Goal: Task Accomplishment & Management: Manage account settings

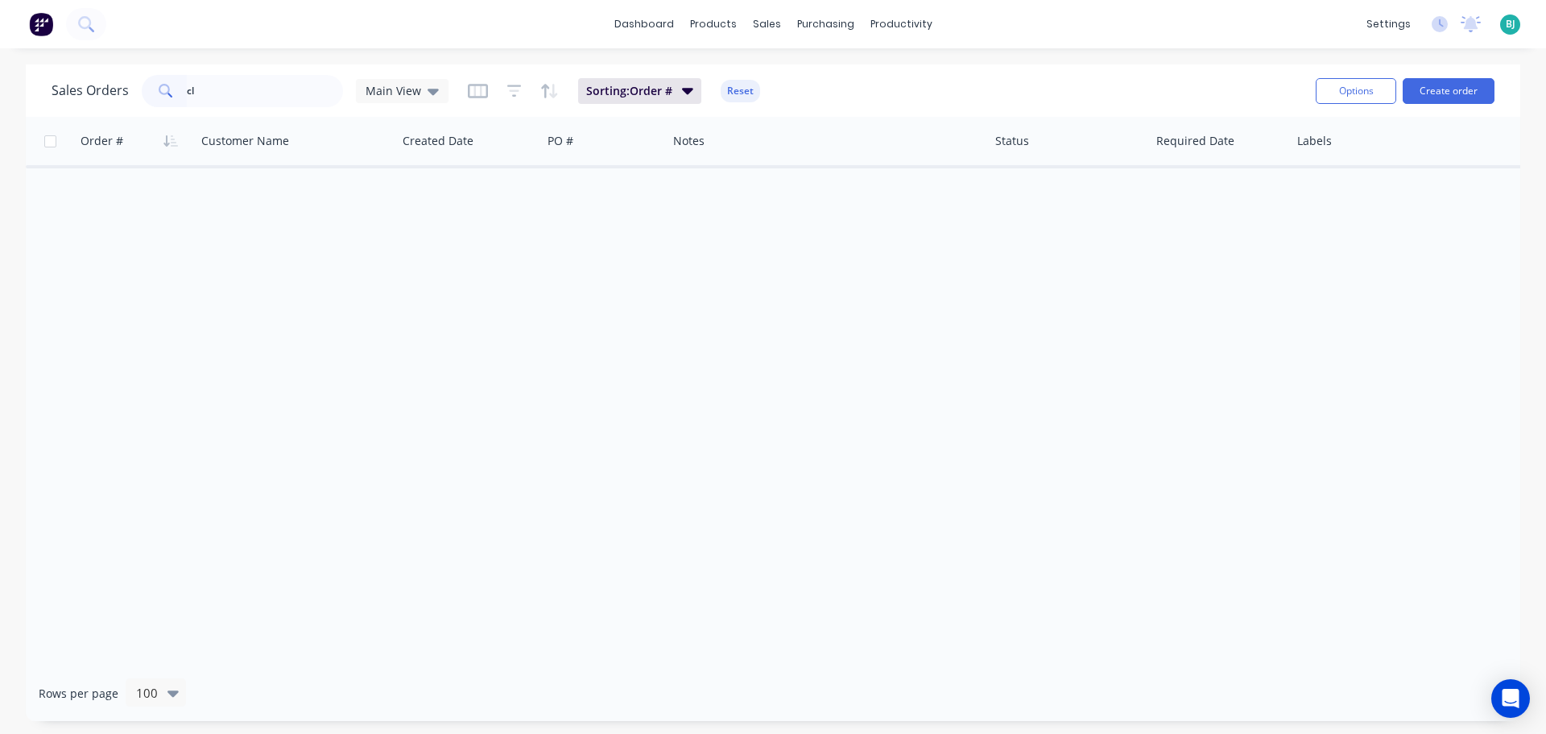
type input "c"
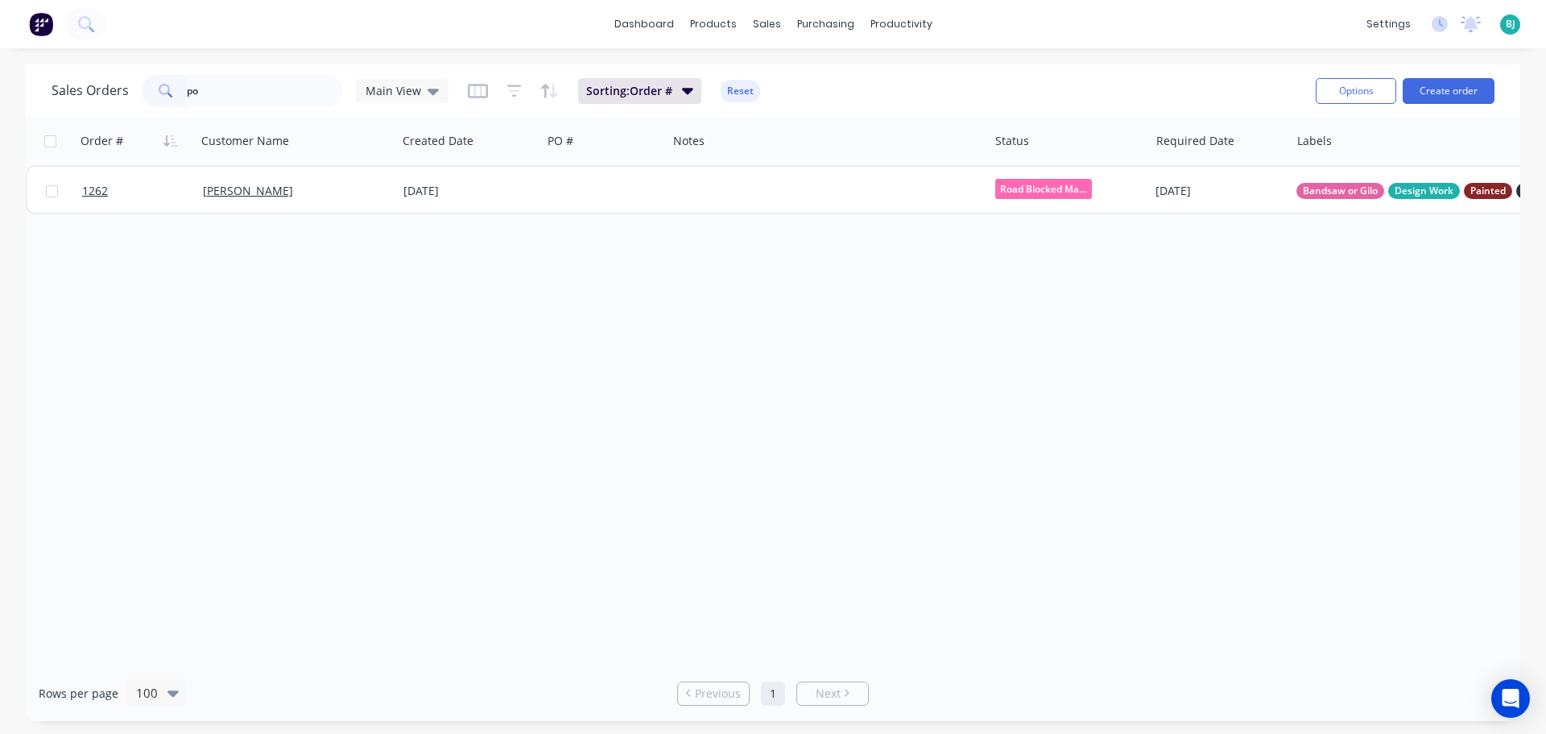
type input "p"
type input "line"
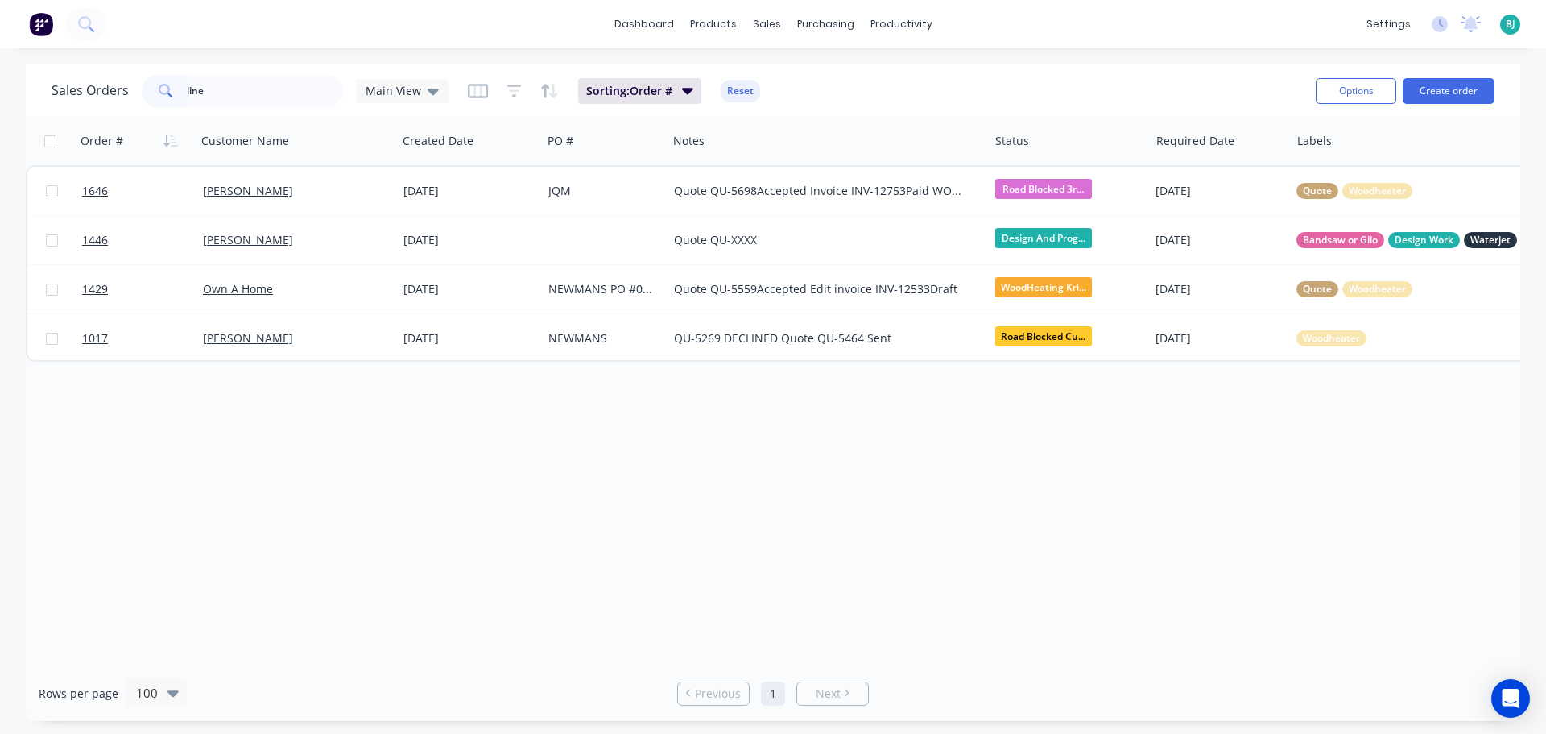
click at [159, 80] on div "line" at bounding box center [242, 91] width 201 height 32
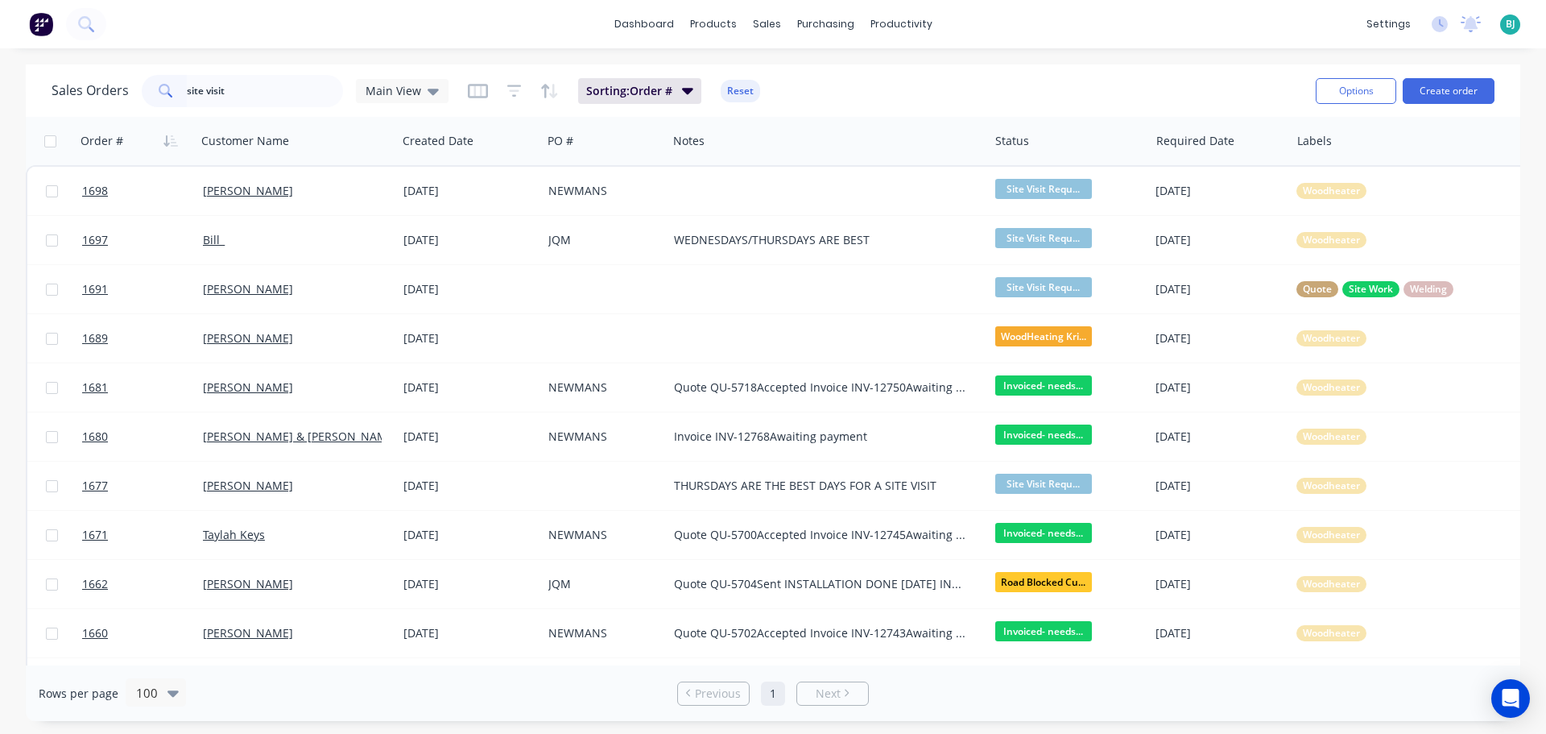
drag, startPoint x: 267, startPoint y: 88, endPoint x: 180, endPoint y: 86, distance: 86.2
click at [180, 86] on div "site visit" at bounding box center [242, 91] width 201 height 32
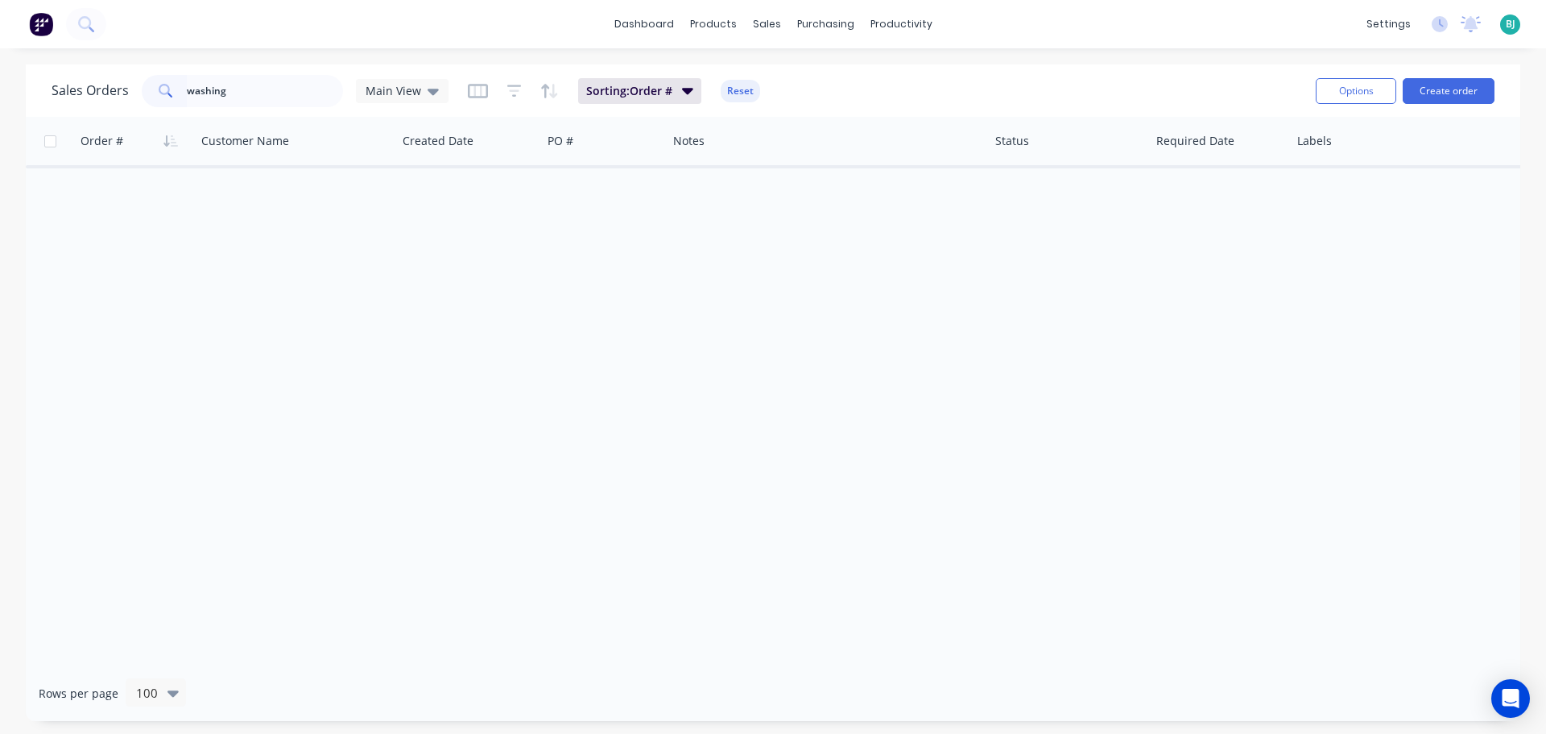
drag, startPoint x: 176, startPoint y: 91, endPoint x: 165, endPoint y: 90, distance: 10.5
click at [165, 90] on div "washing" at bounding box center [242, 91] width 201 height 32
click at [241, 93] on input "clothes" at bounding box center [265, 91] width 157 height 32
type input "cloth"
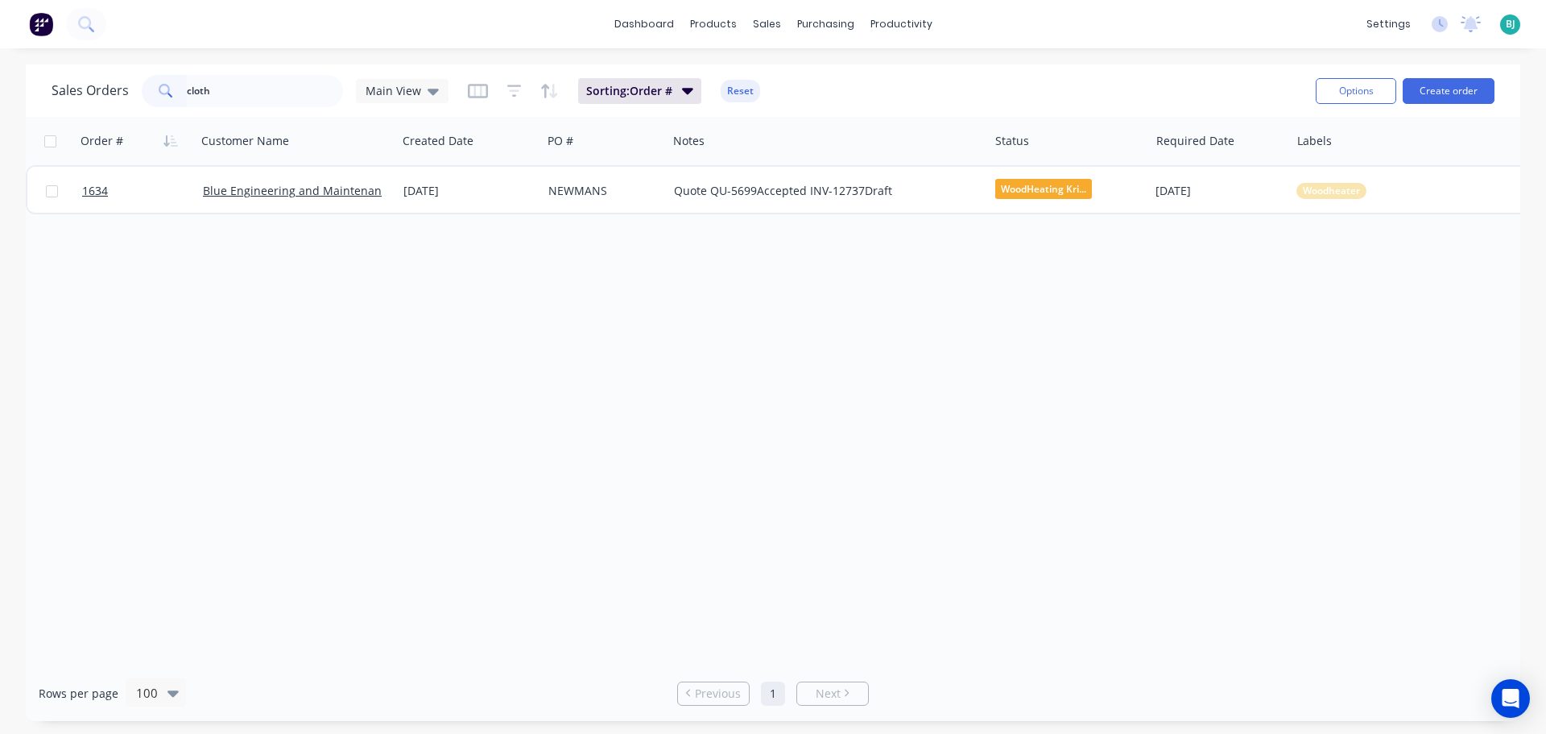
drag, startPoint x: 230, startPoint y: 96, endPoint x: 178, endPoint y: 90, distance: 51.8
click at [178, 90] on div "cloth" at bounding box center [242, 91] width 201 height 32
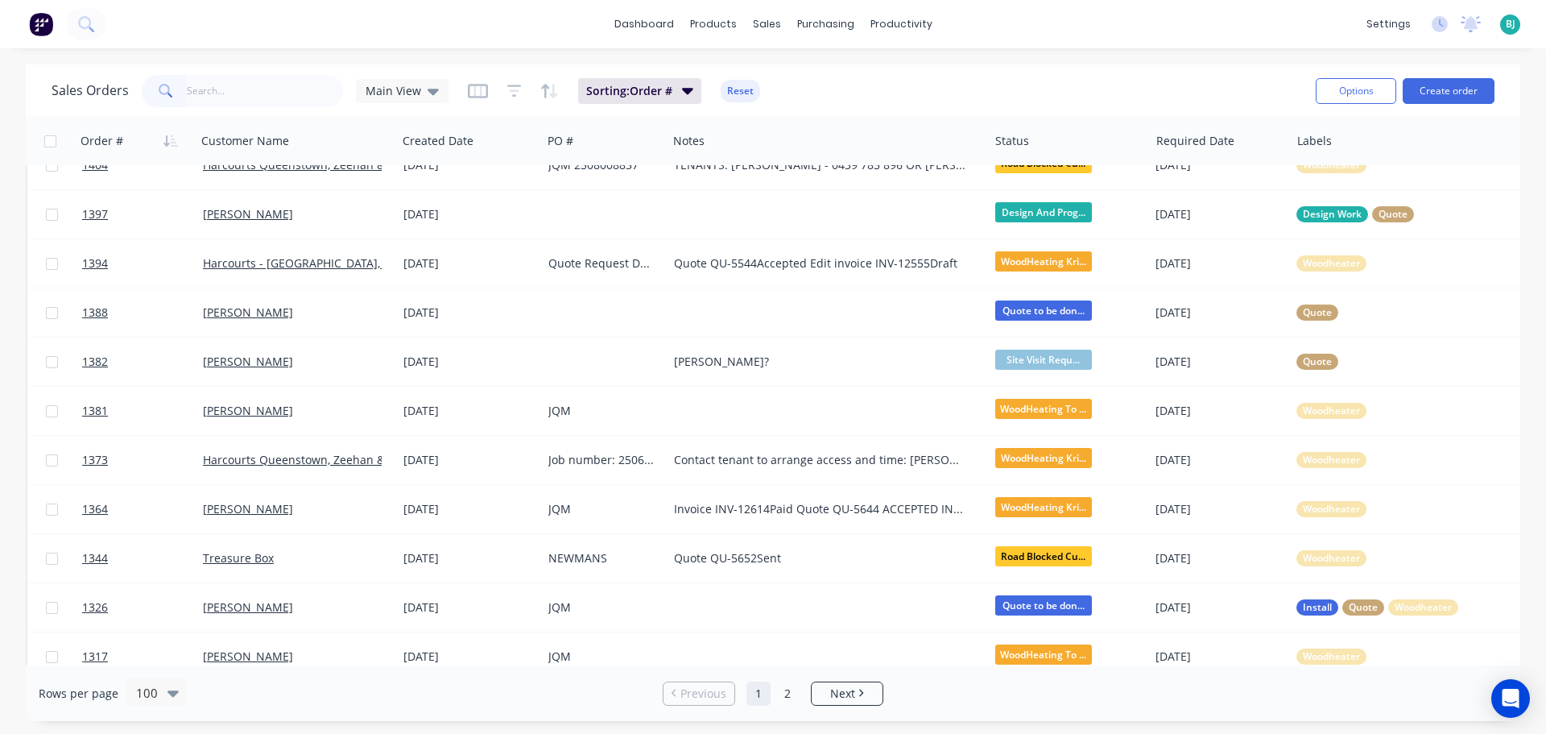
scroll to position [4420, 0]
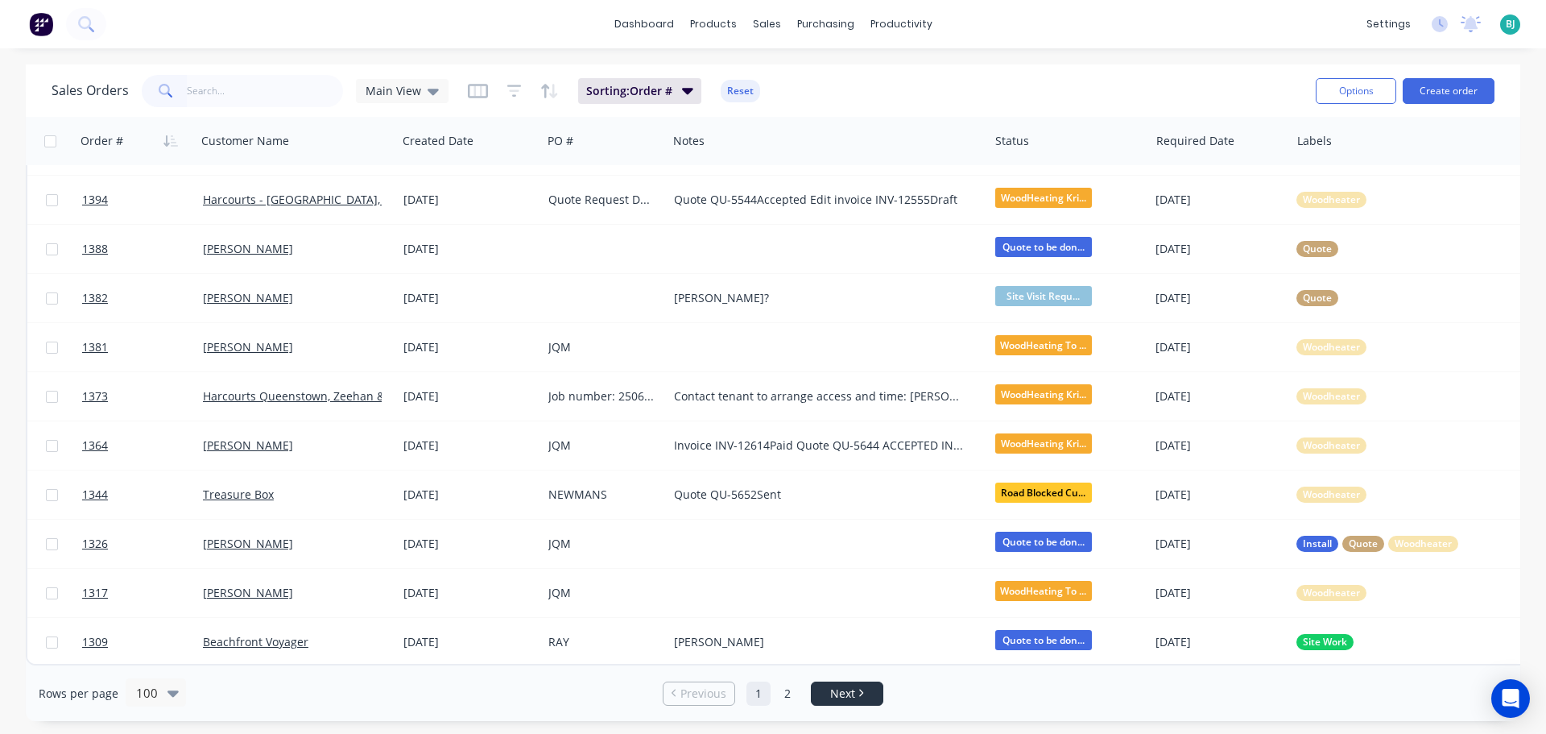
click at [856, 689] on link "Next" at bounding box center [847, 693] width 71 height 16
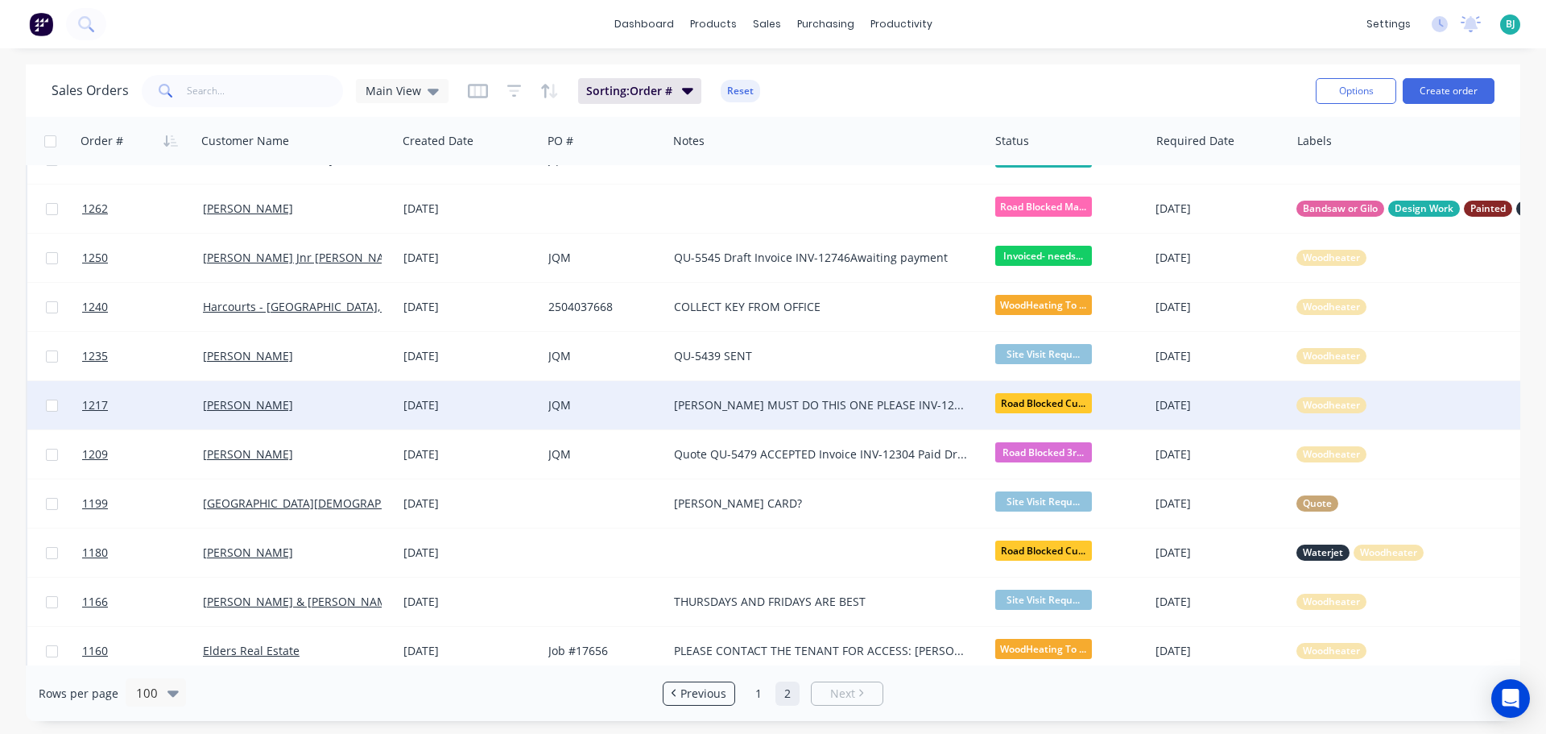
scroll to position [161, 0]
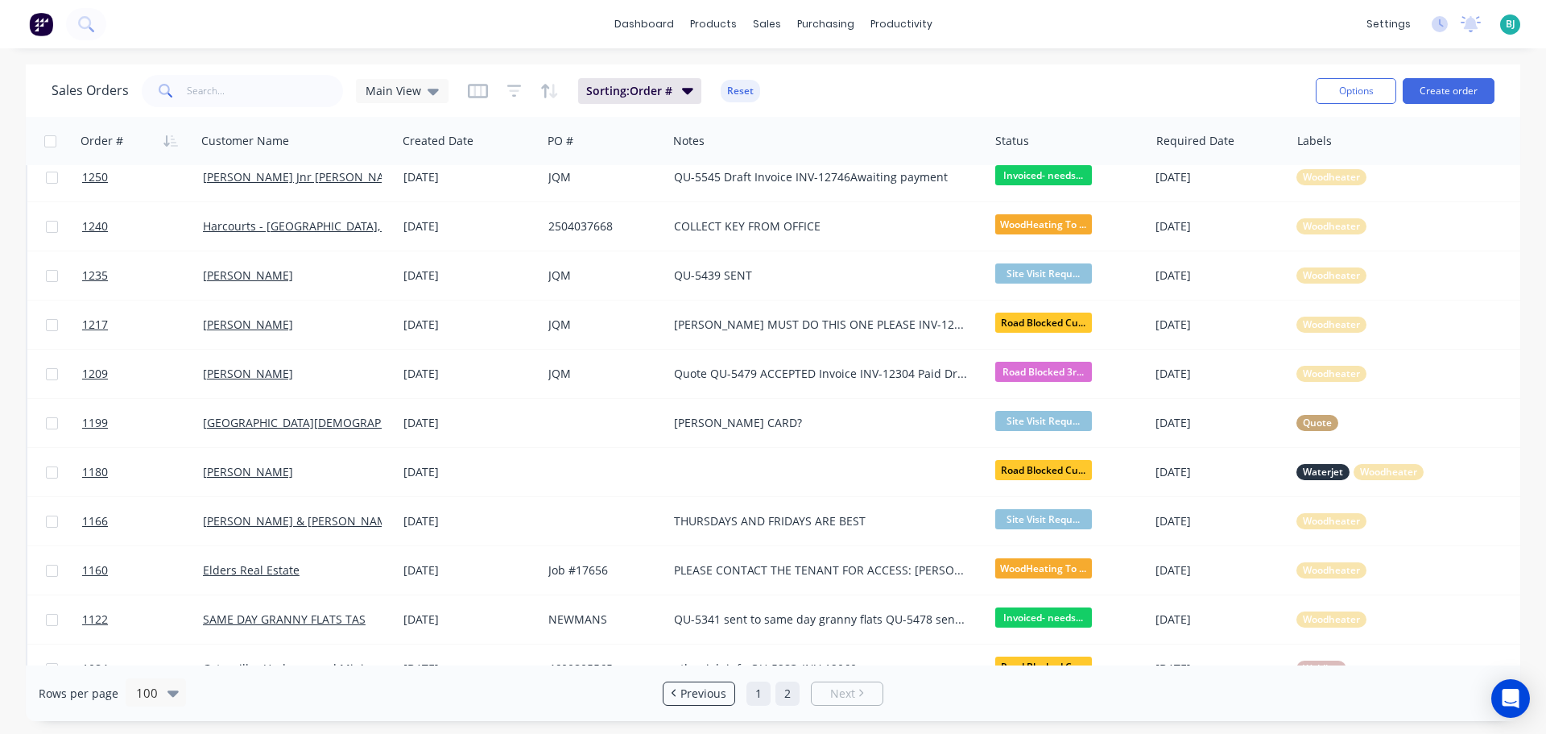
click at [754, 697] on link "1" at bounding box center [758, 693] width 24 height 24
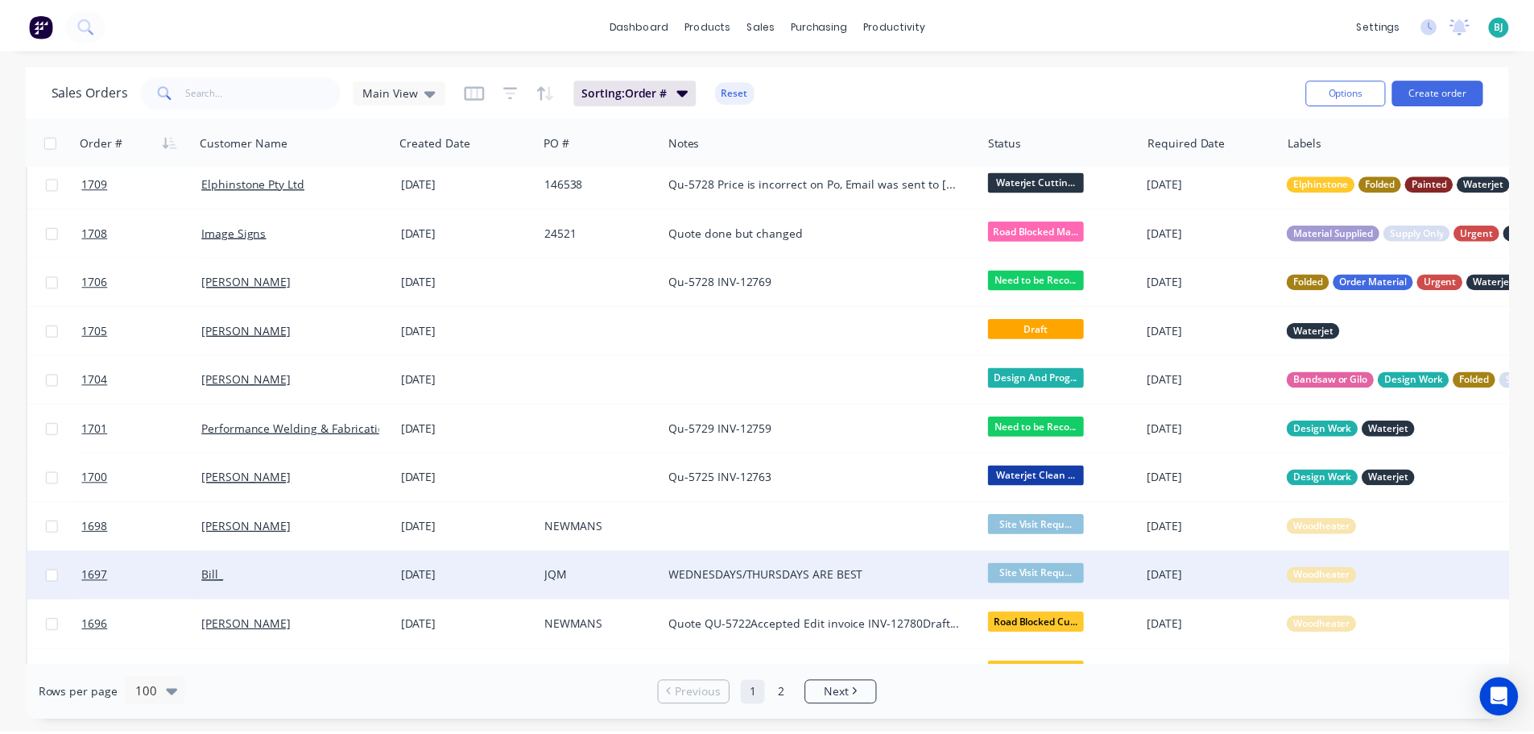
scroll to position [0, 0]
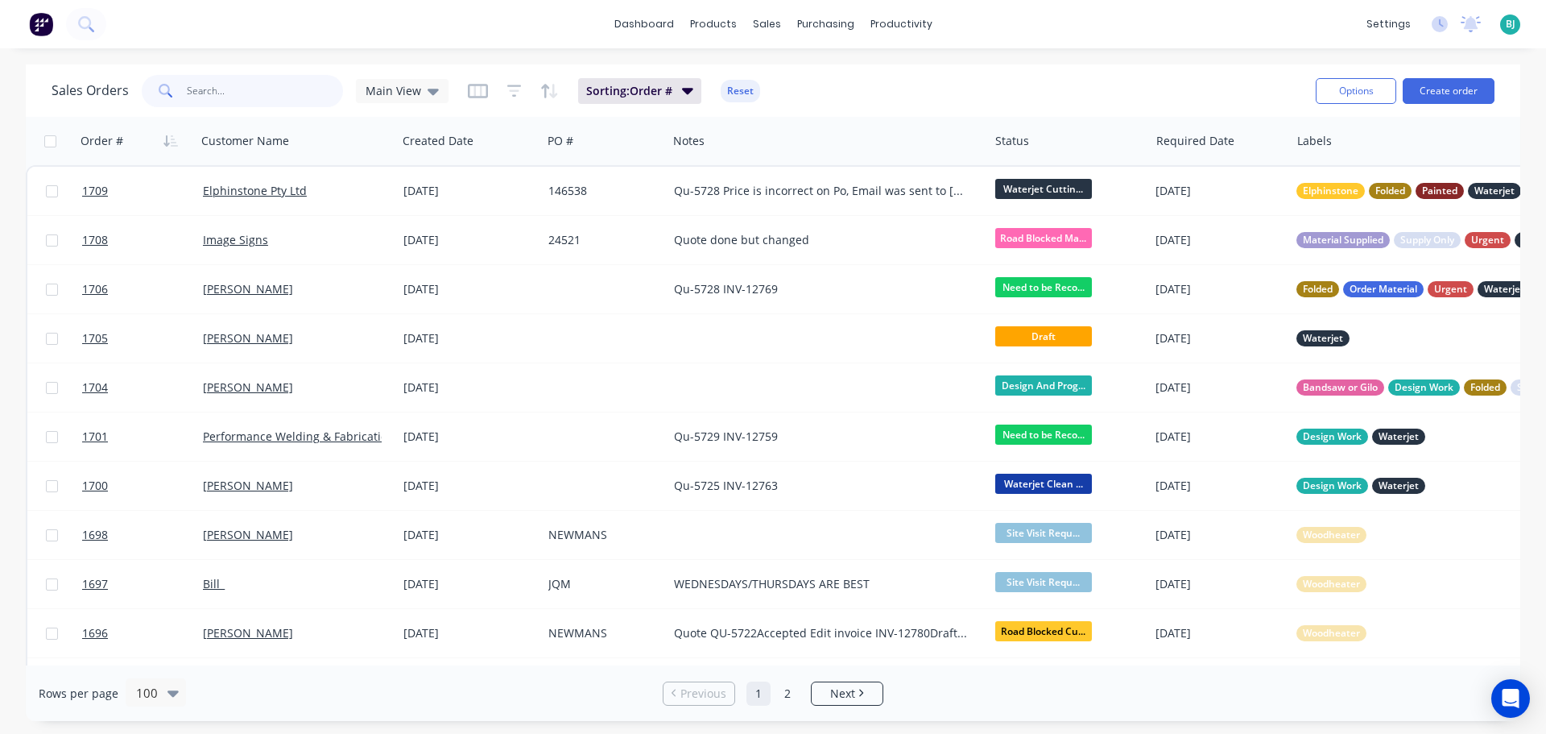
click at [247, 97] on input "text" at bounding box center [265, 91] width 157 height 32
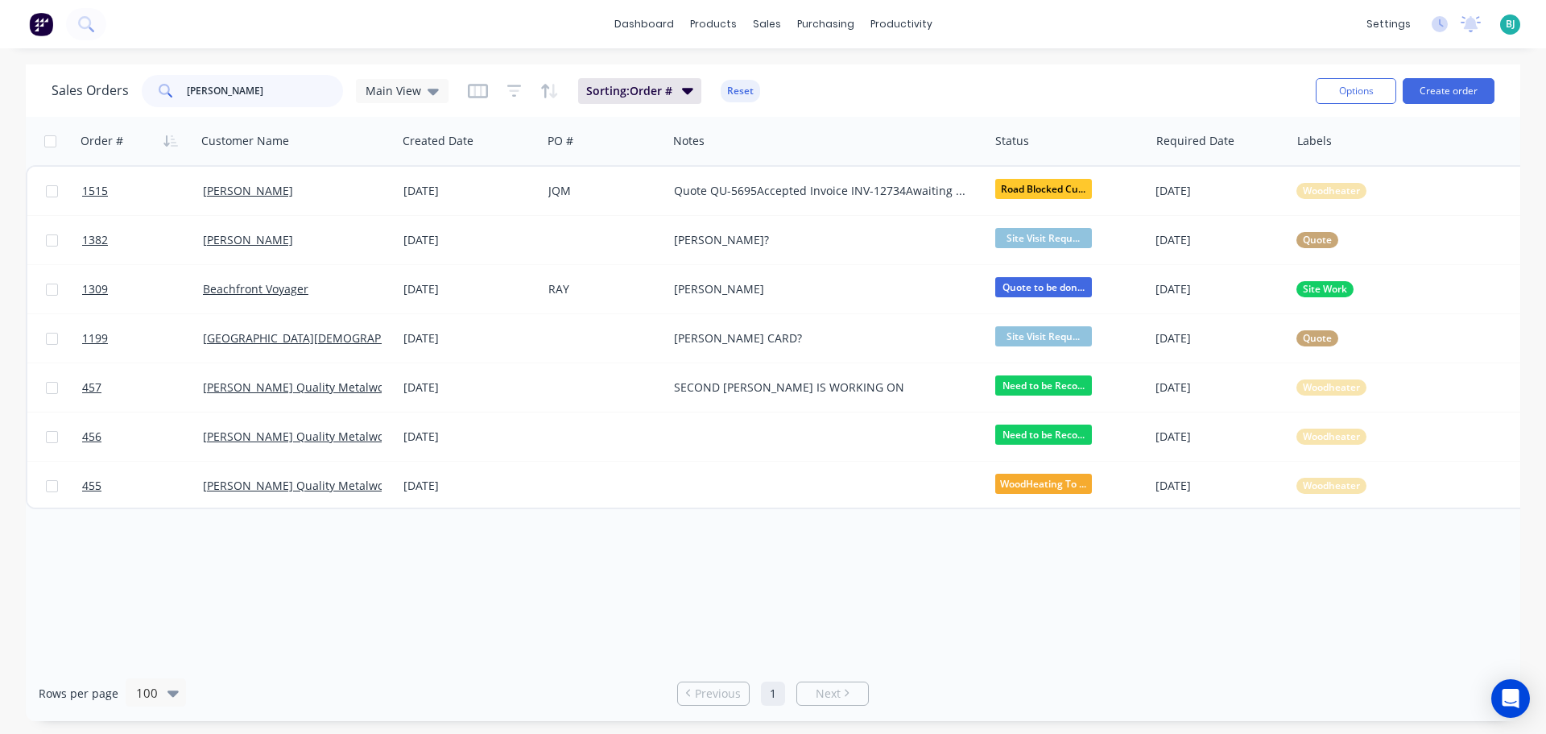
drag, startPoint x: 246, startPoint y: 93, endPoint x: 180, endPoint y: 89, distance: 67.0
click at [180, 89] on div "[PERSON_NAME]" at bounding box center [242, 91] width 201 height 32
type input "[PERSON_NAME]"
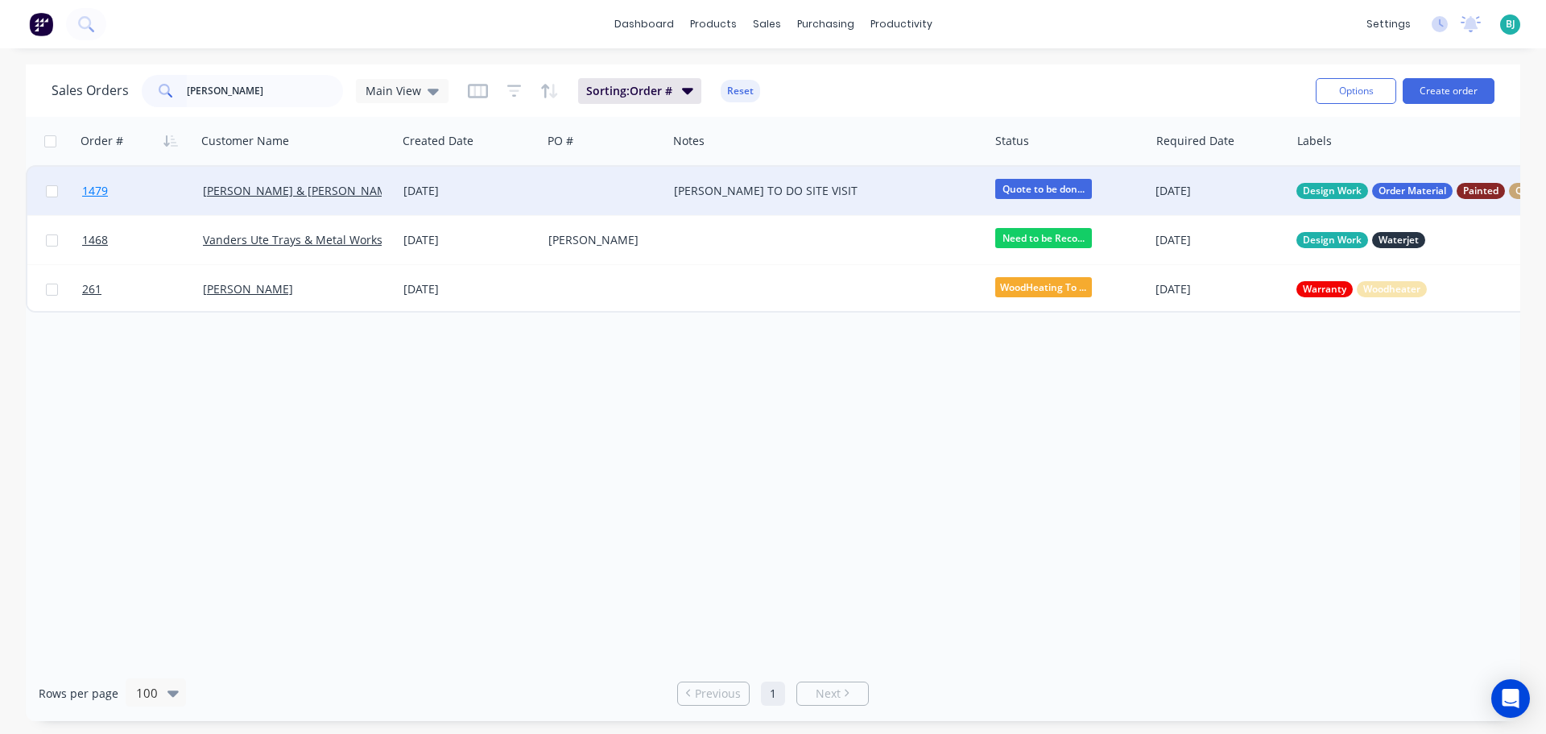
click at [165, 191] on link "1479" at bounding box center [142, 191] width 121 height 48
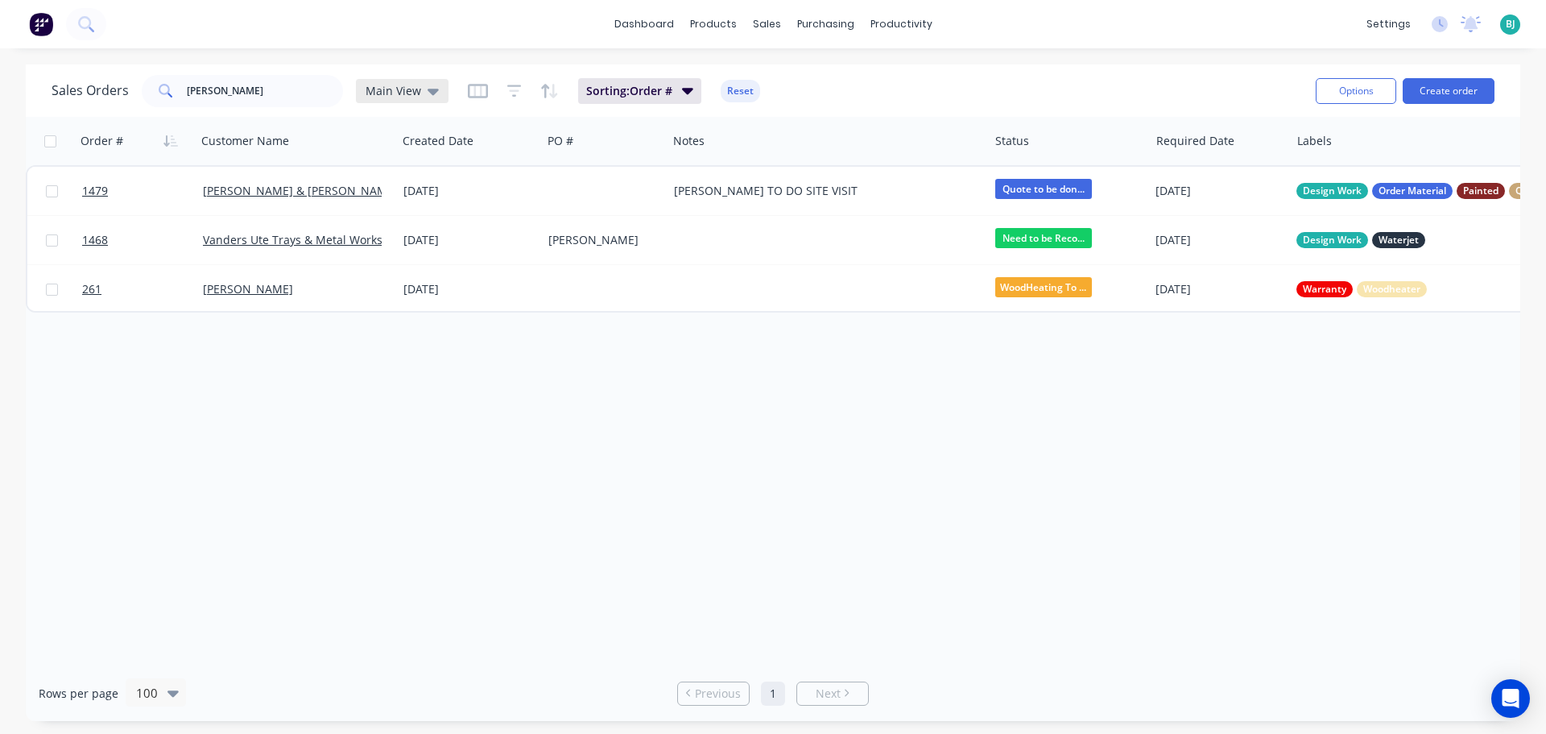
click at [428, 95] on icon at bounding box center [433, 91] width 11 height 18
click at [445, 295] on button "Archived" at bounding box center [453, 292] width 184 height 19
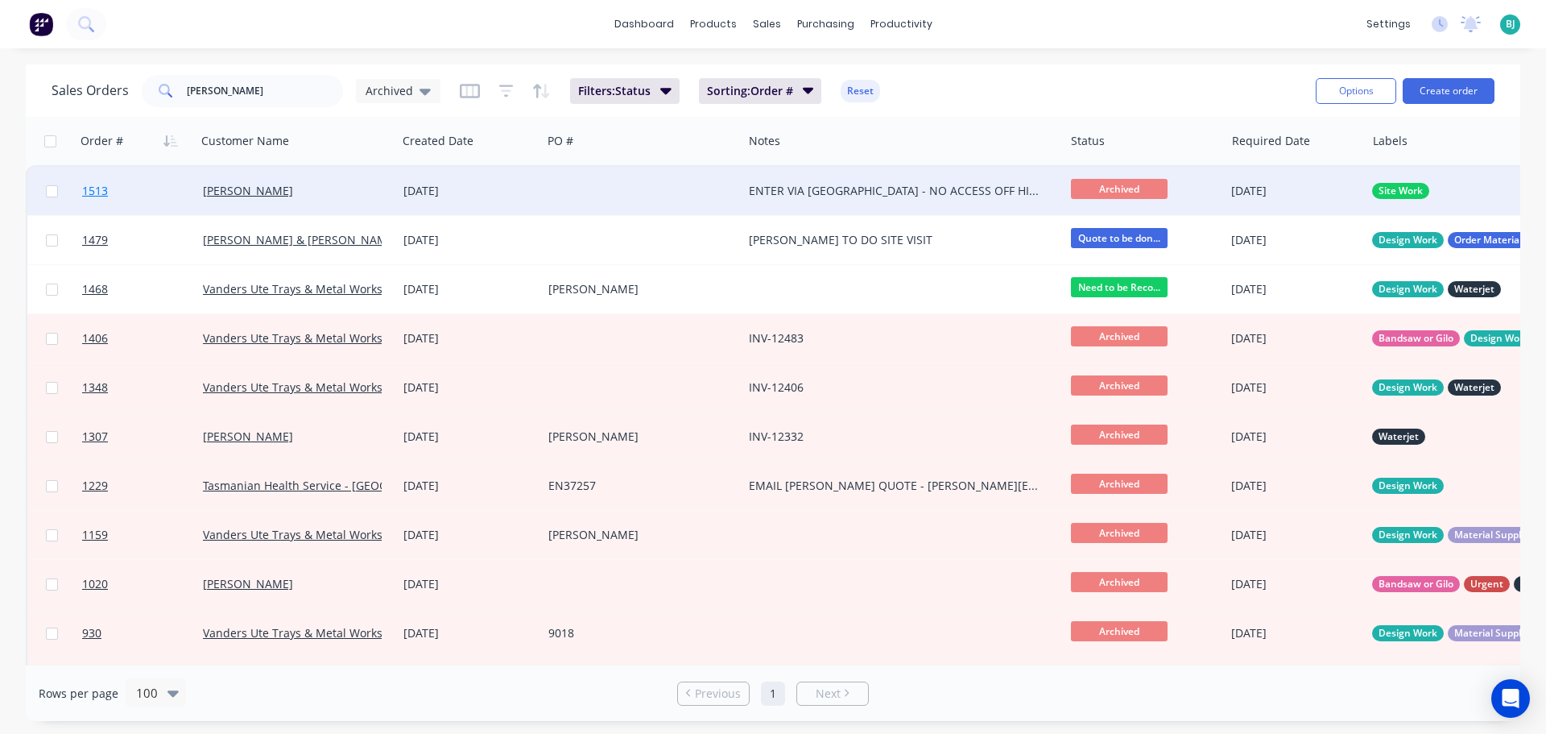
click at [151, 181] on link "1513" at bounding box center [142, 191] width 121 height 48
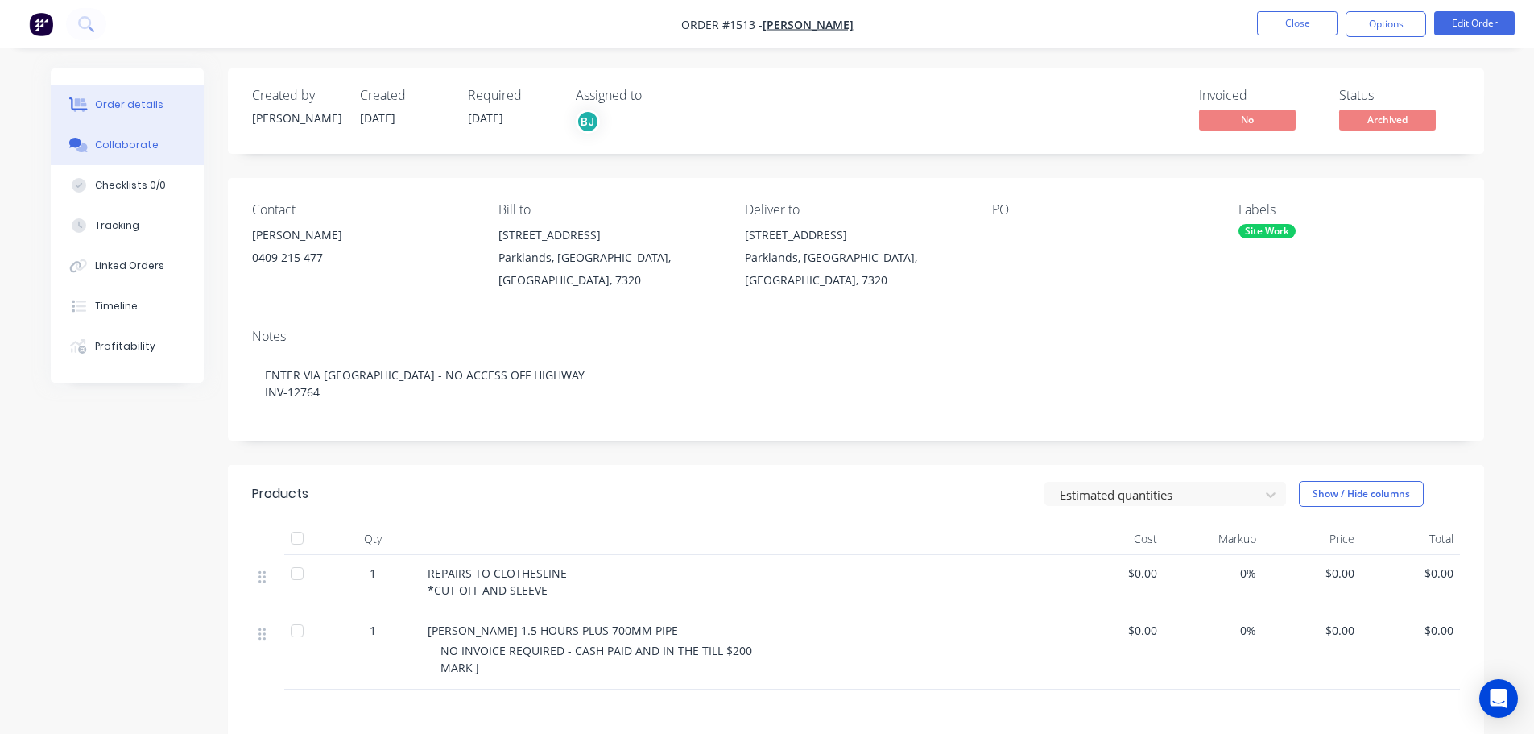
click at [135, 150] on div "Collaborate" at bounding box center [127, 145] width 64 height 14
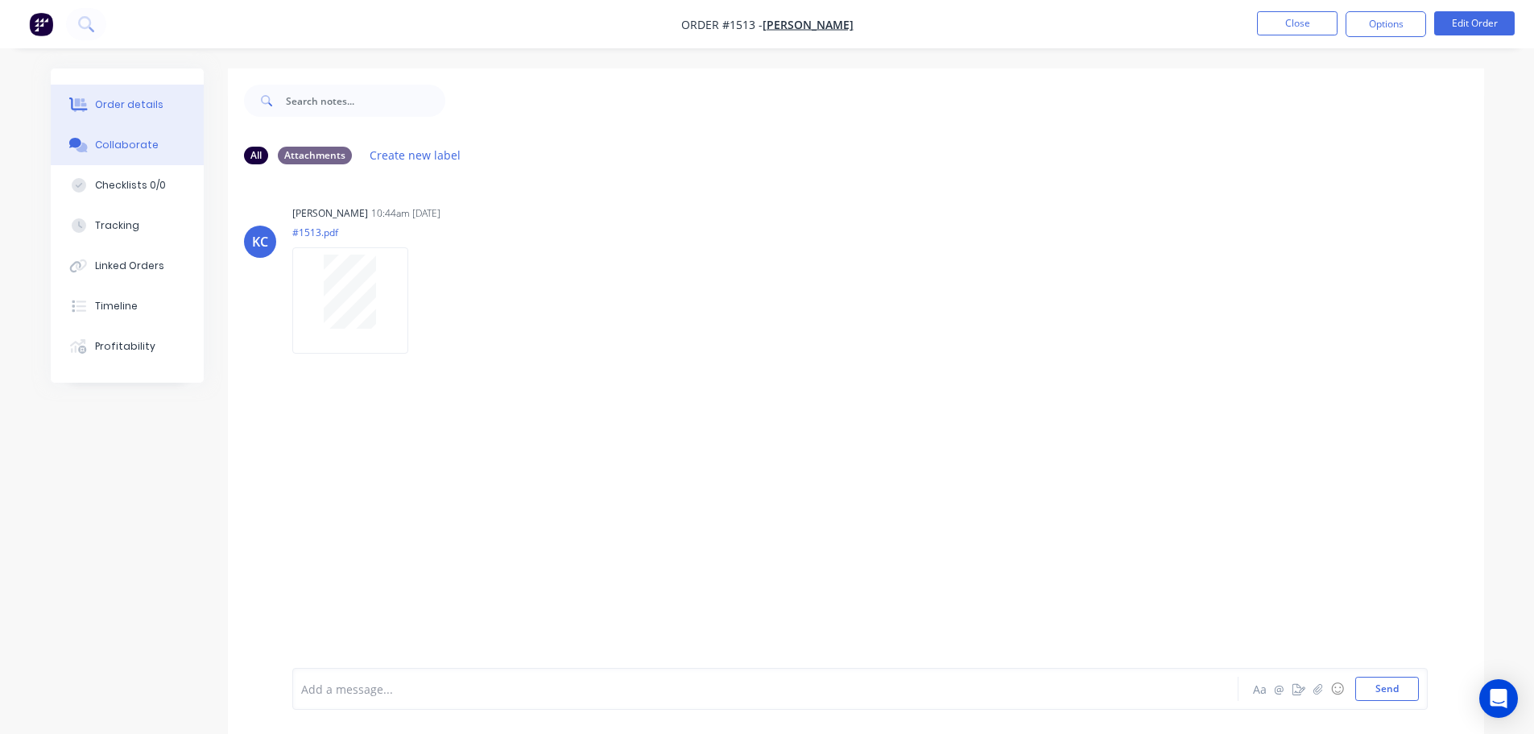
click at [119, 95] on button "Order details" at bounding box center [127, 105] width 153 height 40
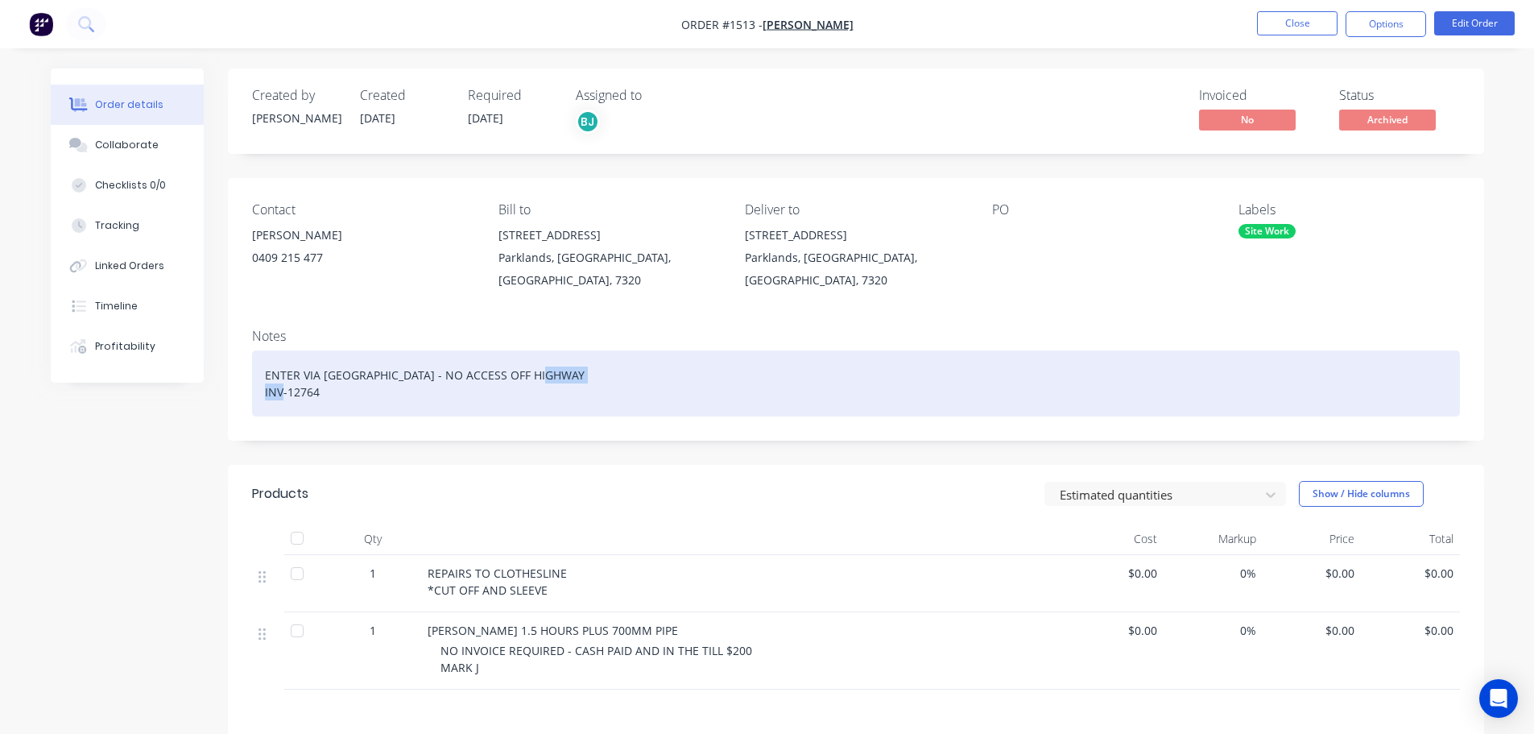
drag, startPoint x: 325, startPoint y: 378, endPoint x: 262, endPoint y: 374, distance: 62.9
click at [262, 374] on div "ENTER VIA [GEOGRAPHIC_DATA] - NO ACCESS OFF HIGHWAY INV-12764" at bounding box center [856, 383] width 1208 height 66
copy div "INV-12764"
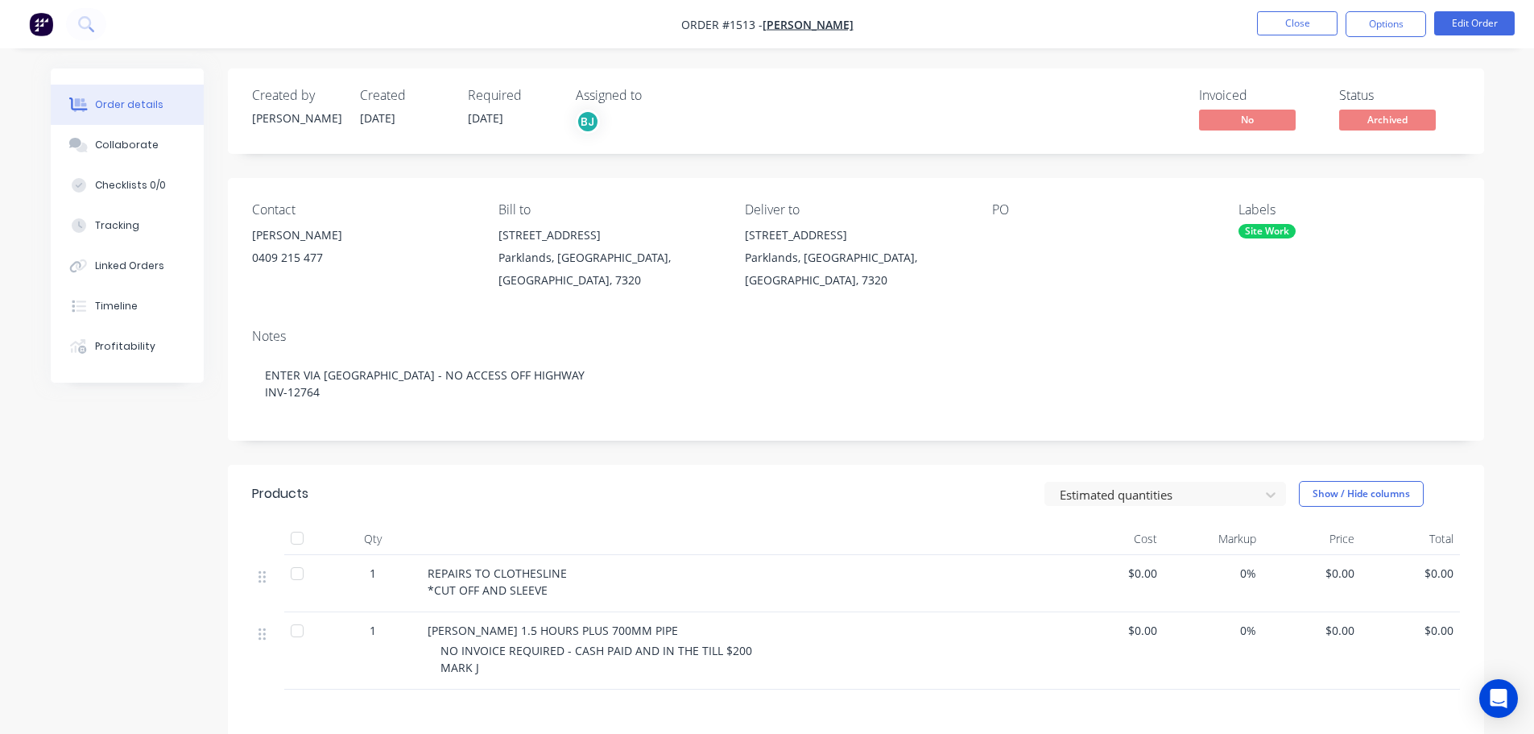
click at [127, 531] on div "Created by [PERSON_NAME] Created [DATE] Required [DATE] Assigned to BJ Invoiced…" at bounding box center [767, 522] width 1433 height 908
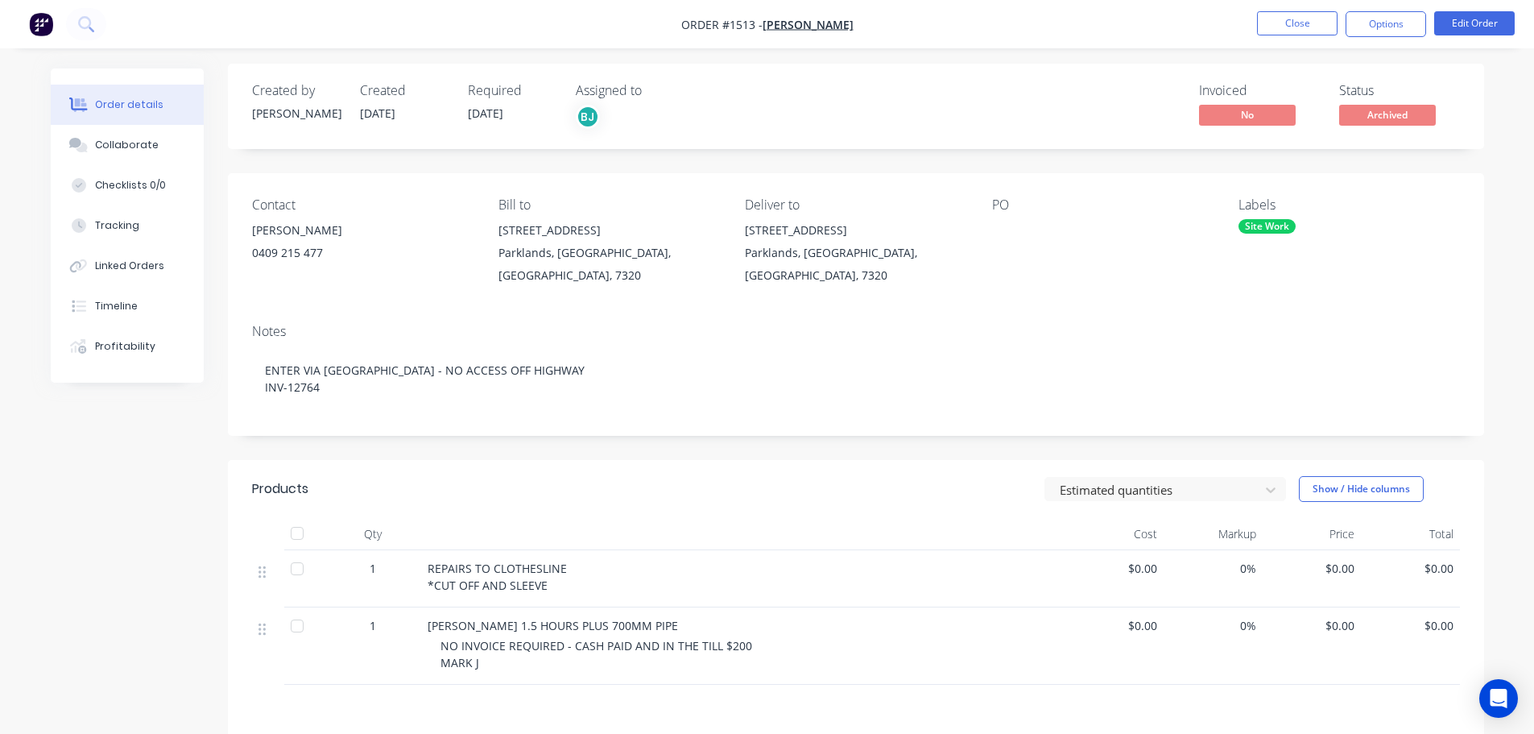
scroll to position [81, 0]
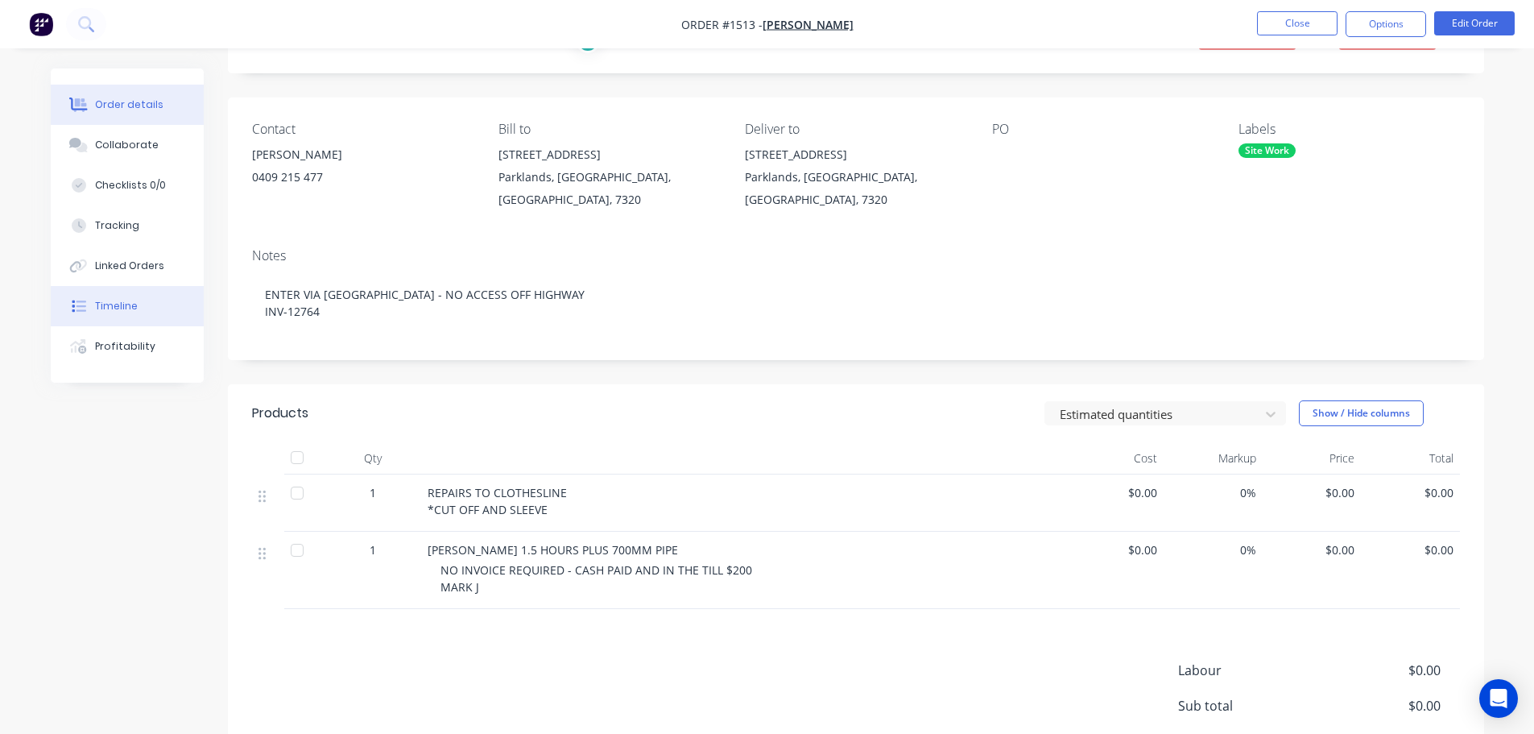
click at [120, 300] on div "Timeline" at bounding box center [116, 306] width 43 height 14
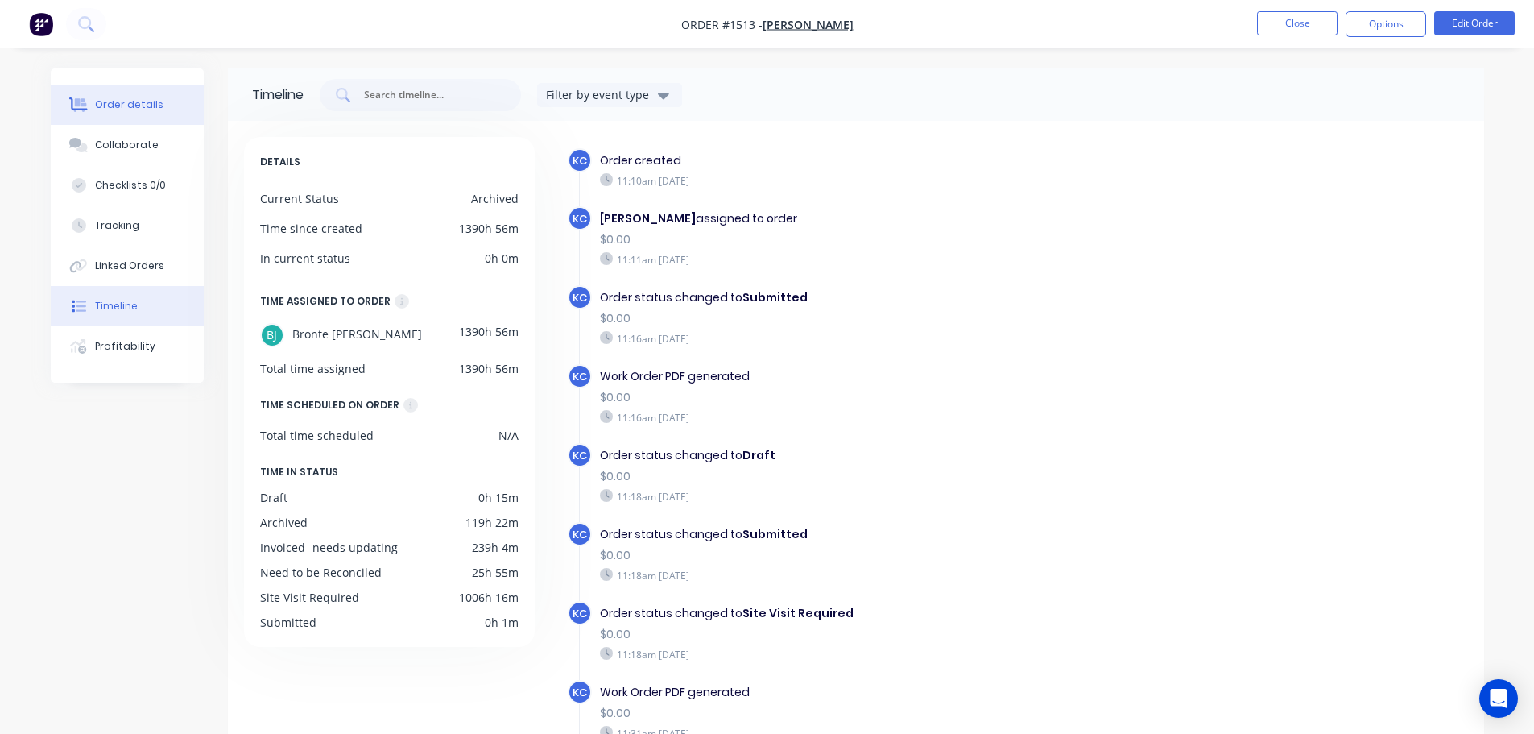
click at [129, 110] on div "Order details" at bounding box center [129, 104] width 68 height 14
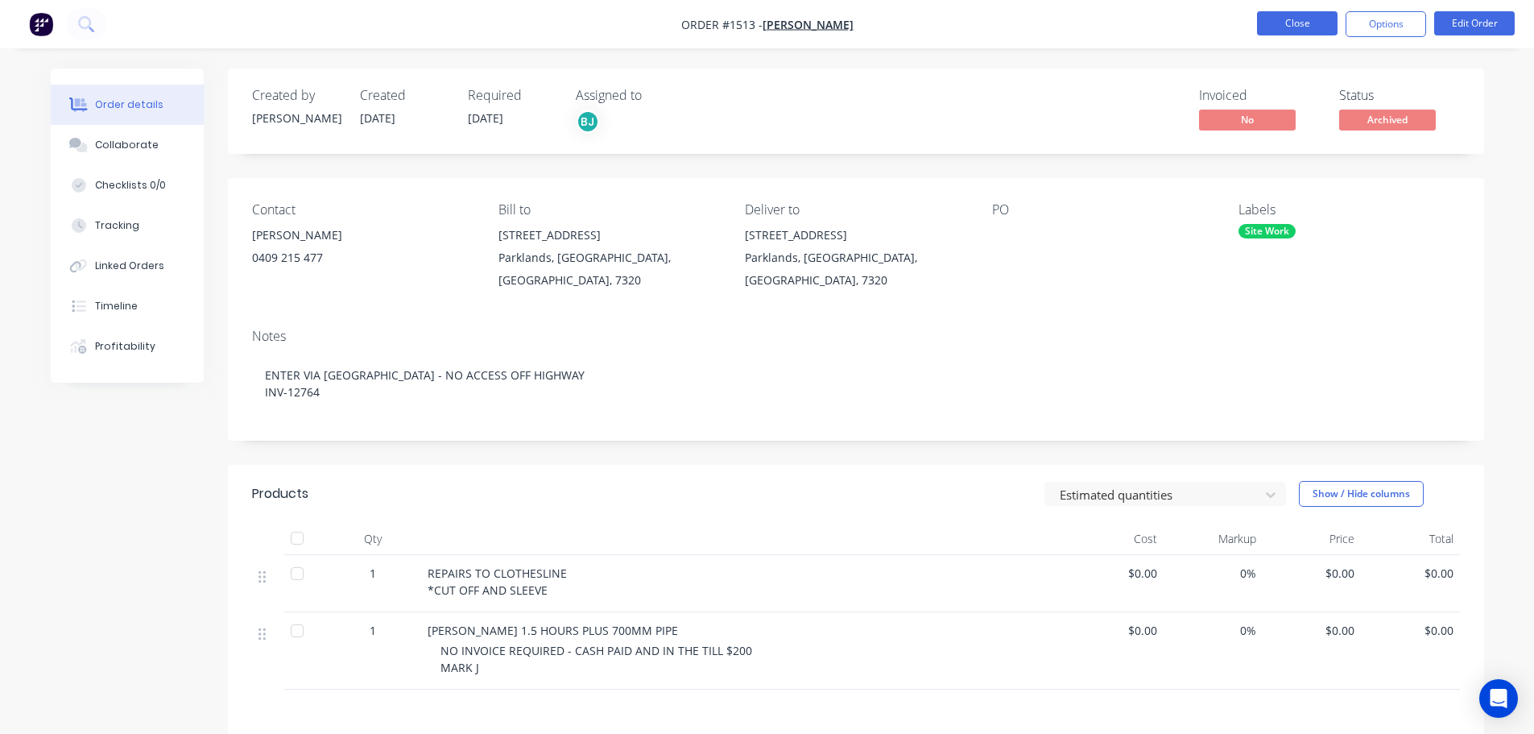
click at [1284, 31] on button "Close" at bounding box center [1297, 23] width 81 height 24
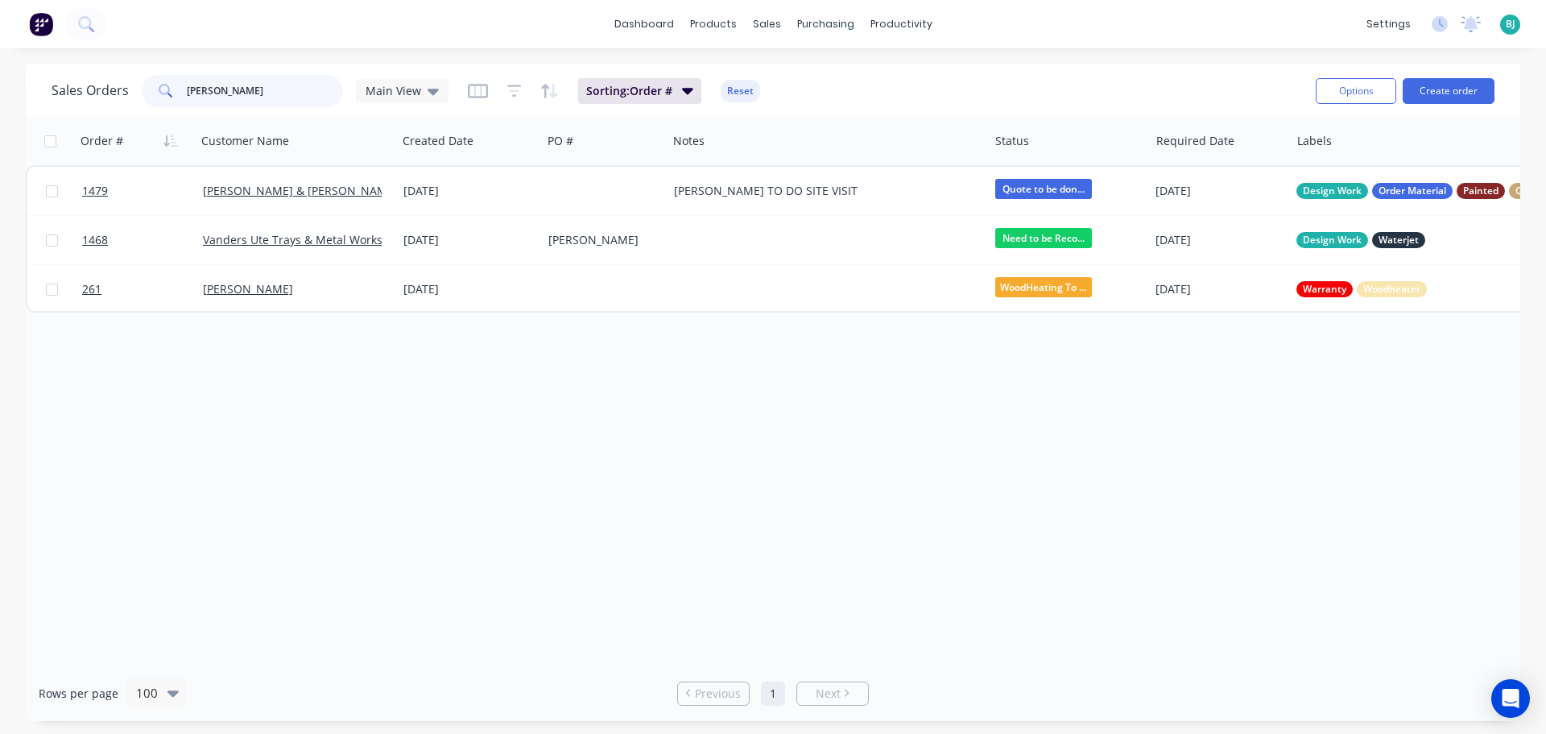
drag, startPoint x: 266, startPoint y: 93, endPoint x: 165, endPoint y: 86, distance: 100.9
click at [165, 86] on div "[PERSON_NAME]" at bounding box center [242, 91] width 201 height 32
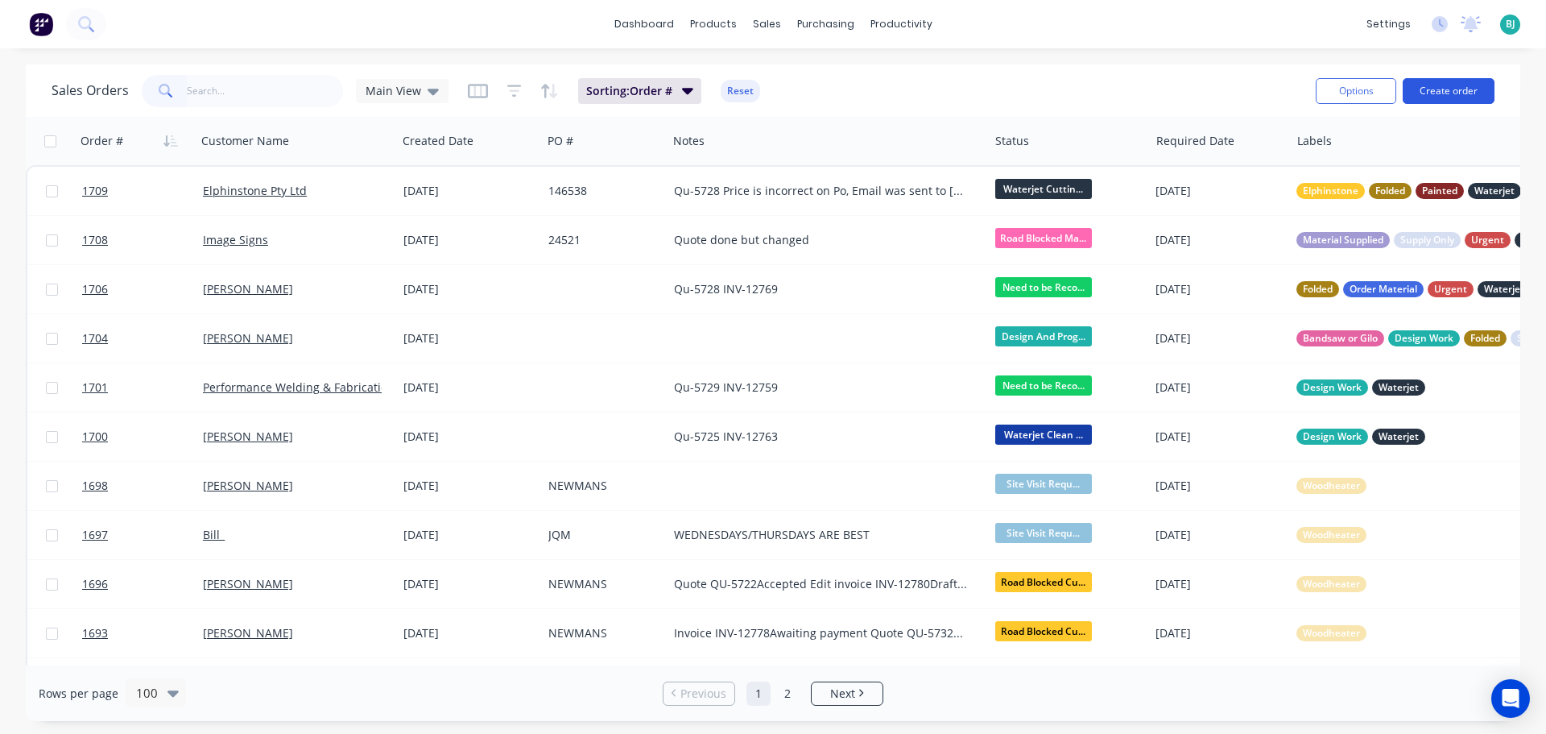
click at [1474, 91] on button "Create order" at bounding box center [1449, 91] width 92 height 26
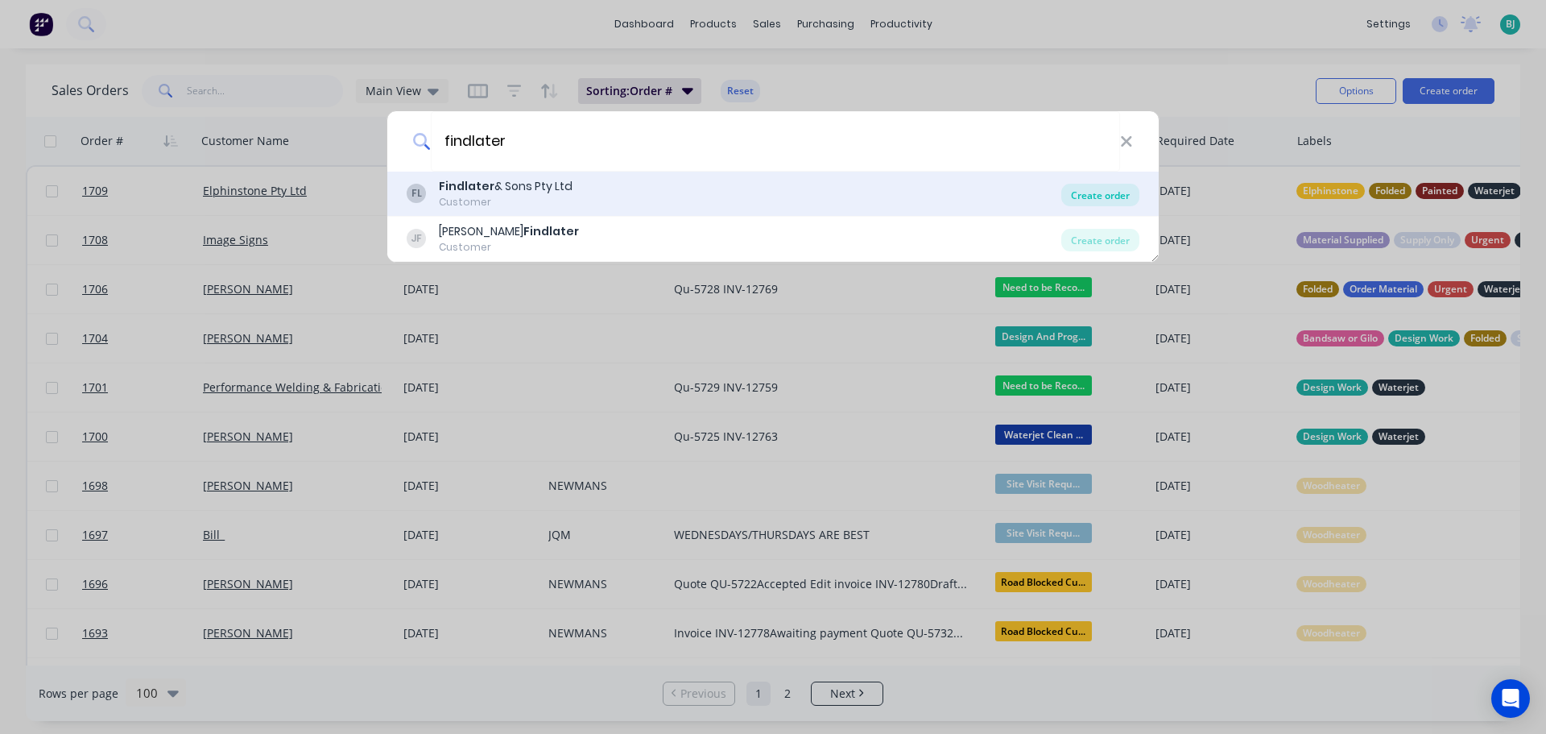
type input "findlater"
click at [1086, 196] on div "Create order" at bounding box center [1100, 195] width 78 height 23
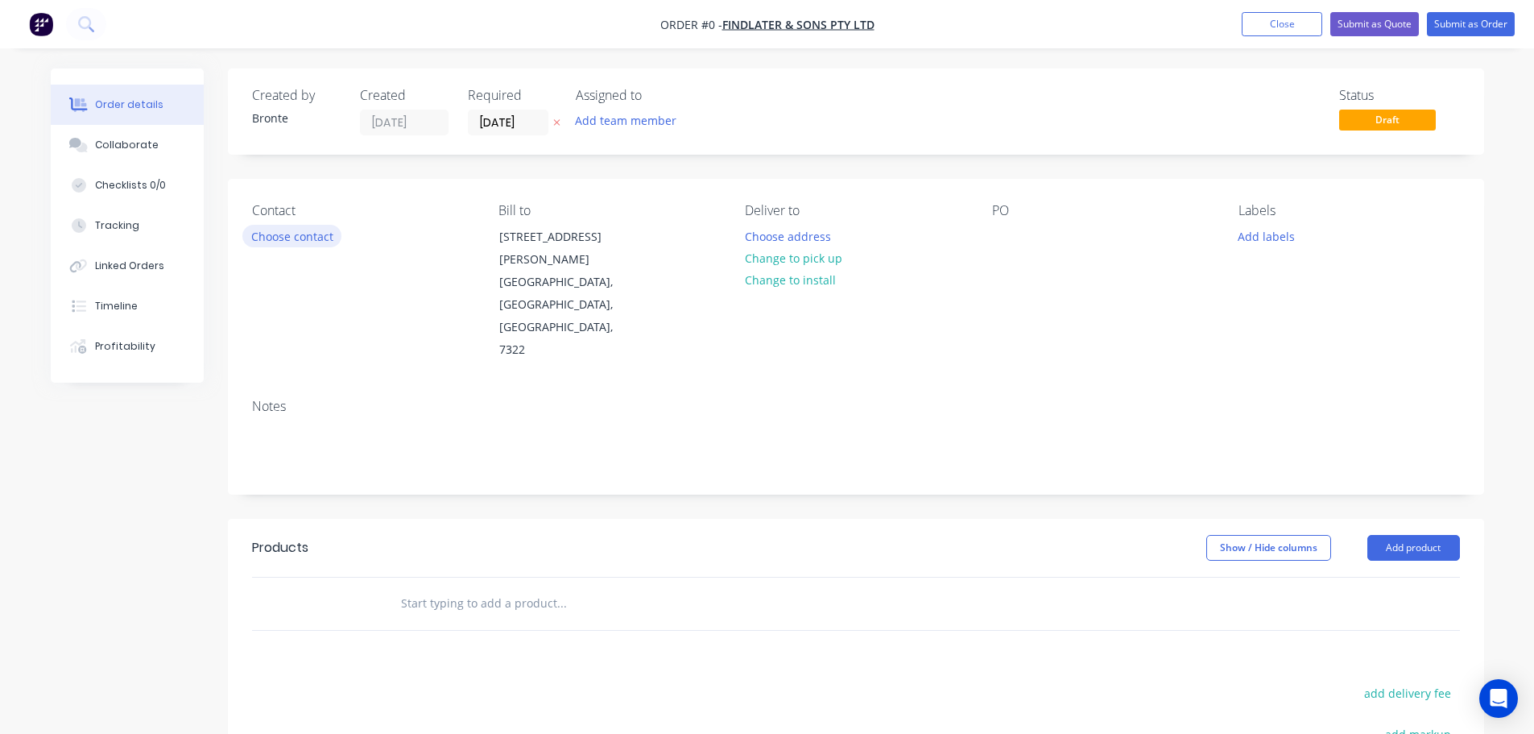
click at [333, 235] on button "Choose contact" at bounding box center [291, 236] width 99 height 22
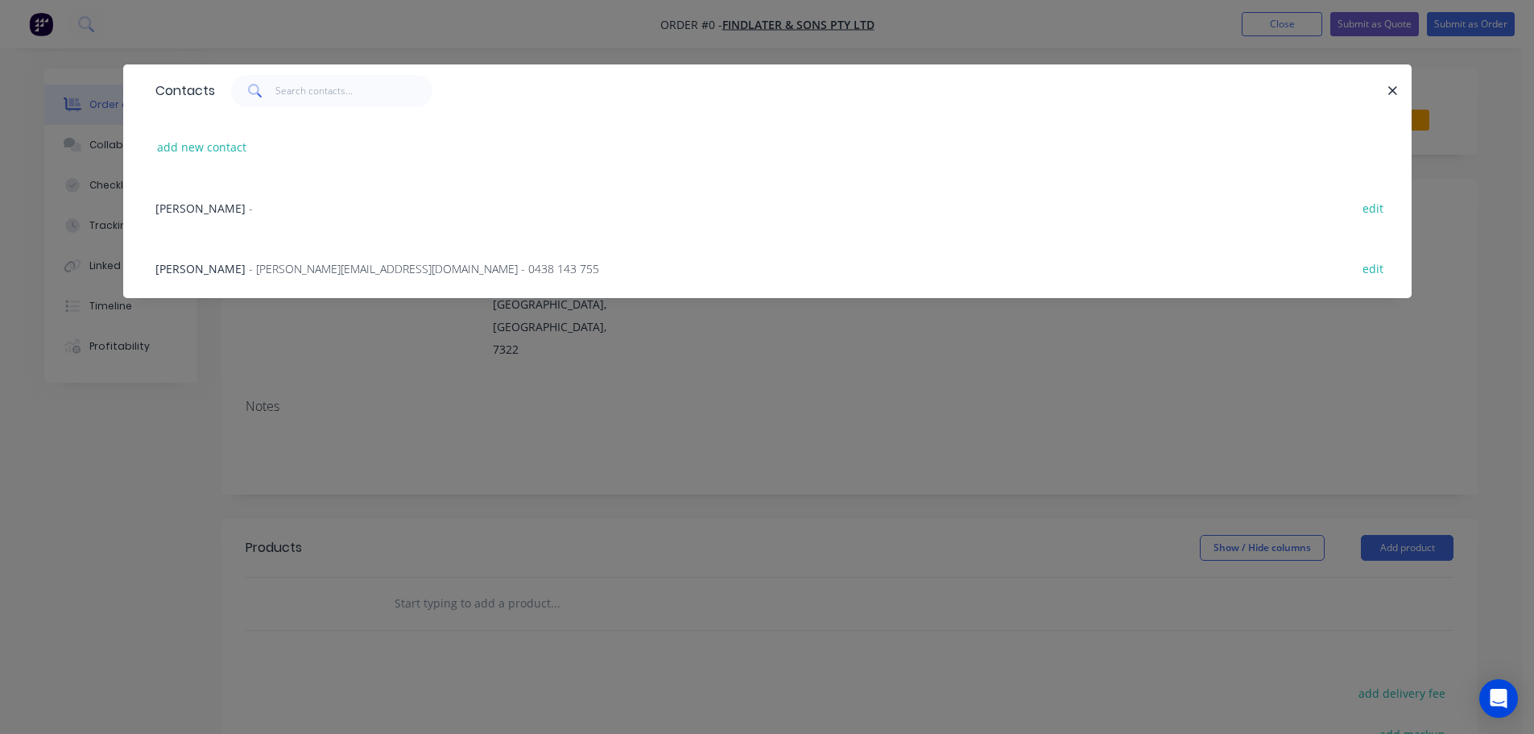
click at [269, 216] on div "[PERSON_NAME] - edit" at bounding box center [767, 207] width 1240 height 60
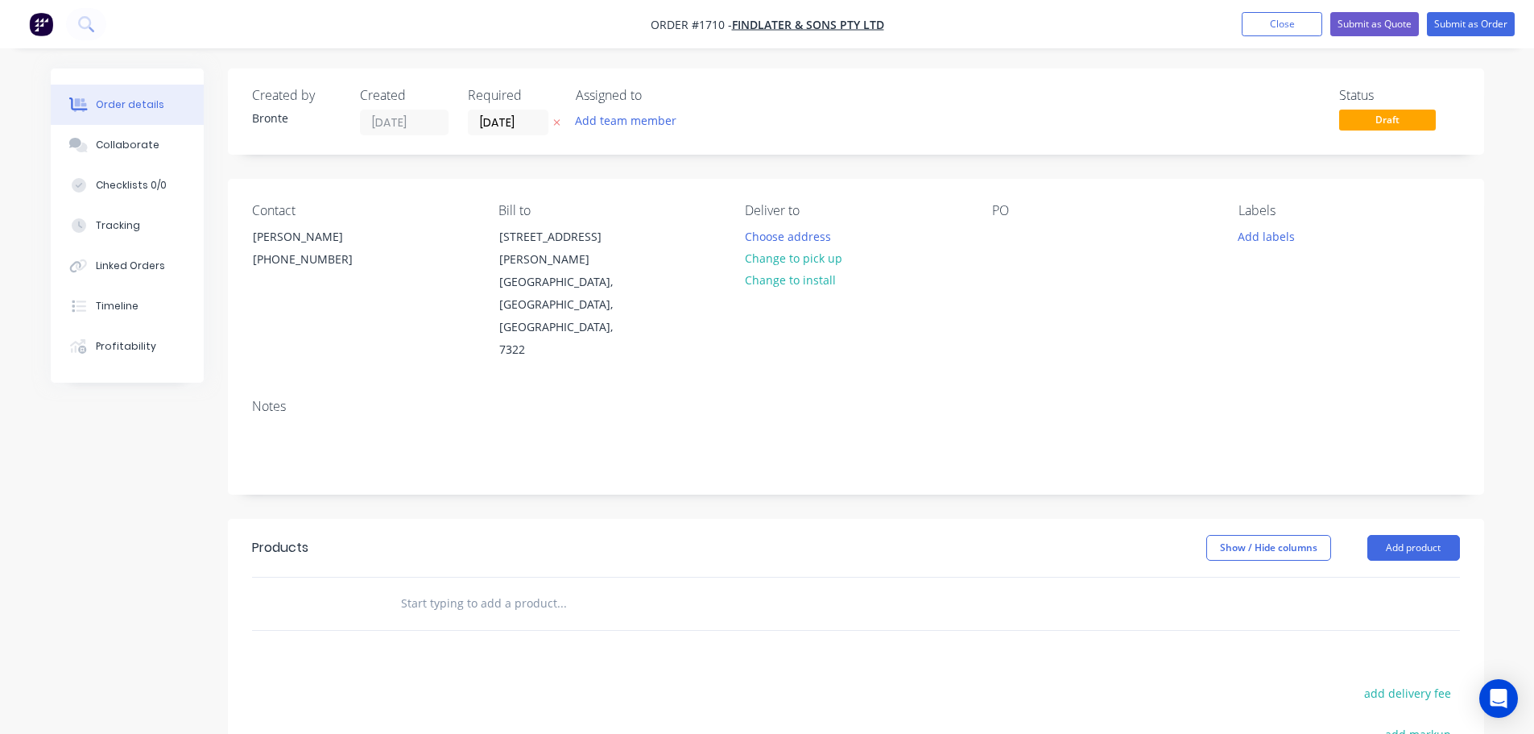
drag, startPoint x: 817, startPoint y: 256, endPoint x: 966, endPoint y: 257, distance: 149.0
click at [817, 256] on button "Change to pick up" at bounding box center [793, 258] width 114 height 22
click at [1011, 236] on div at bounding box center [1005, 236] width 26 height 23
drag, startPoint x: 1106, startPoint y: 292, endPoint x: 1118, endPoint y: 288, distance: 12.7
click at [1106, 292] on div "PO" at bounding box center [1102, 282] width 221 height 159
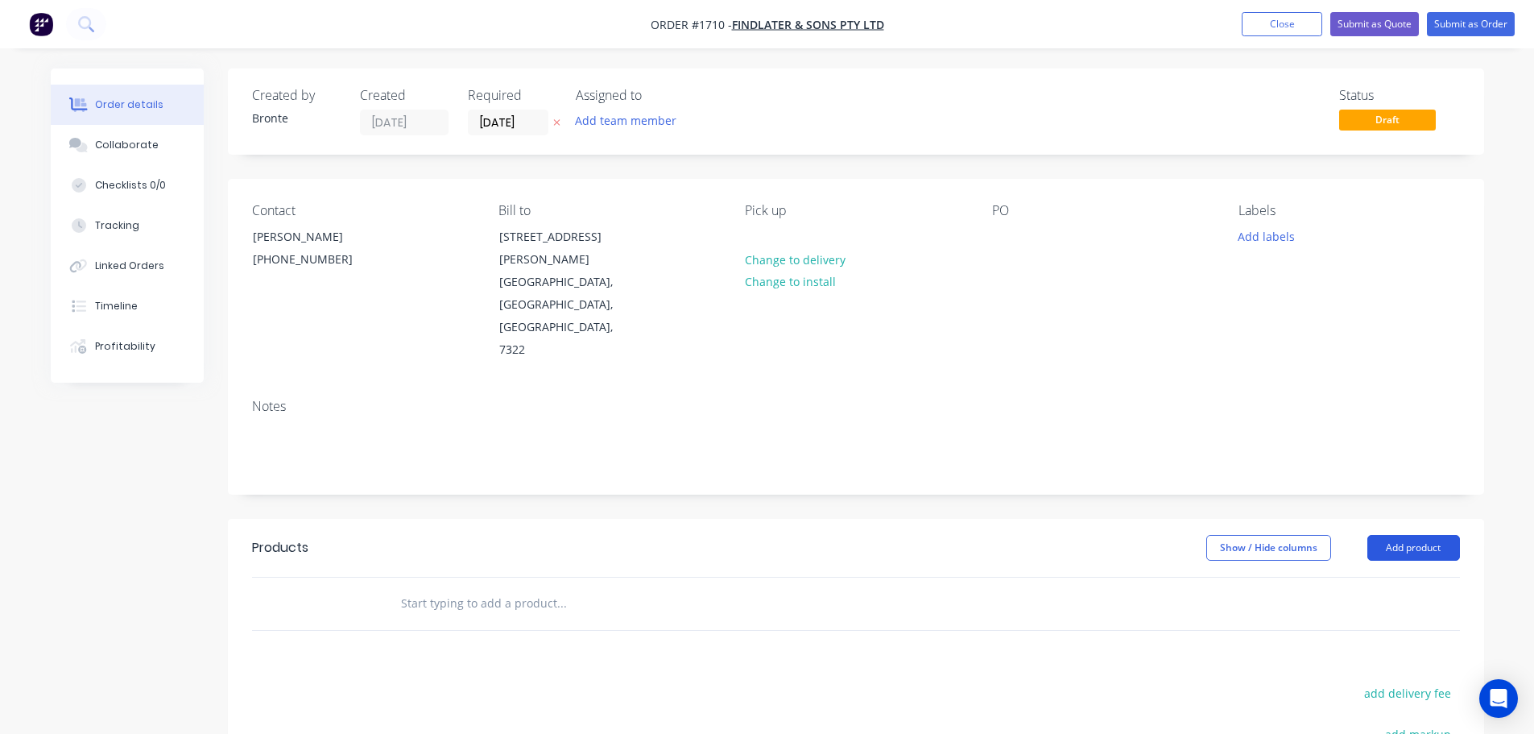
click at [1412, 535] on button "Add product" at bounding box center [1413, 548] width 93 height 26
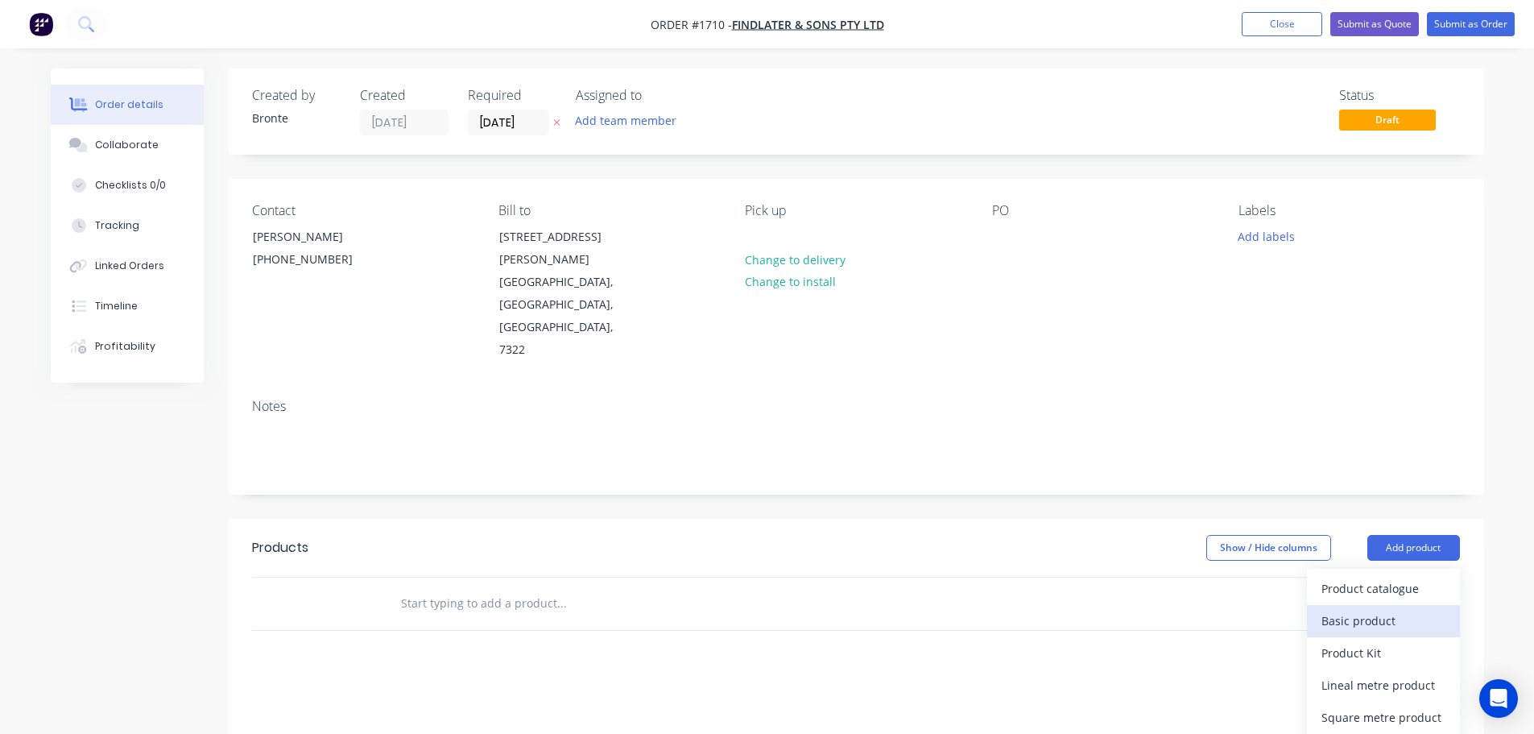
click at [1381, 609] on div "Basic product" at bounding box center [1383, 620] width 124 height 23
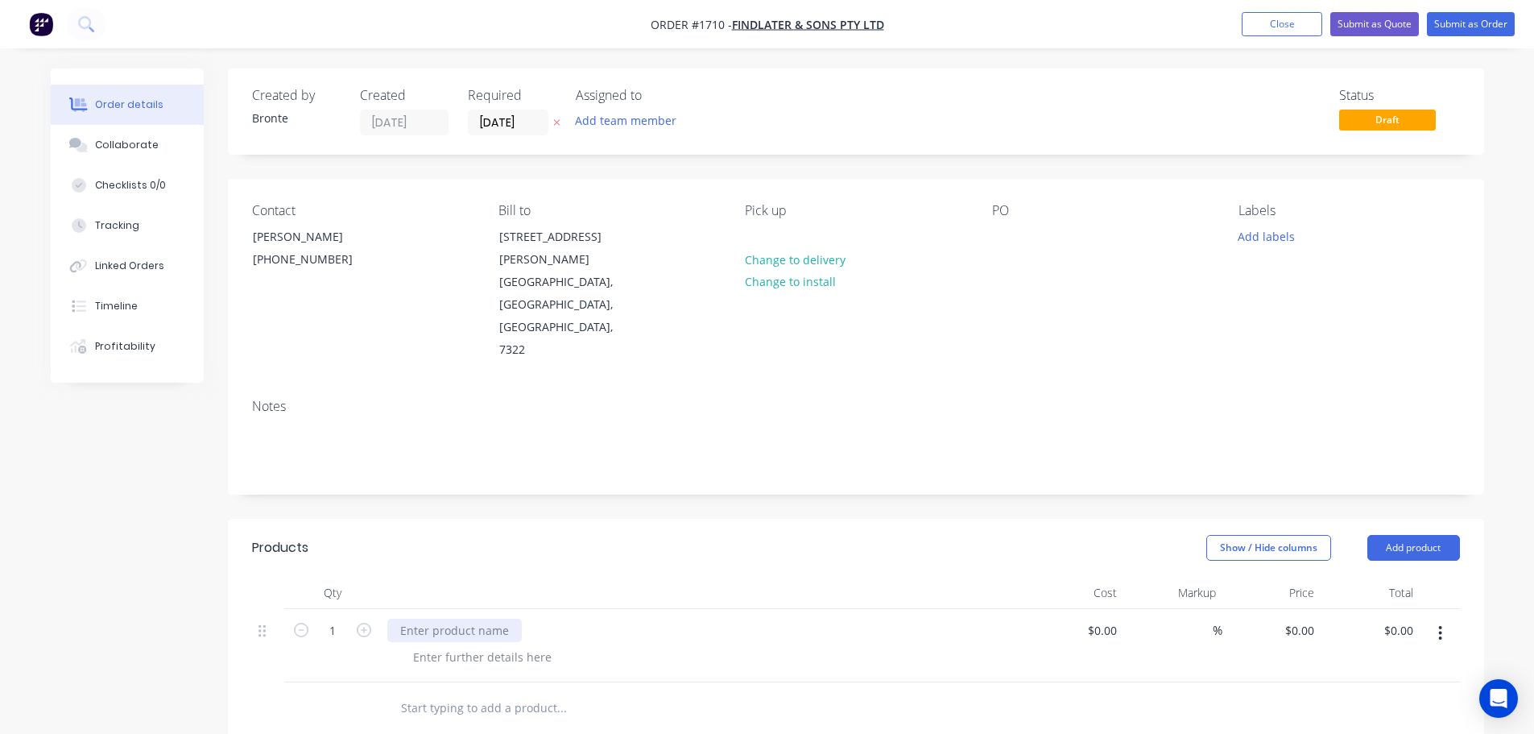
click at [482, 618] on div at bounding box center [454, 629] width 134 height 23
click at [407, 618] on div "edrill actuator bracket" at bounding box center [460, 629] width 146 height 23
click at [538, 535] on div "Show / Hide columns Add product" at bounding box center [983, 548] width 951 height 26
click at [466, 645] on div at bounding box center [482, 656] width 164 height 23
click at [358, 622] on icon "button" at bounding box center [364, 629] width 14 height 14
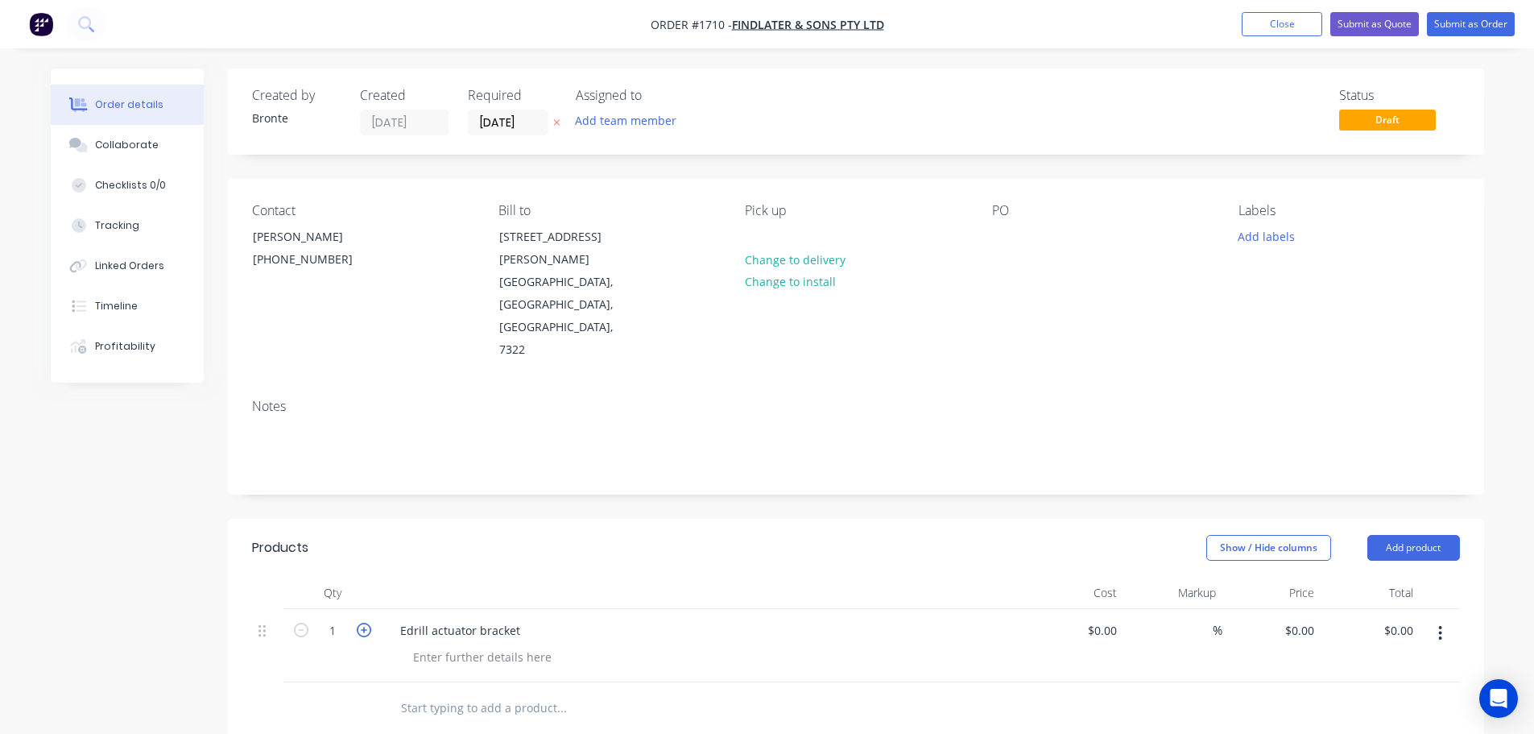
type input "2"
click at [457, 645] on div at bounding box center [482, 656] width 164 height 23
click at [601, 519] on header "Products Show / Hide columns Add product" at bounding box center [856, 548] width 1256 height 58
click at [535, 122] on input "[DATE]" at bounding box center [508, 122] width 79 height 24
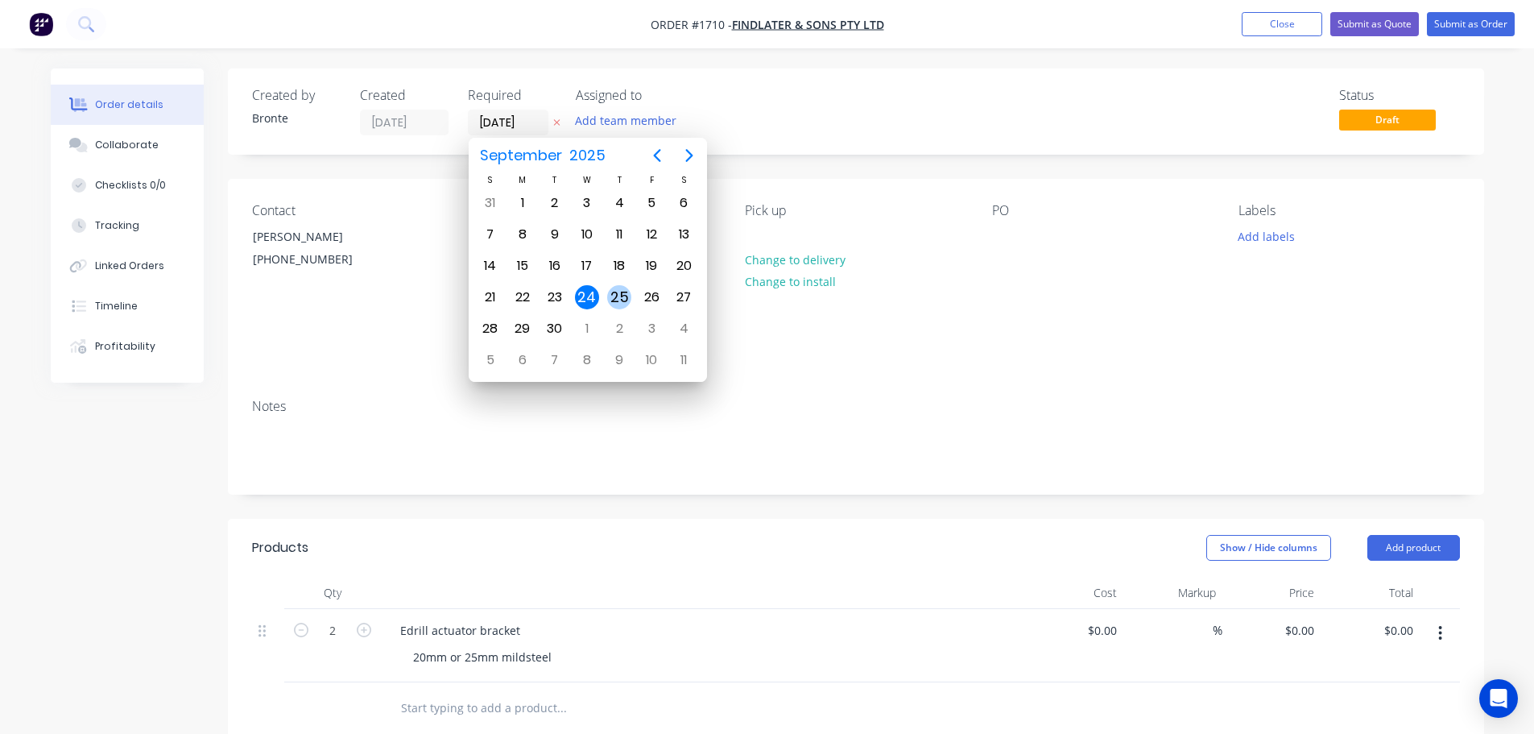
click at [618, 301] on div "25" at bounding box center [619, 297] width 24 height 24
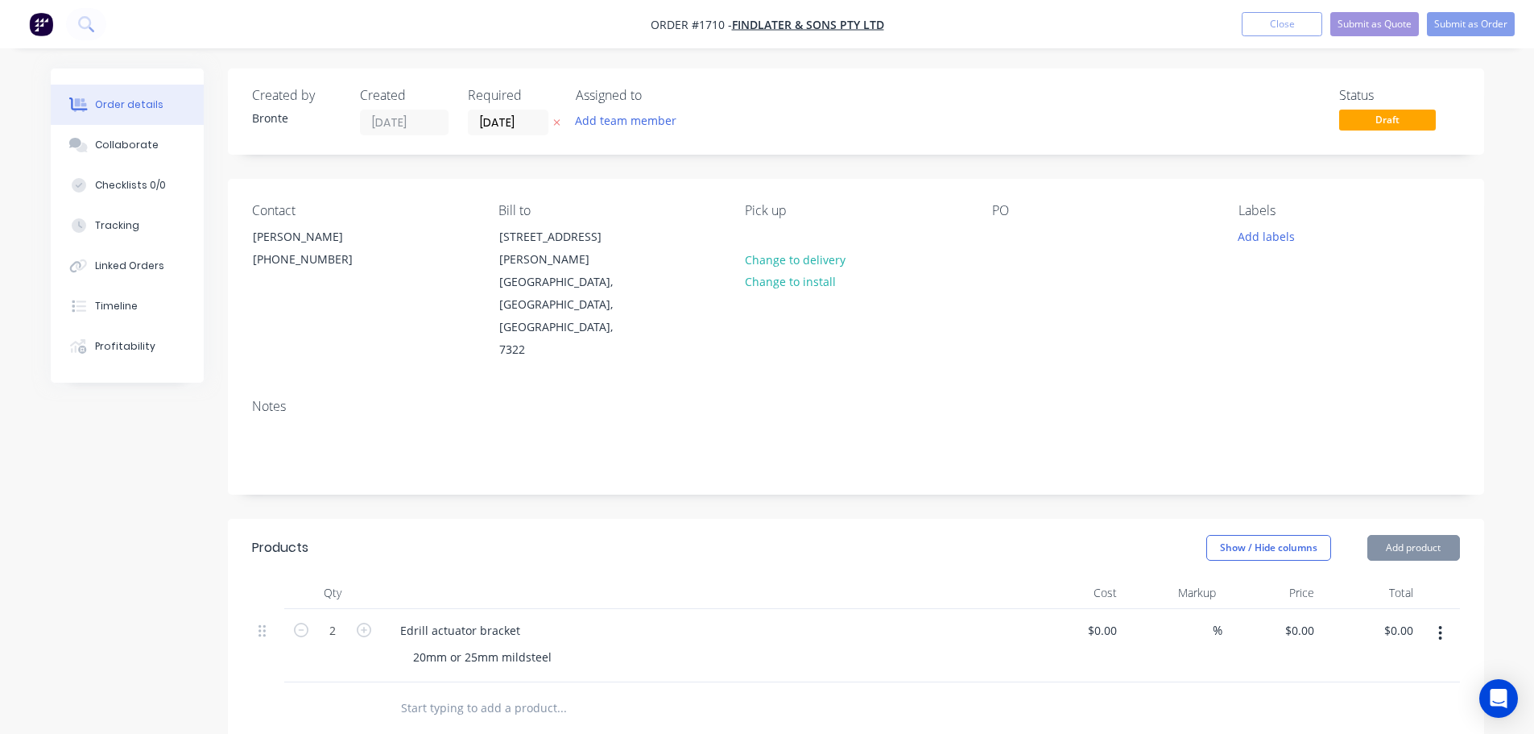
type input "[DATE]"
click at [627, 119] on button "Add team member" at bounding box center [625, 121] width 118 height 22
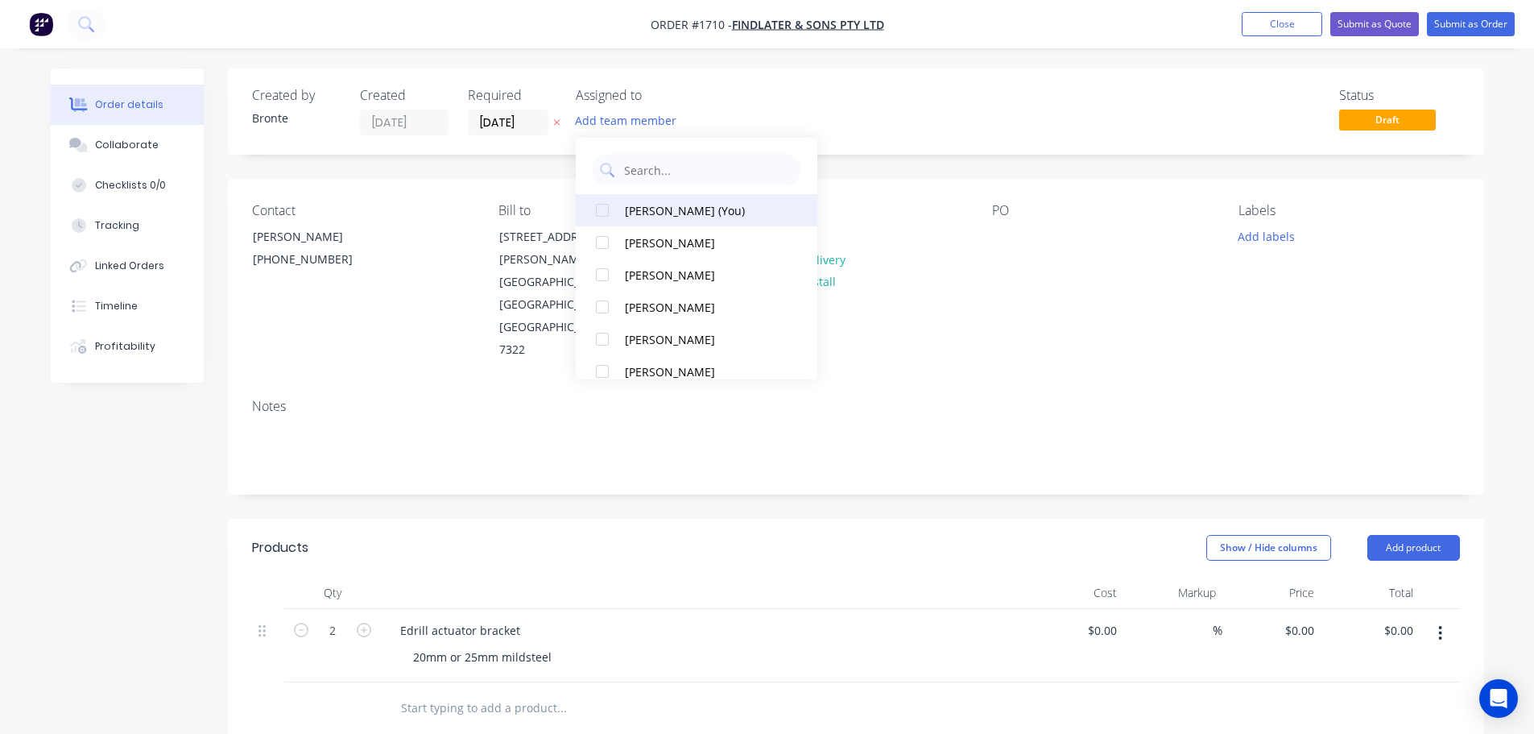
click at [600, 211] on div at bounding box center [602, 210] width 32 height 32
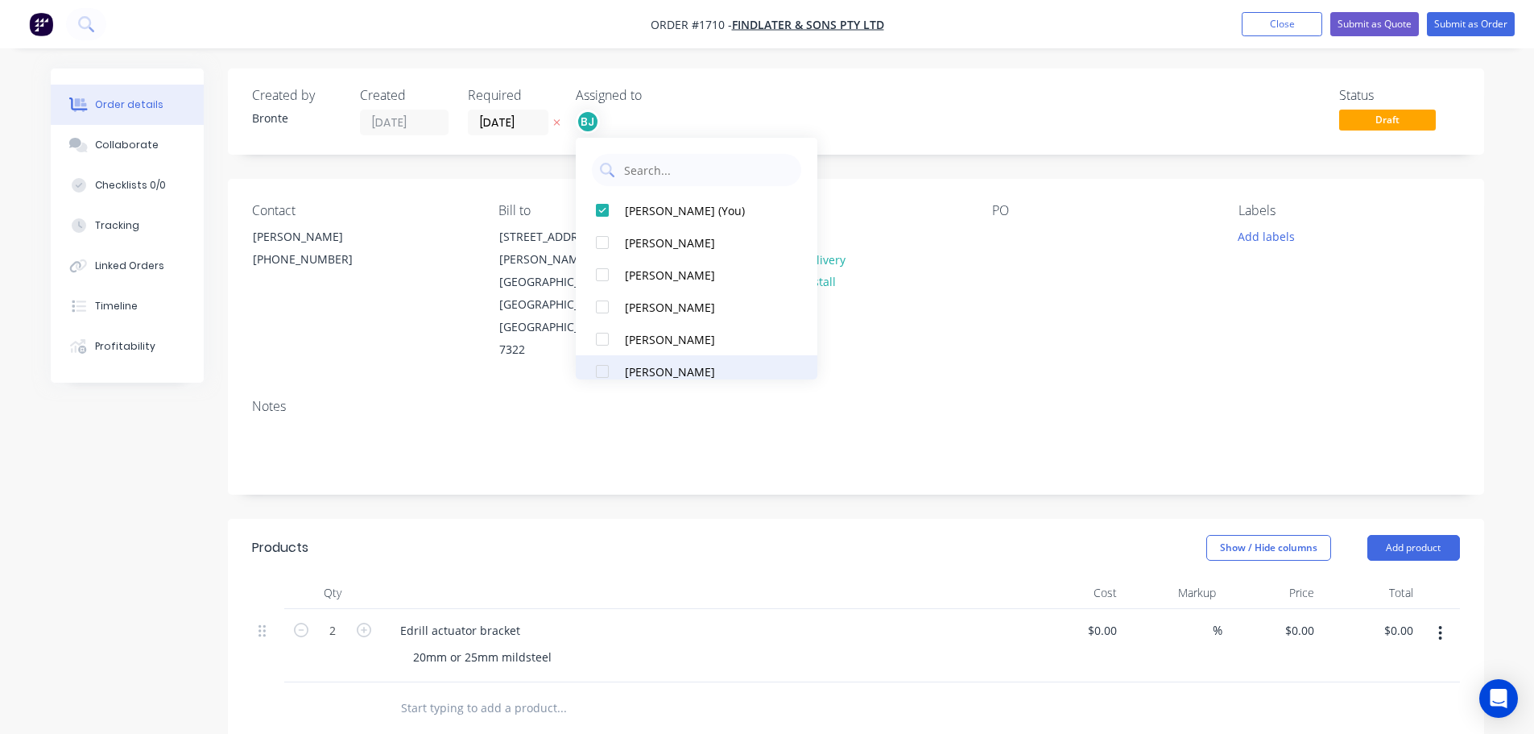
click at [601, 365] on div at bounding box center [602, 371] width 32 height 32
click at [962, 123] on div "Status Draft" at bounding box center [1098, 112] width 723 height 48
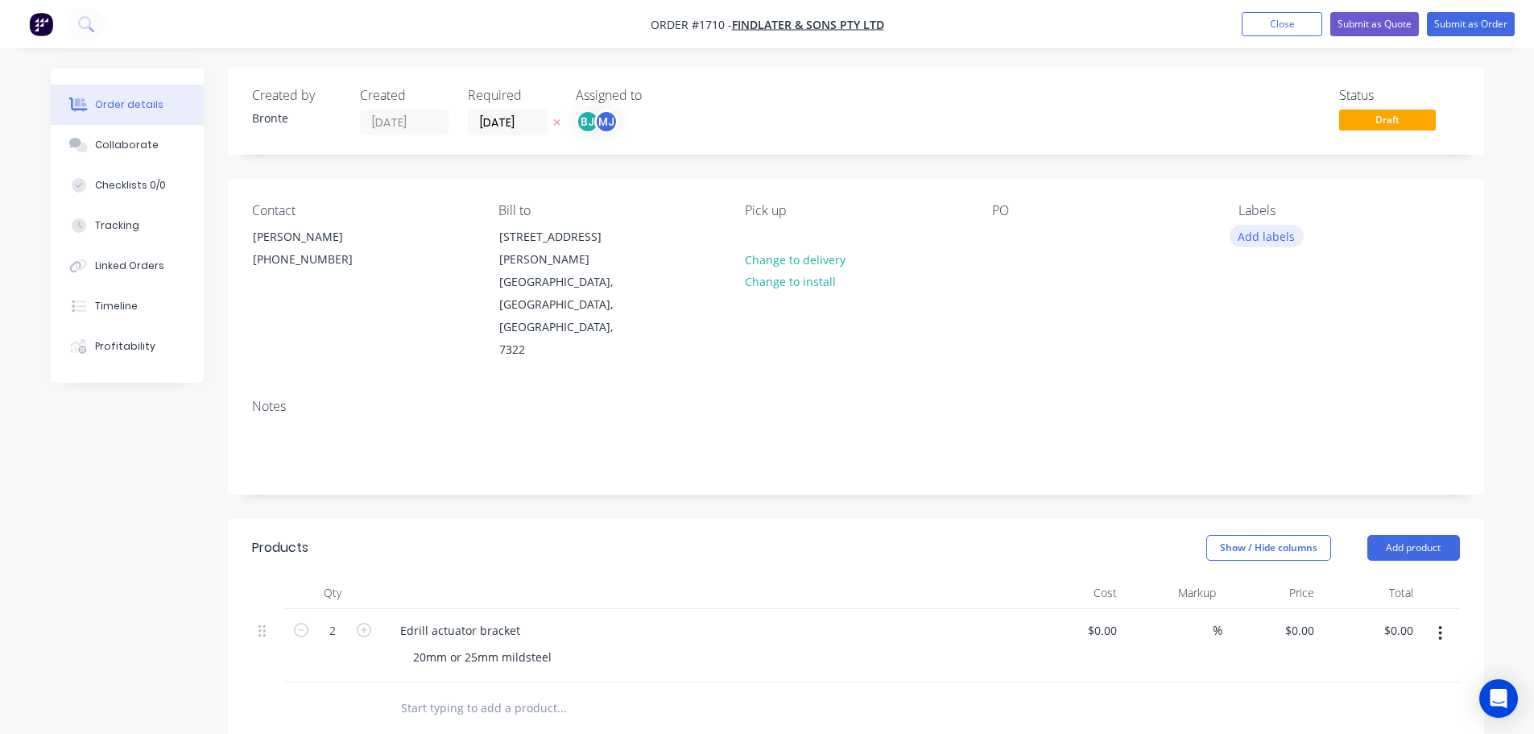
click at [1282, 242] on button "Add labels" at bounding box center [1267, 236] width 74 height 22
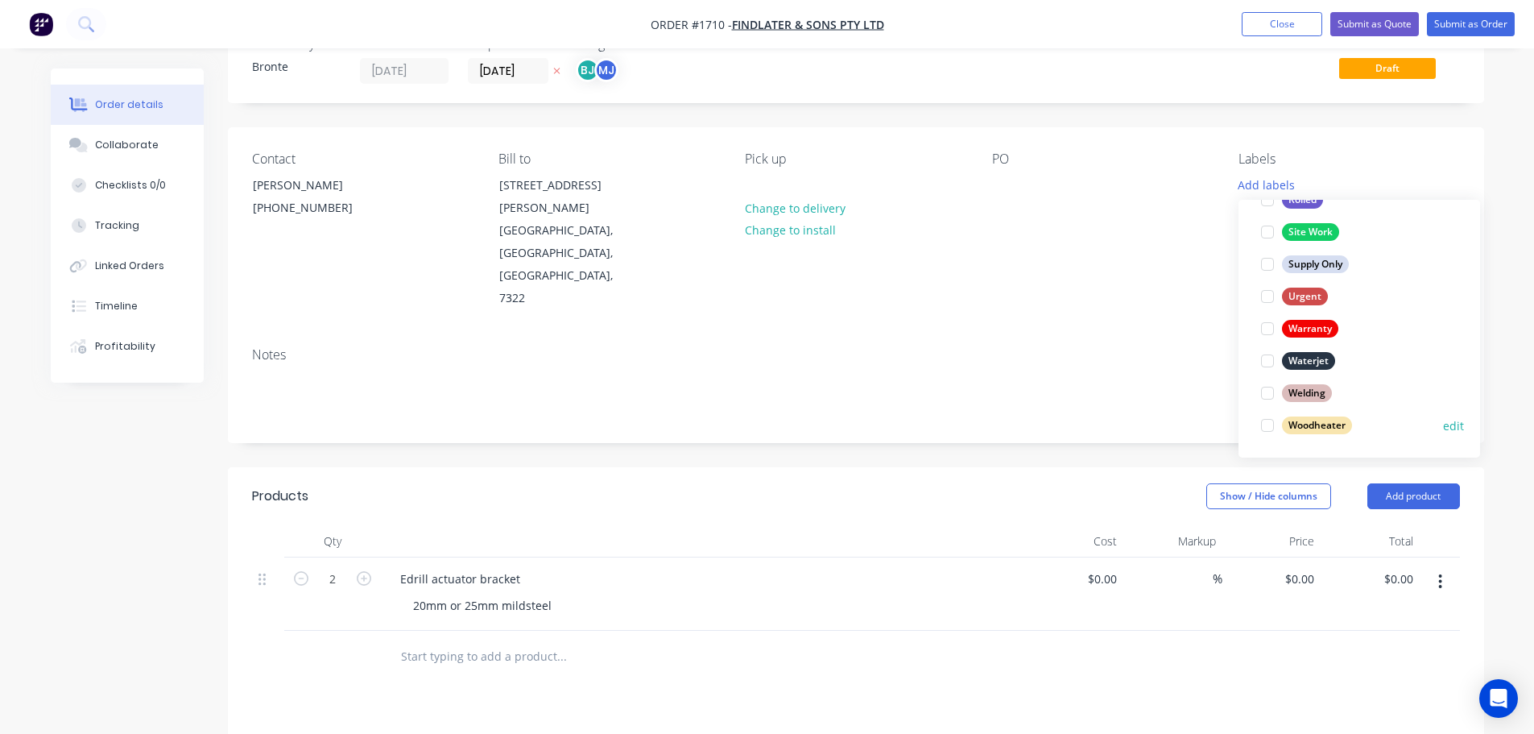
scroll to position [81, 0]
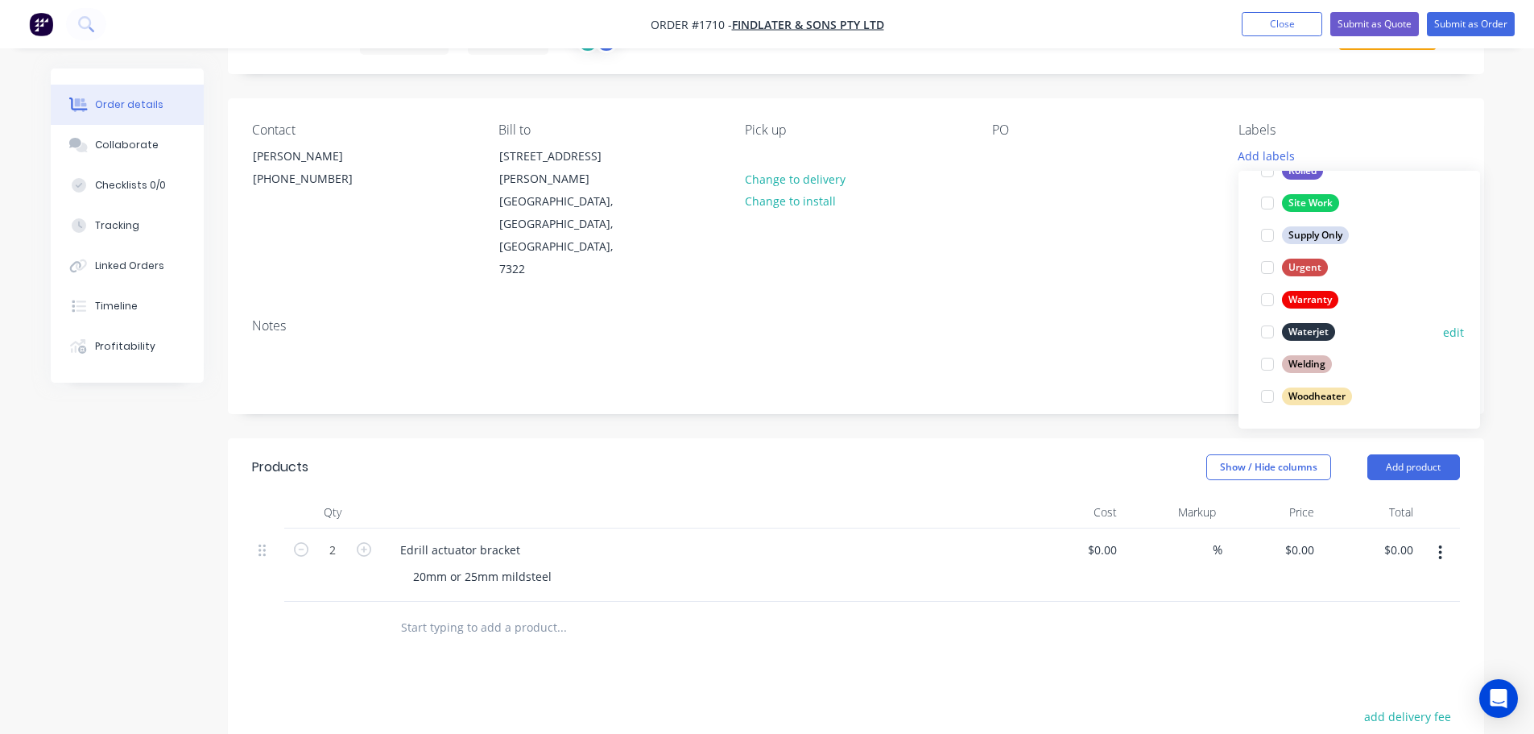
click at [1271, 333] on div at bounding box center [1267, 332] width 32 height 32
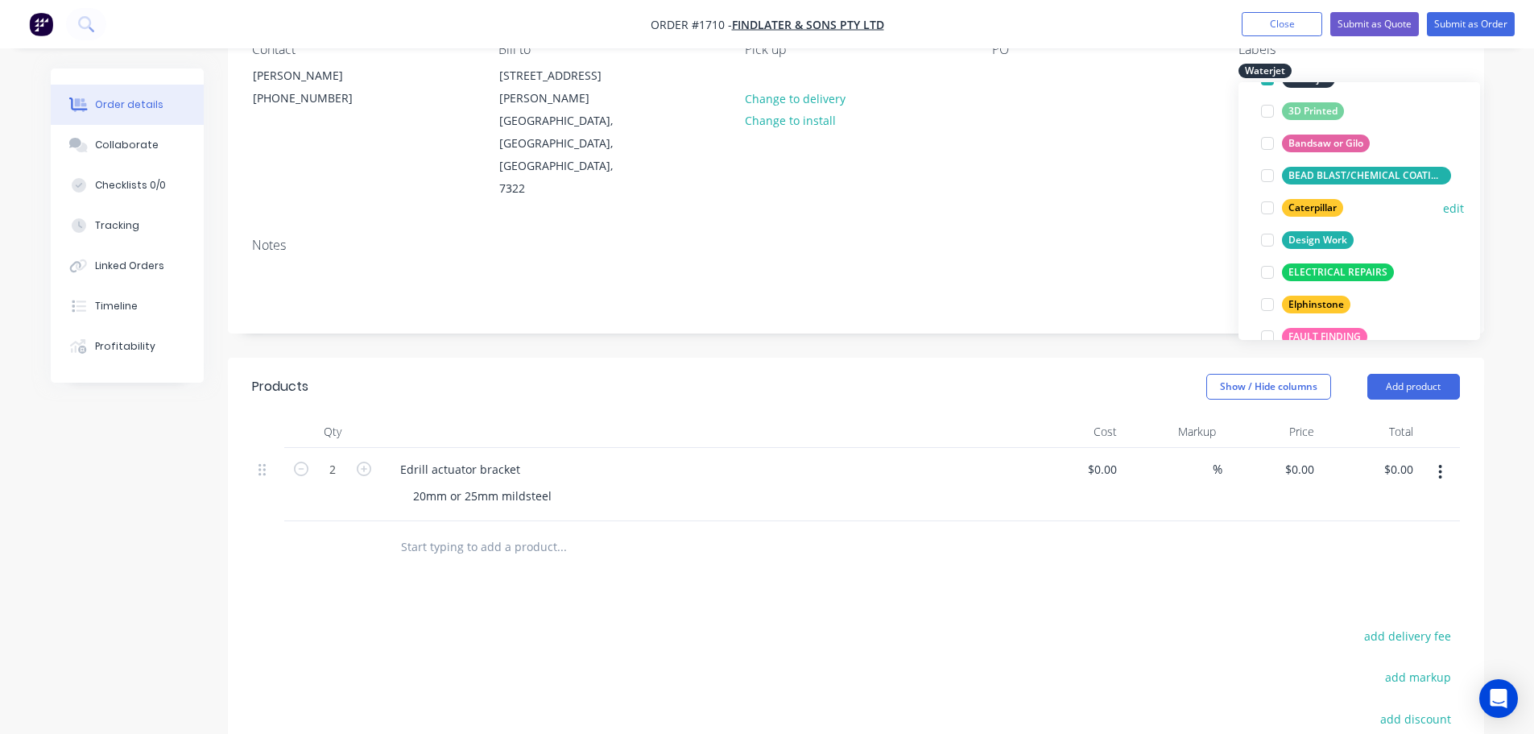
scroll to position [161, 0]
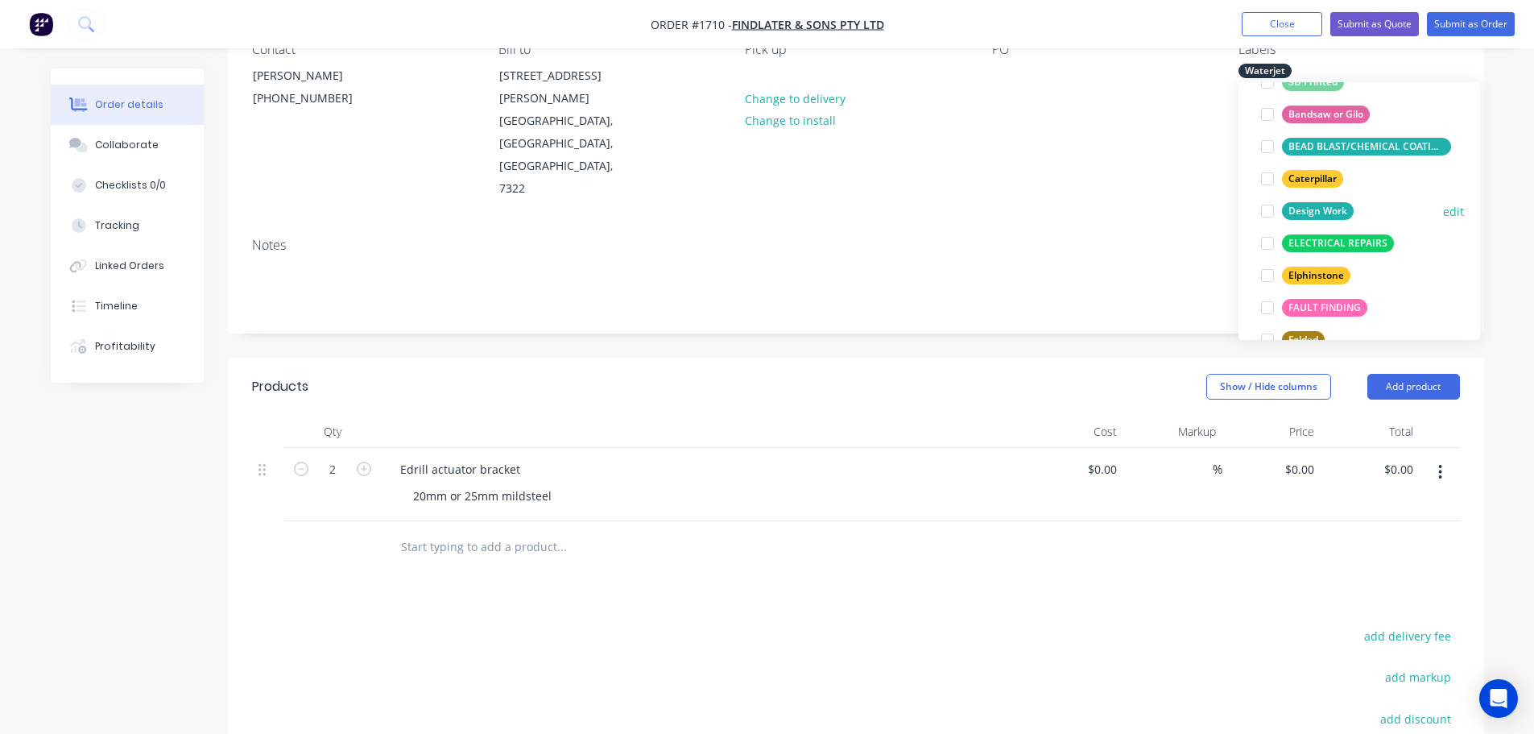
click at [1274, 211] on div at bounding box center [1267, 211] width 32 height 32
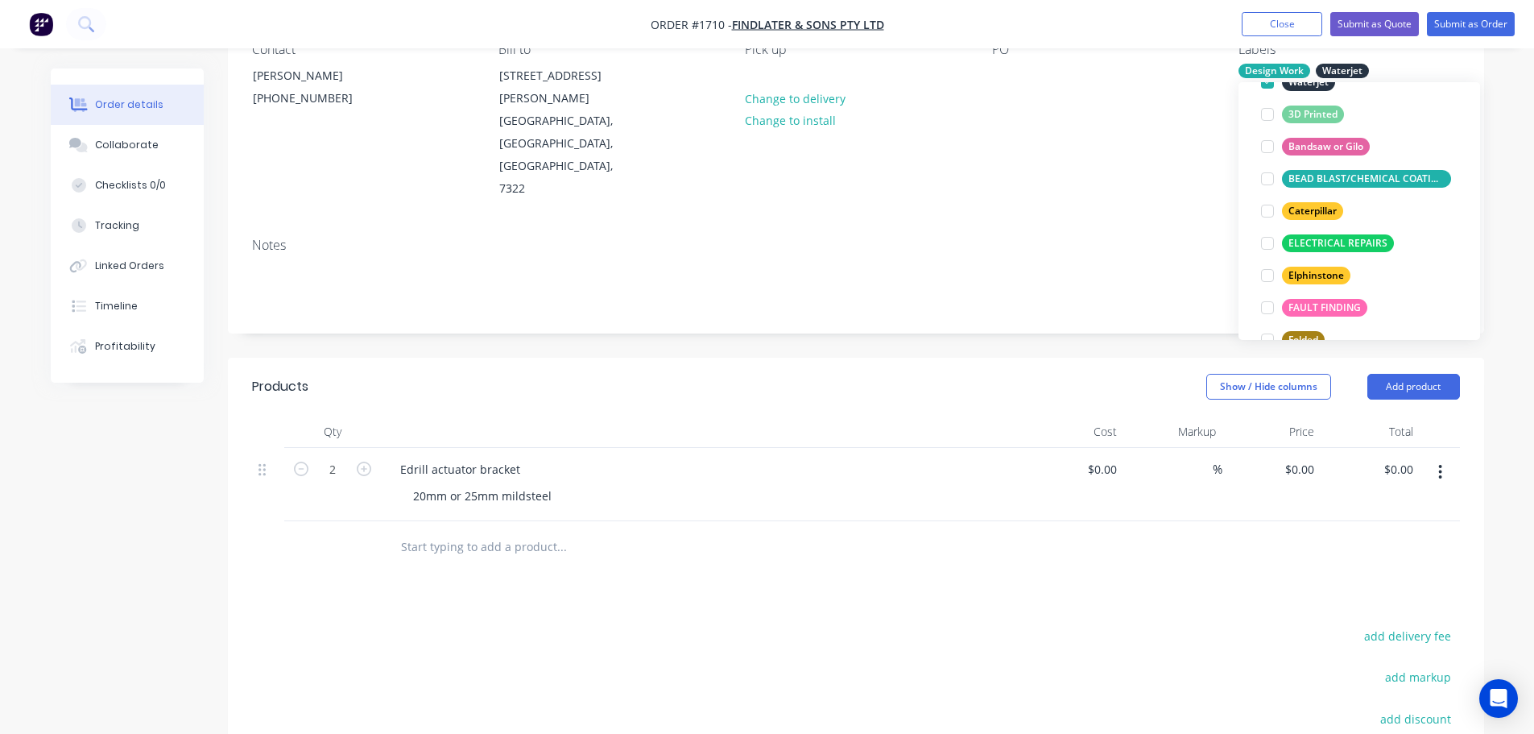
scroll to position [0, 0]
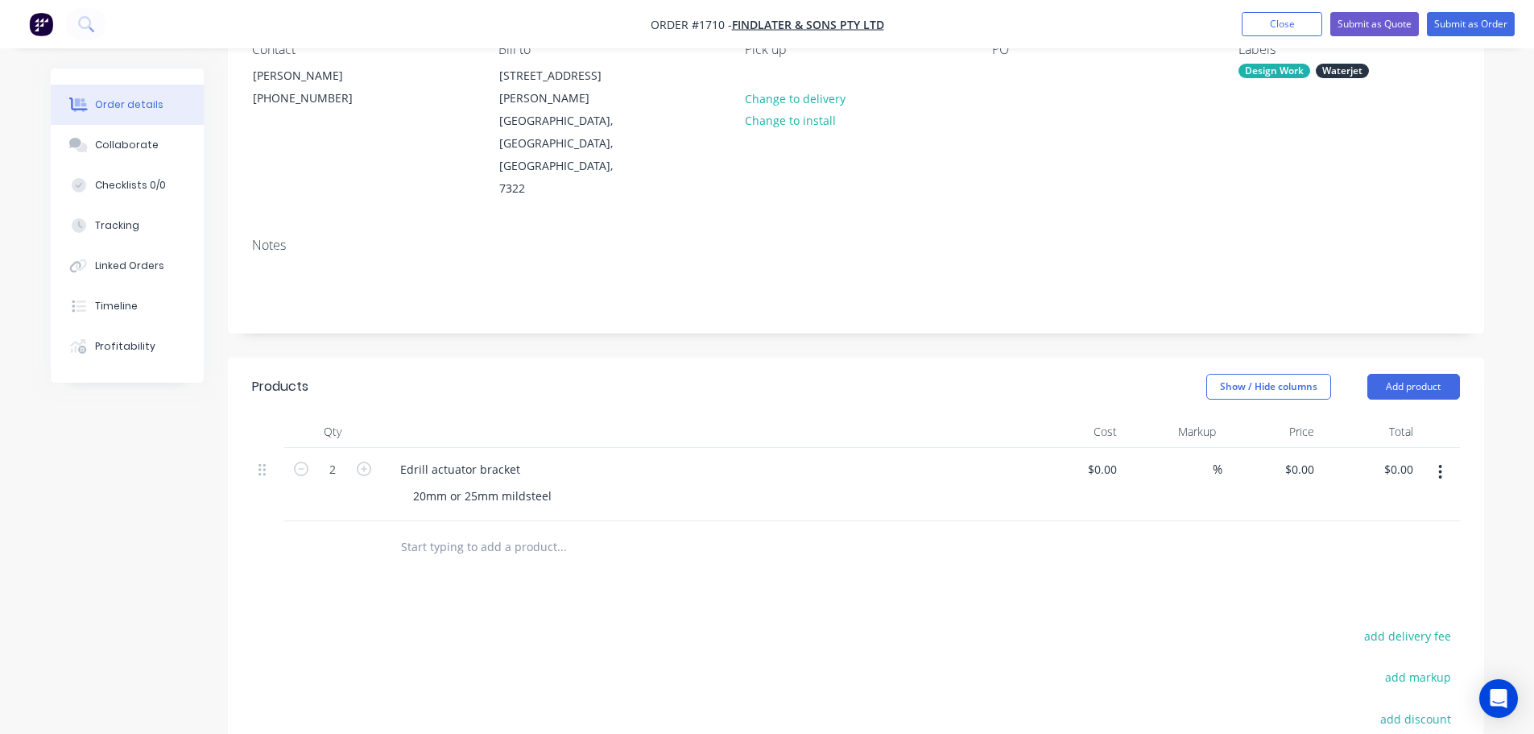
click at [1274, 543] on div "Products Show / Hide columns Add product Qty Cost Markup Price Total 2 Edrill a…" at bounding box center [856, 659] width 1256 height 602
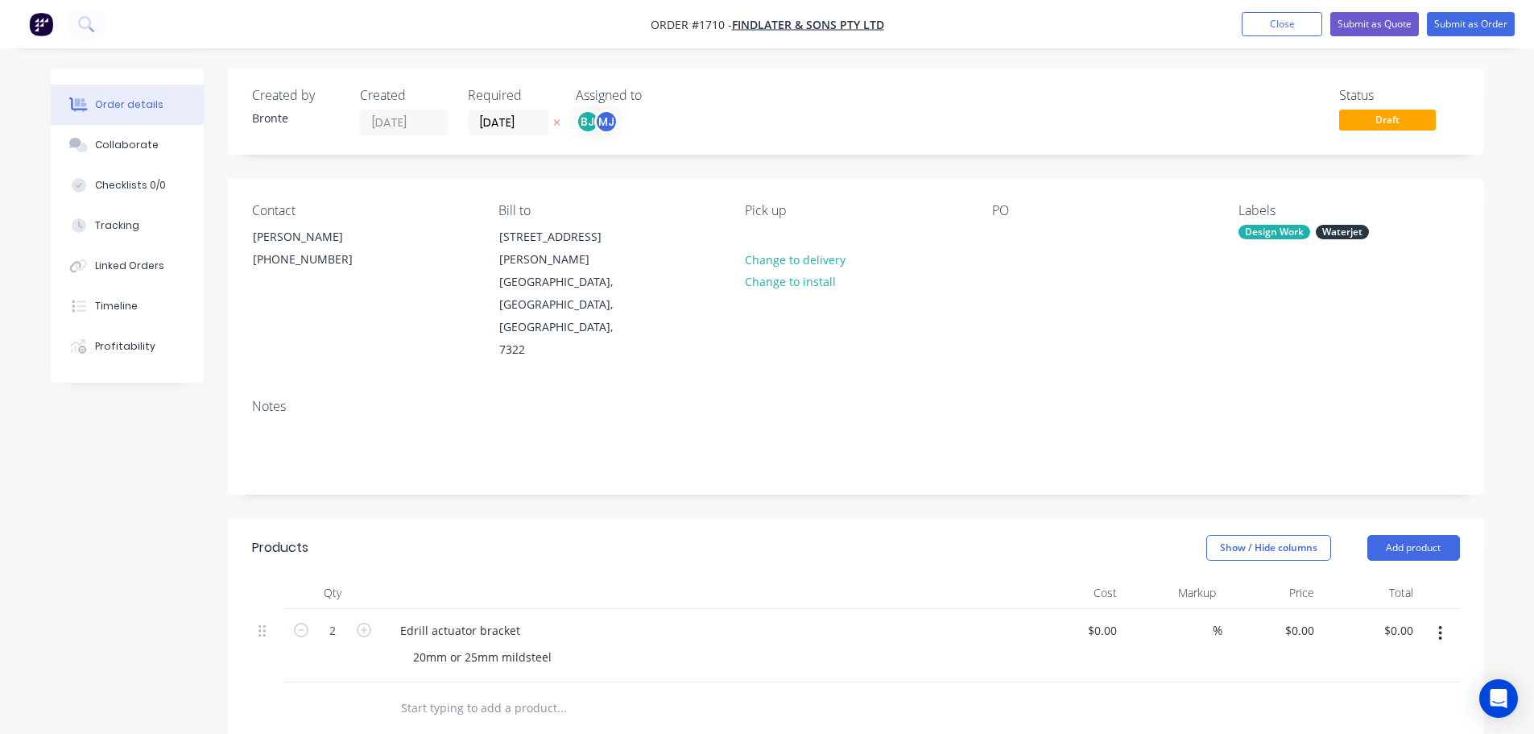
click at [1340, 230] on div "Waterjet" at bounding box center [1342, 232] width 53 height 14
click at [1270, 390] on div at bounding box center [1267, 388] width 32 height 32
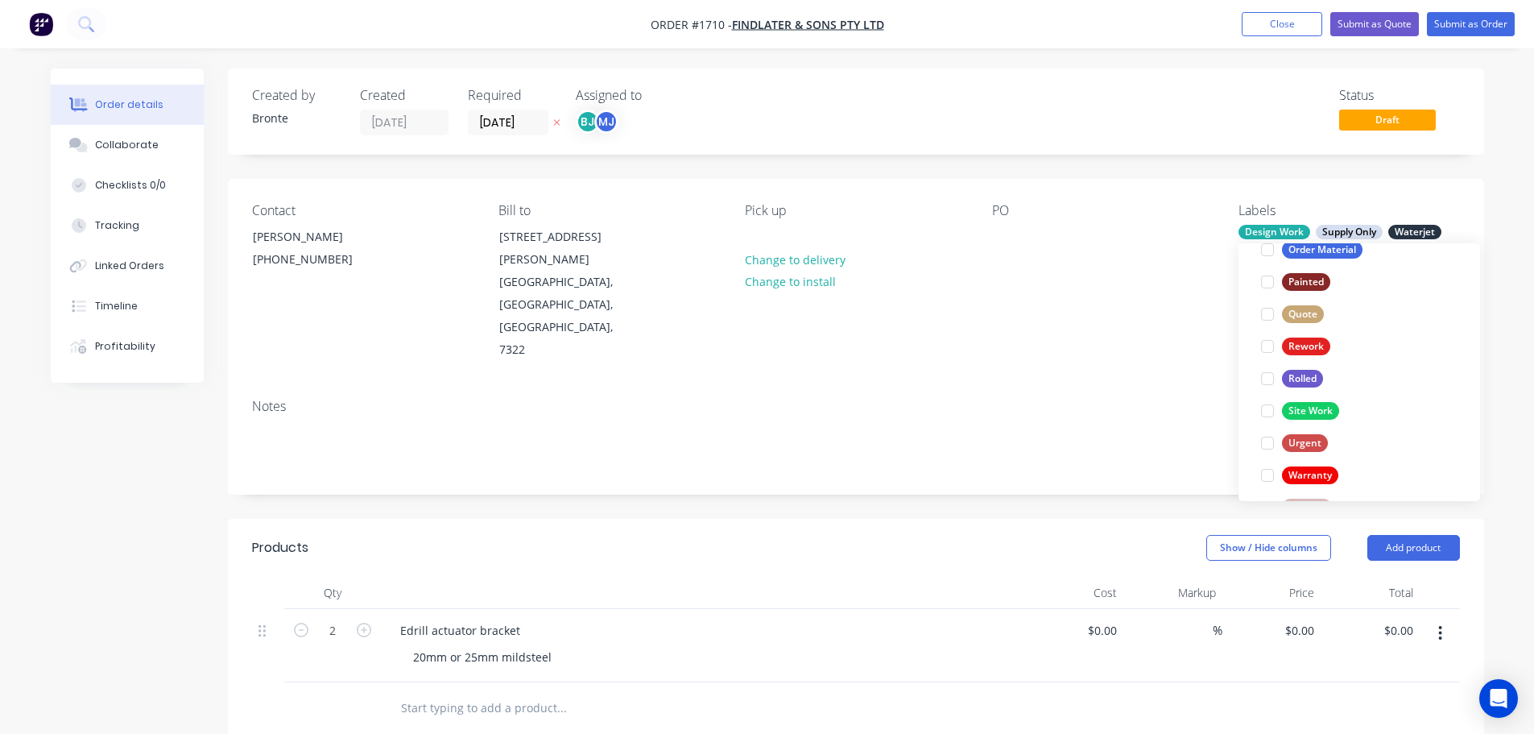
scroll to position [773, 0]
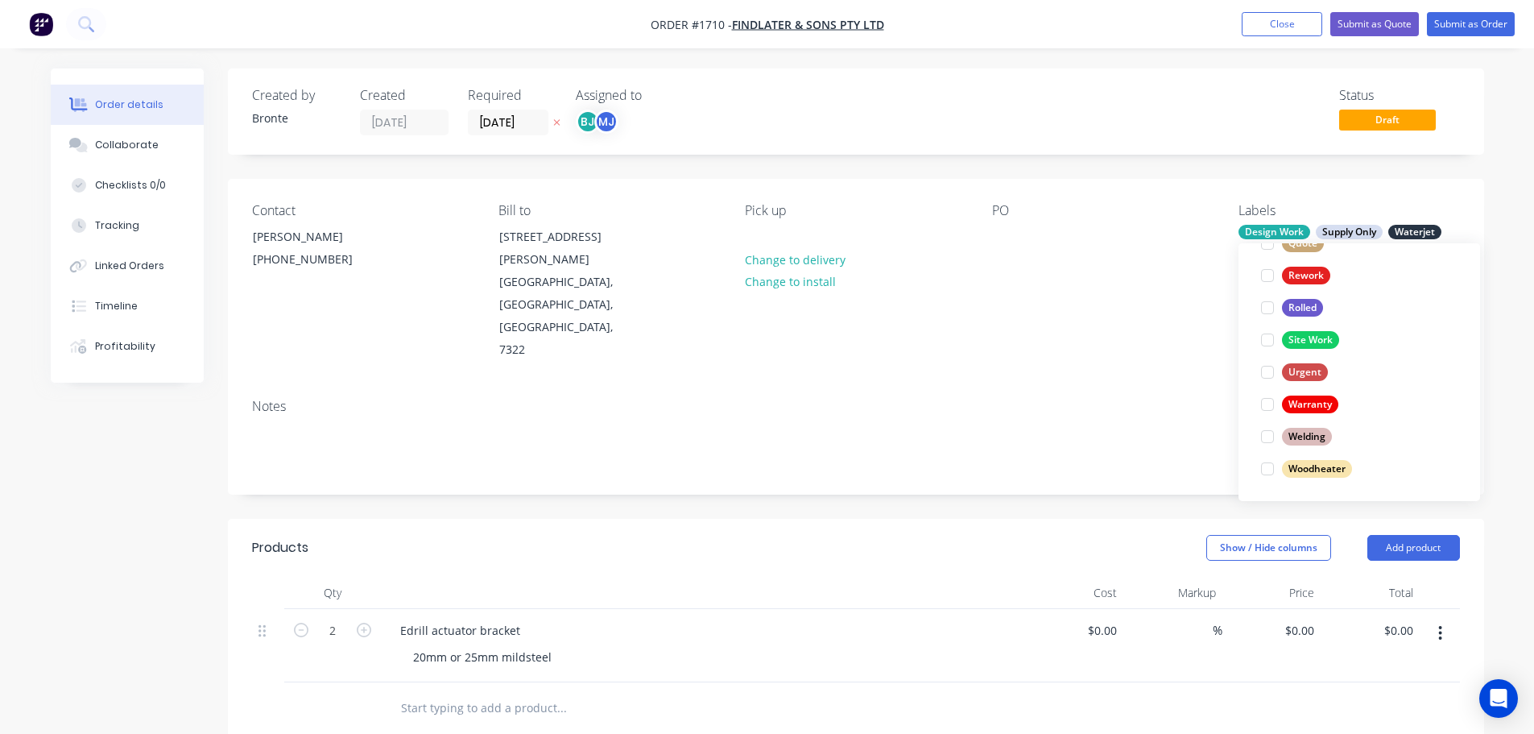
drag, startPoint x: 804, startPoint y: 472, endPoint x: 845, endPoint y: 471, distance: 40.3
click at [805, 535] on div "Show / Hide columns Add product" at bounding box center [983, 548] width 951 height 26
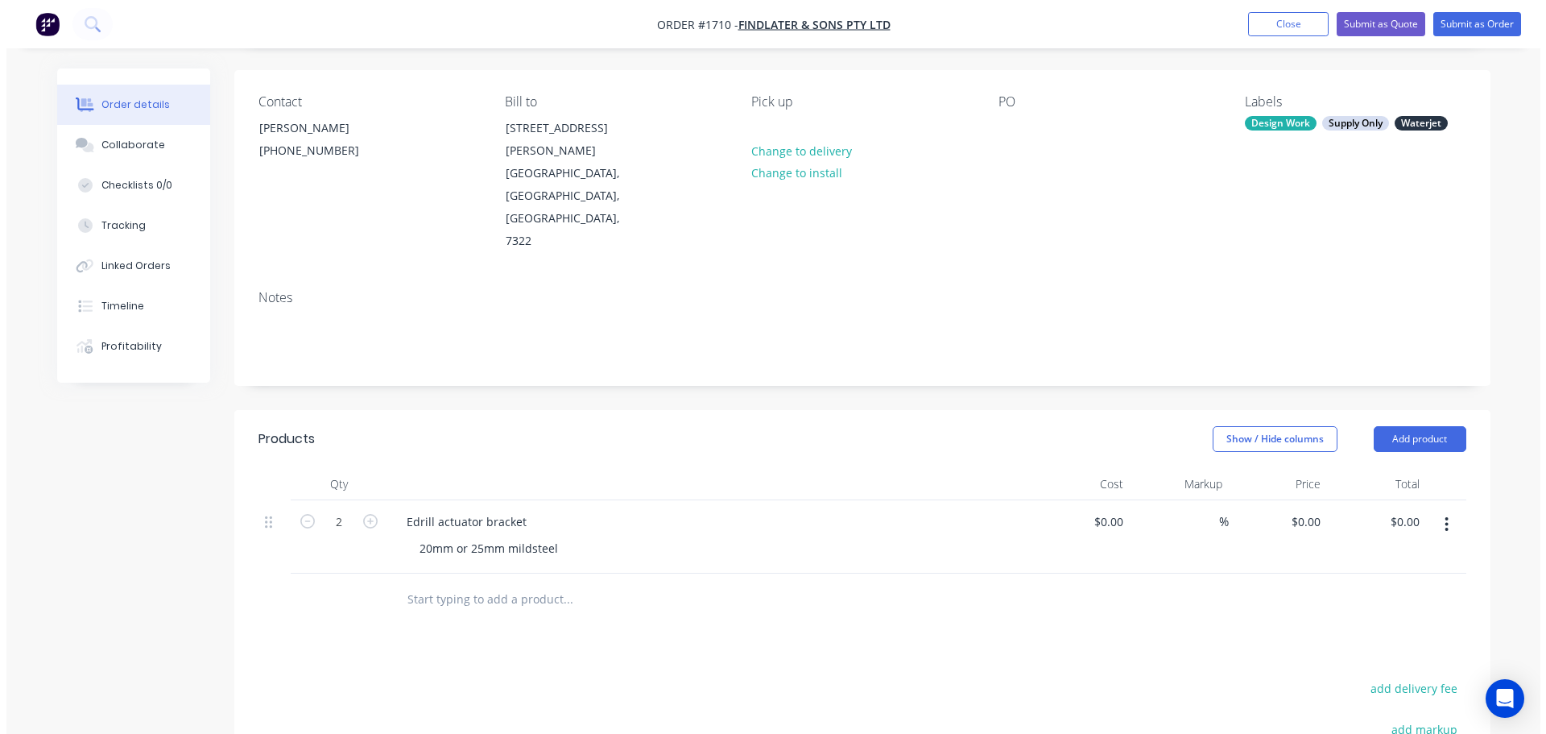
scroll to position [0, 0]
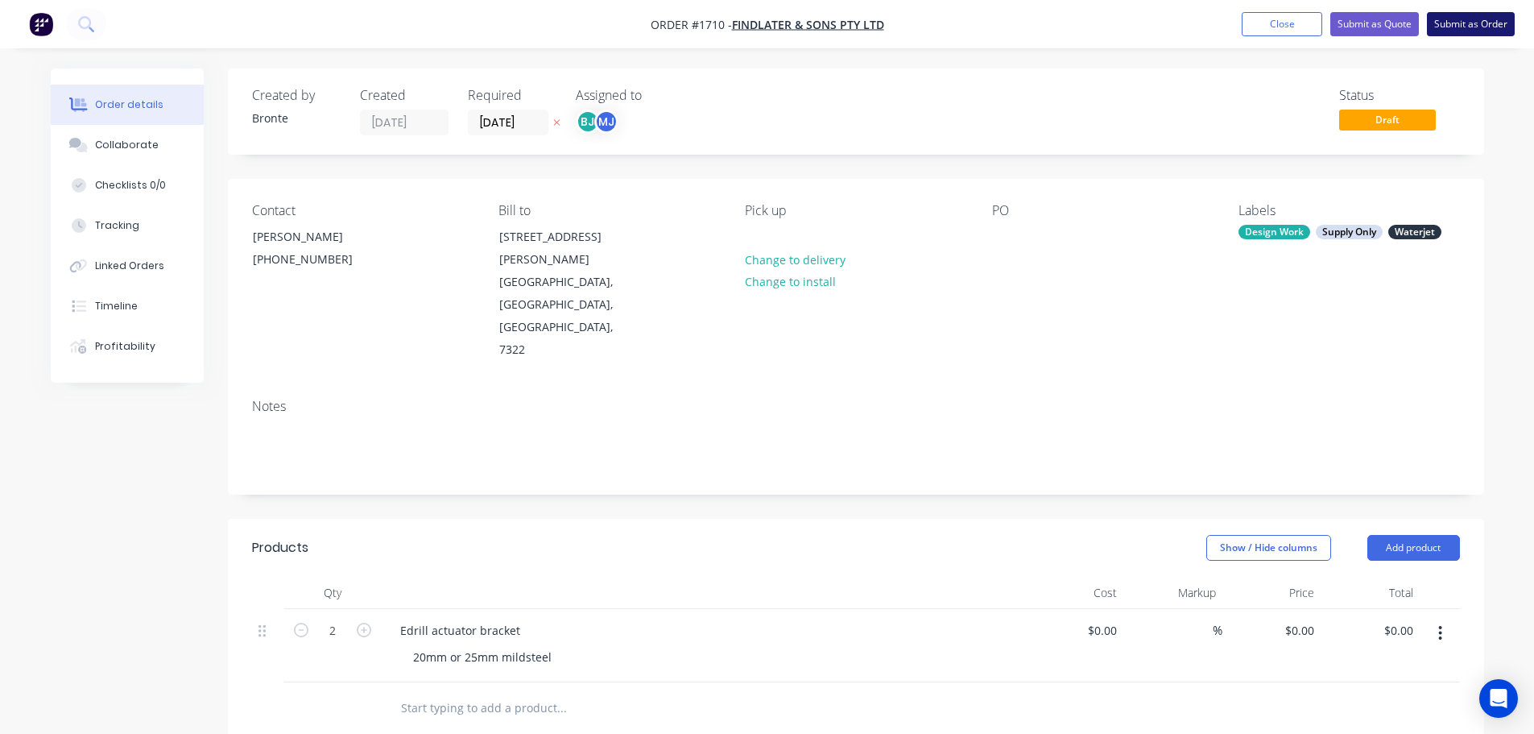
click at [1483, 23] on button "Submit as Order" at bounding box center [1471, 24] width 88 height 24
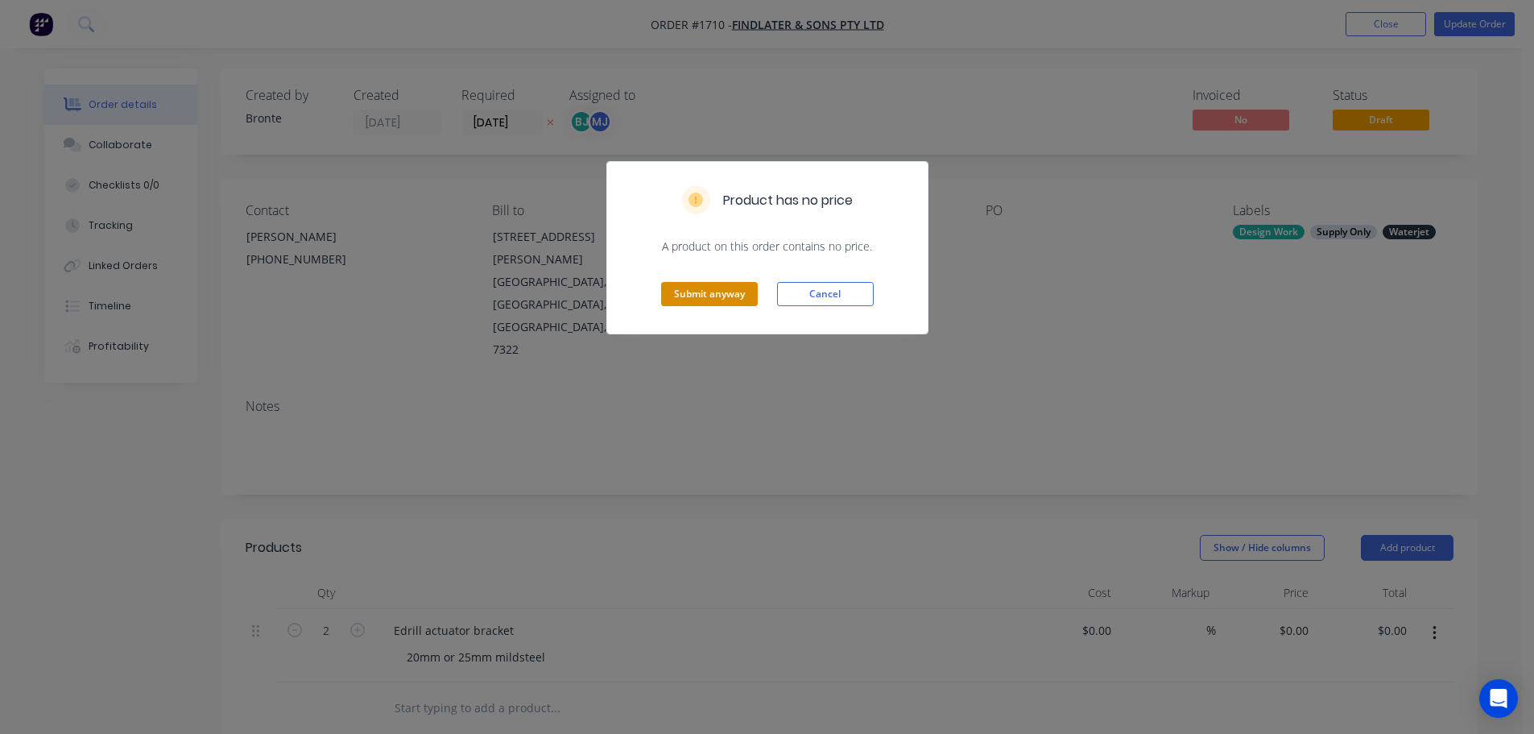
click at [734, 294] on button "Submit anyway" at bounding box center [709, 294] width 97 height 24
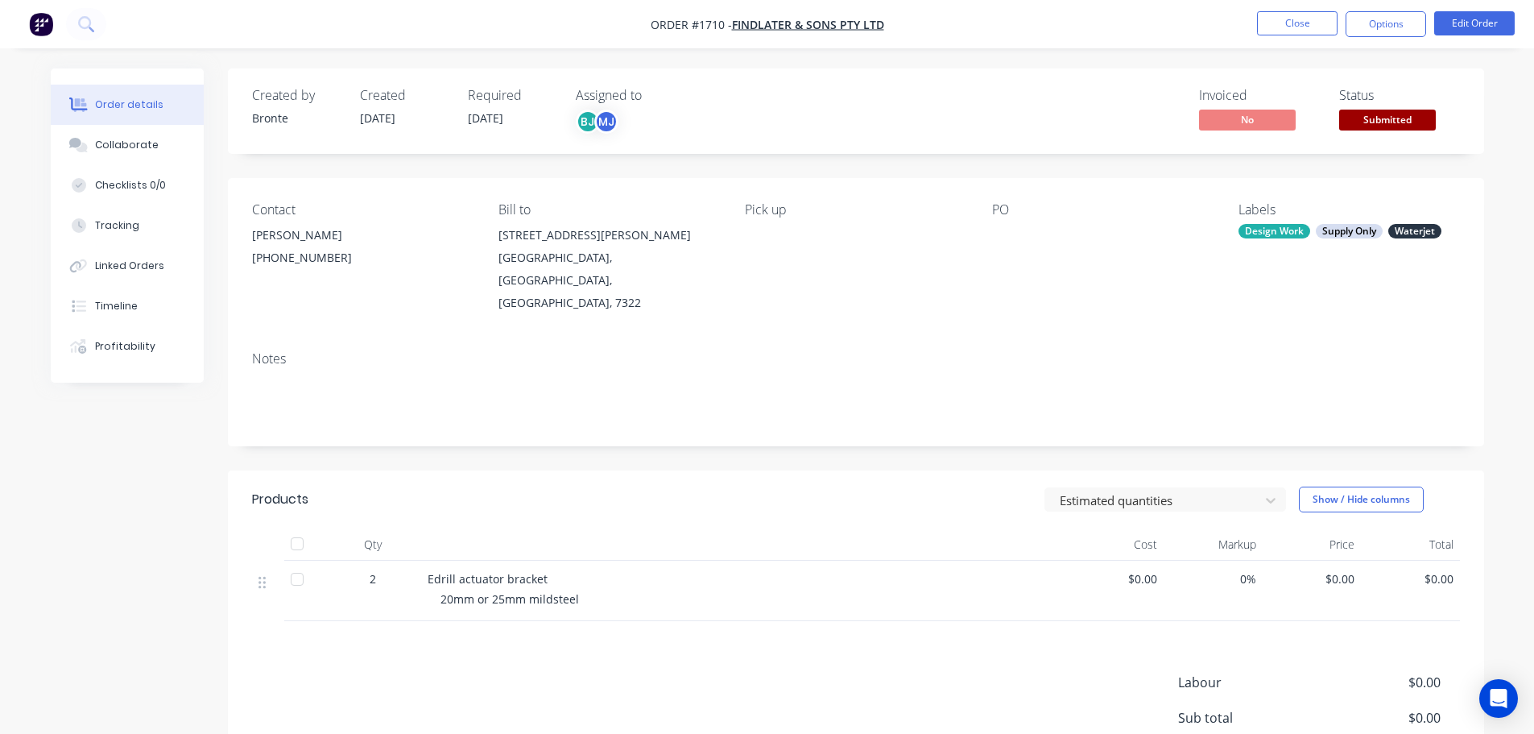
click at [1383, 121] on span "Submitted" at bounding box center [1387, 120] width 97 height 20
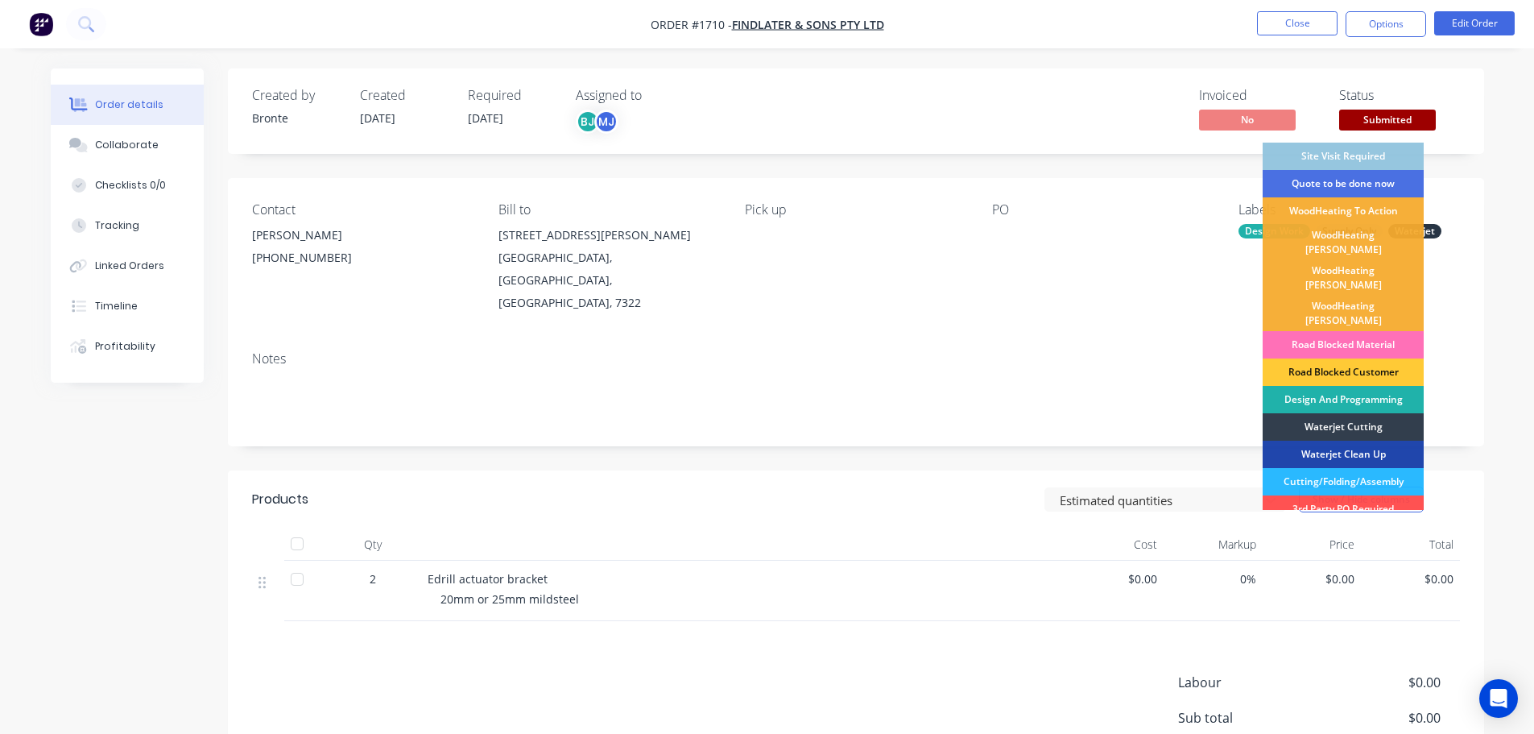
click at [1350, 386] on div "Design And Programming" at bounding box center [1343, 399] width 161 height 27
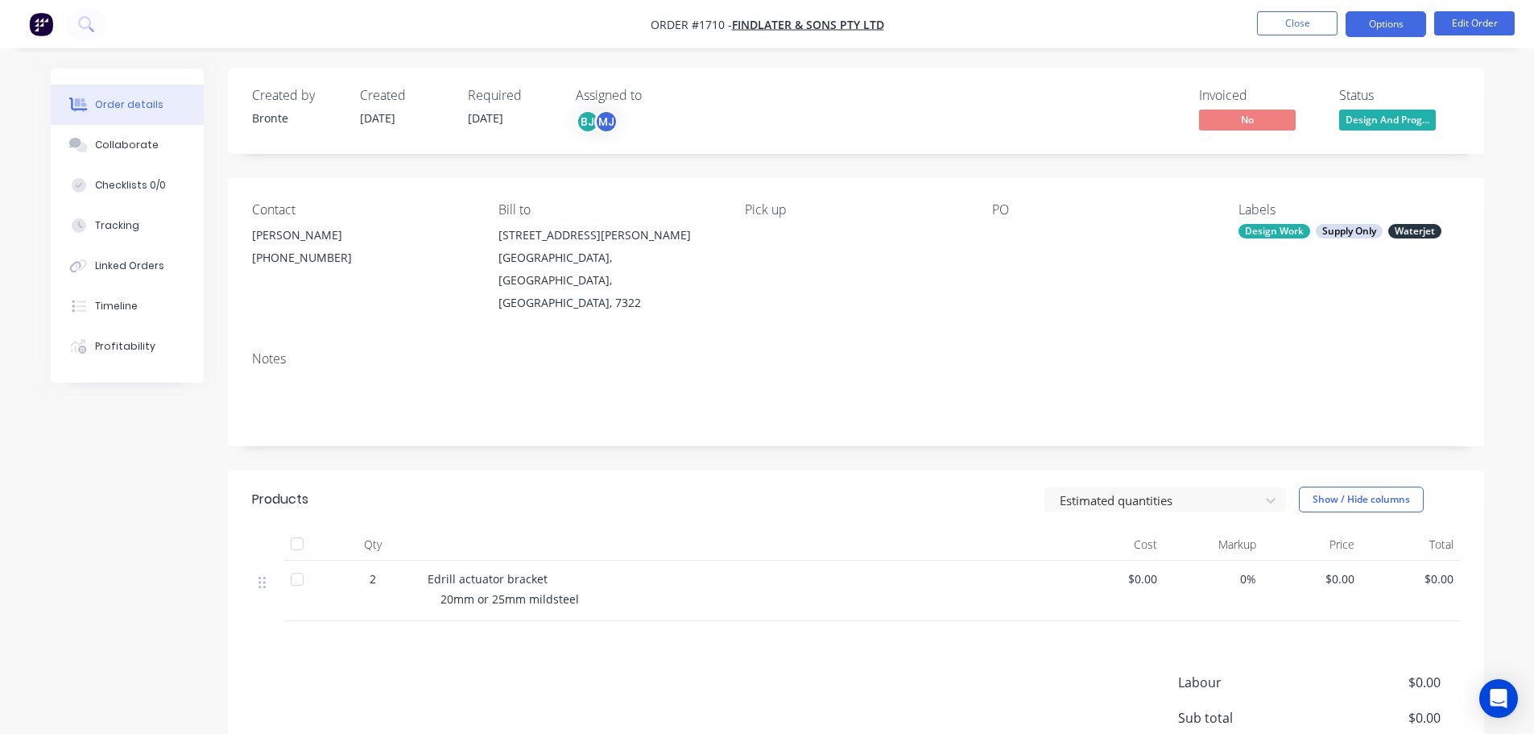
click at [1400, 19] on button "Options" at bounding box center [1386, 24] width 81 height 26
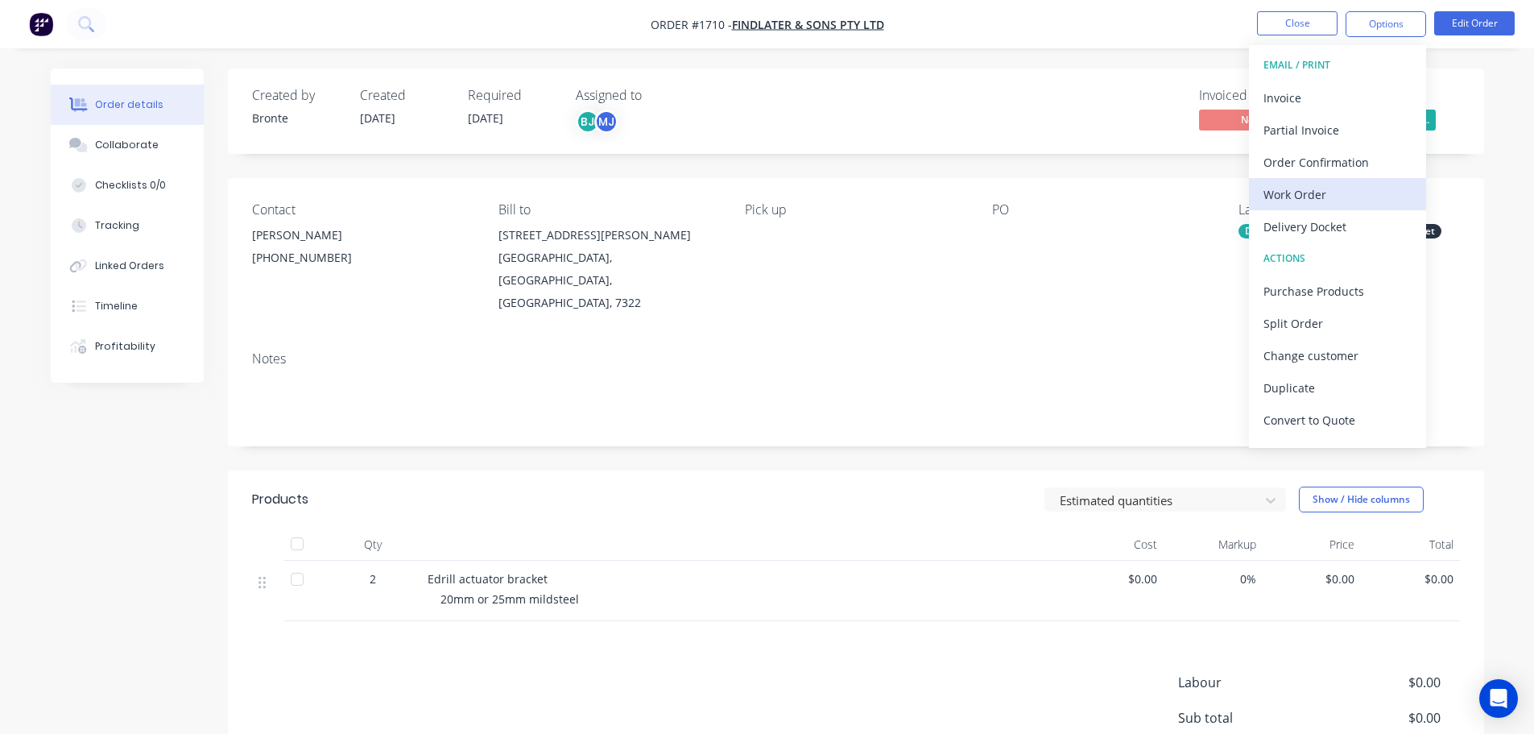
click at [1284, 196] on div "Work Order" at bounding box center [1337, 194] width 148 height 23
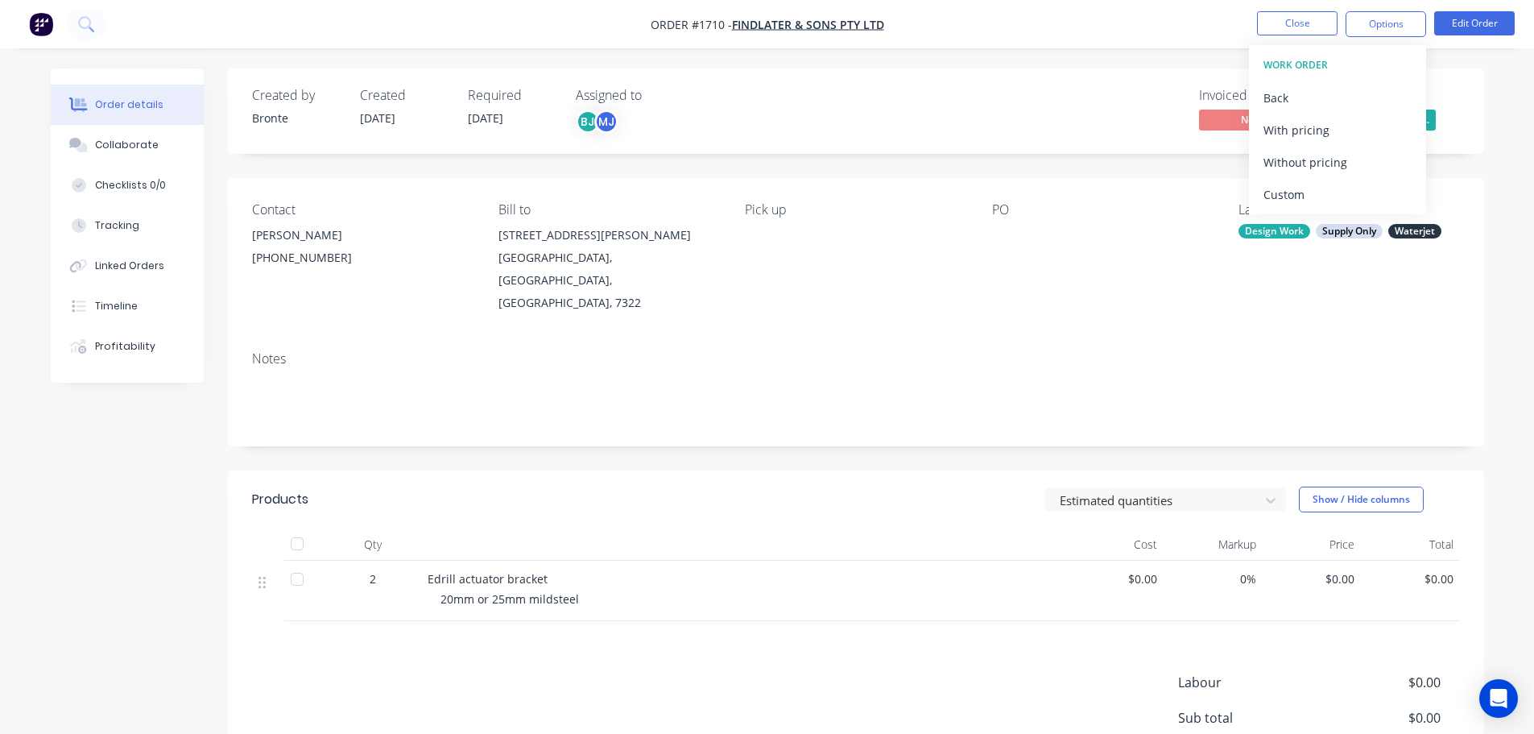
drag, startPoint x: 1313, startPoint y: 160, endPoint x: 1213, endPoint y: 199, distance: 107.8
click at [1313, 159] on div "Without pricing" at bounding box center [1337, 162] width 148 height 23
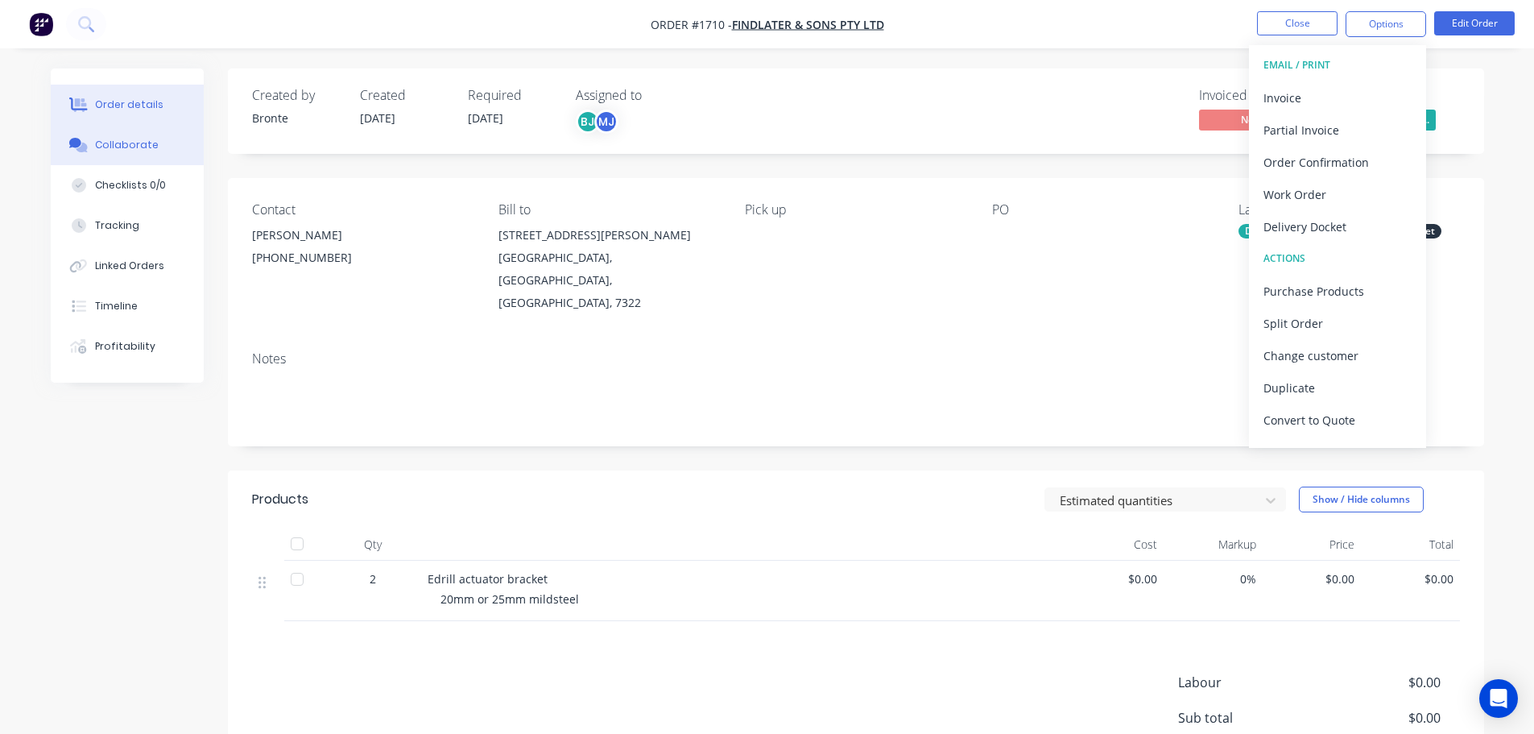
click at [120, 153] on button "Collaborate" at bounding box center [127, 145] width 153 height 40
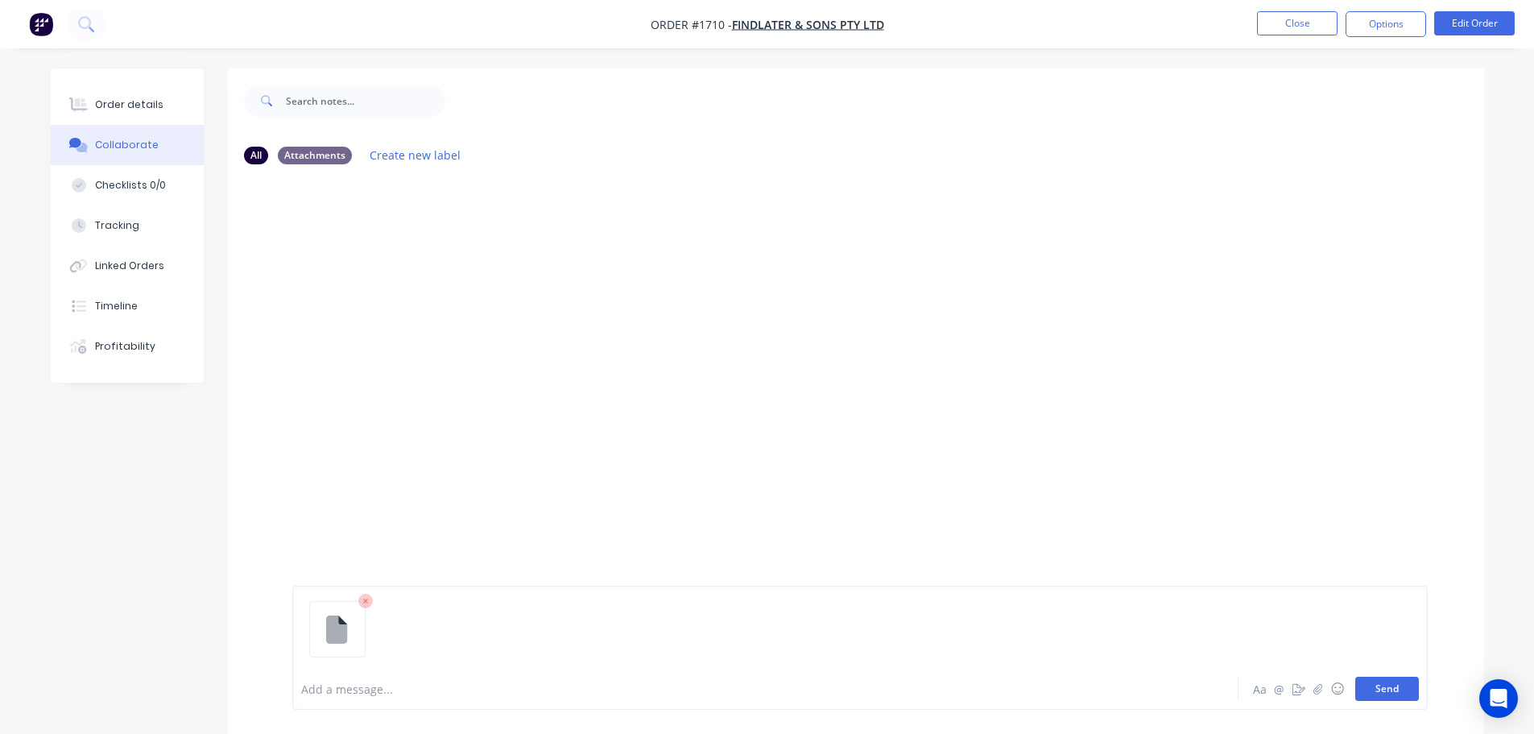
click at [1393, 689] on button "Send" at bounding box center [1387, 688] width 64 height 24
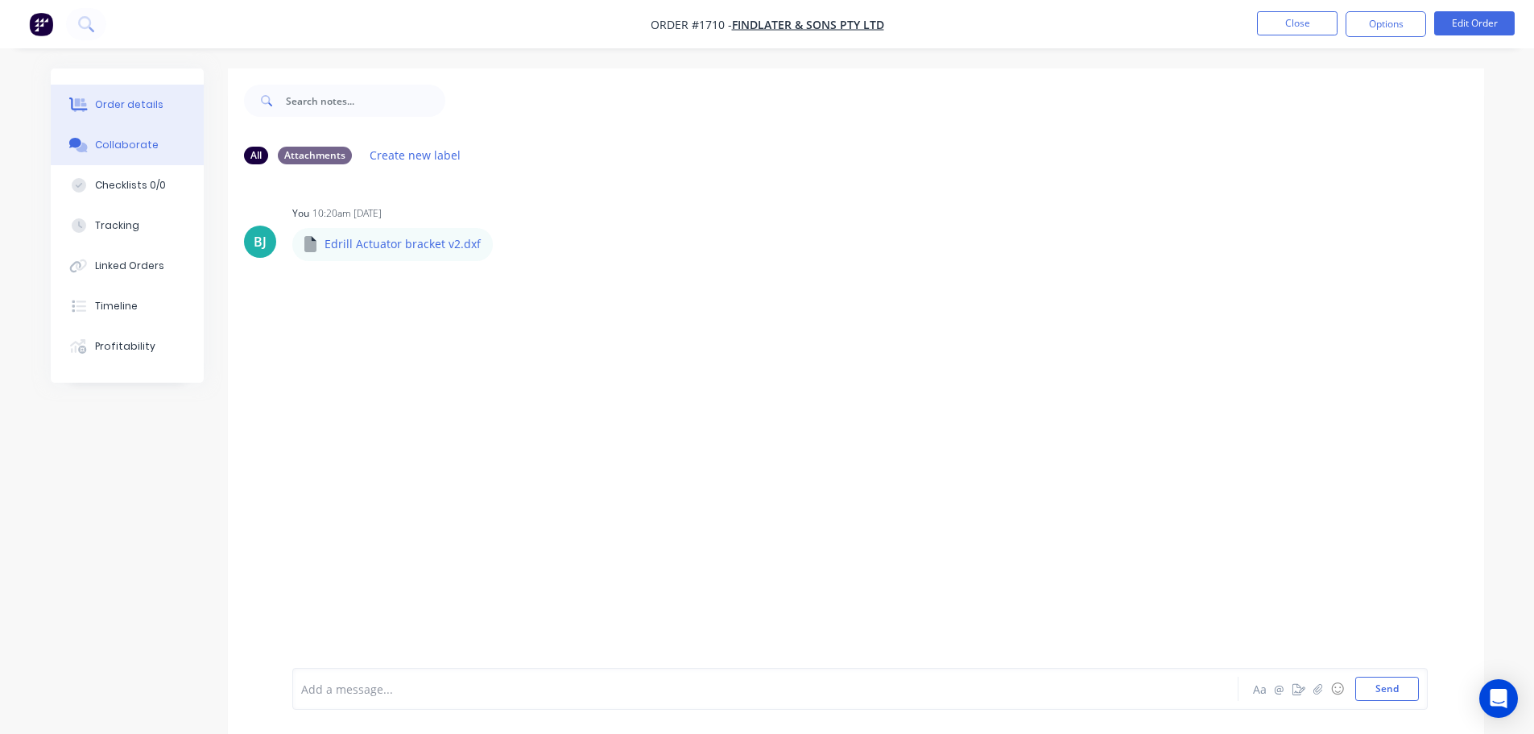
click at [125, 97] on button "Order details" at bounding box center [127, 105] width 153 height 40
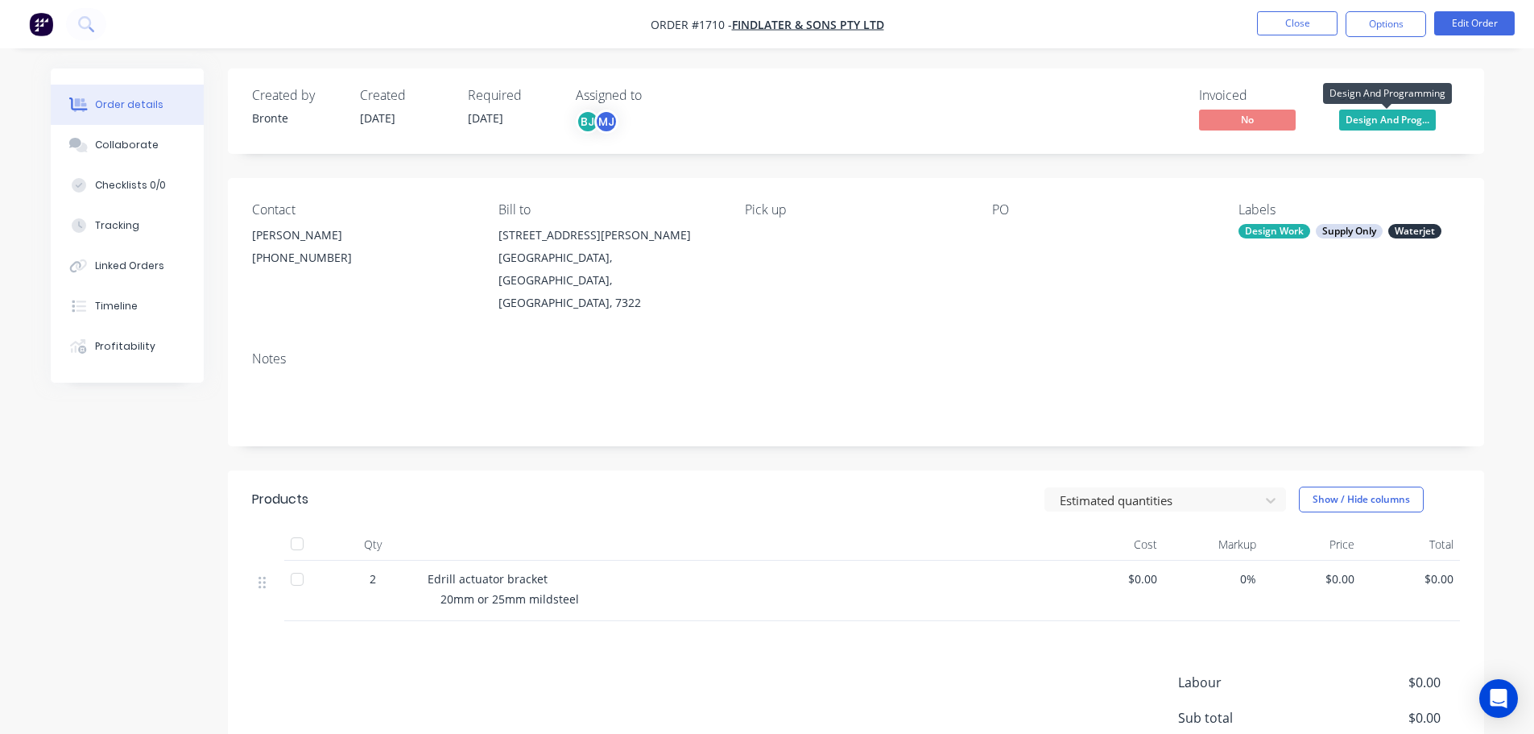
click at [1417, 114] on span "Design And Prog..." at bounding box center [1387, 120] width 97 height 20
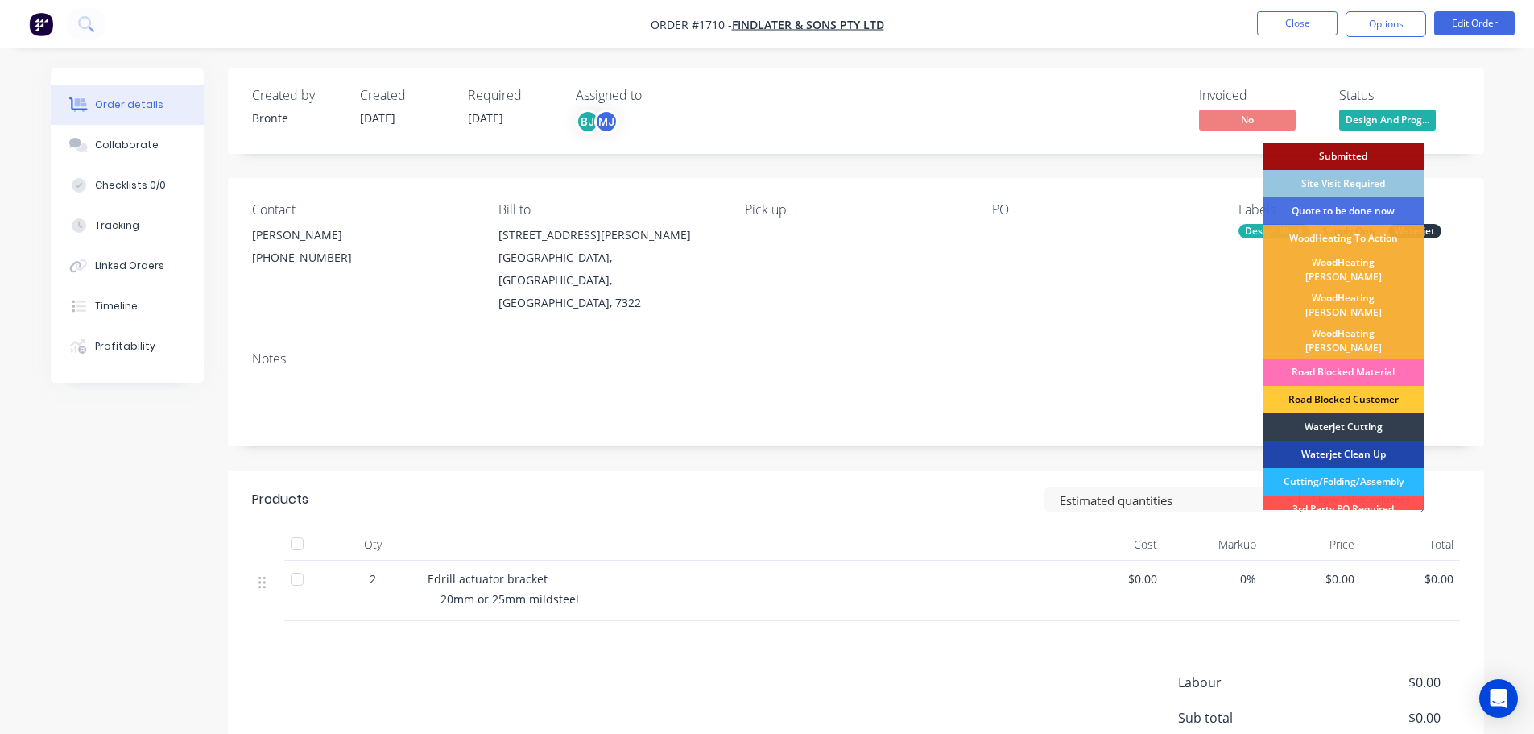
click at [1363, 413] on div "Waterjet Cutting" at bounding box center [1343, 426] width 161 height 27
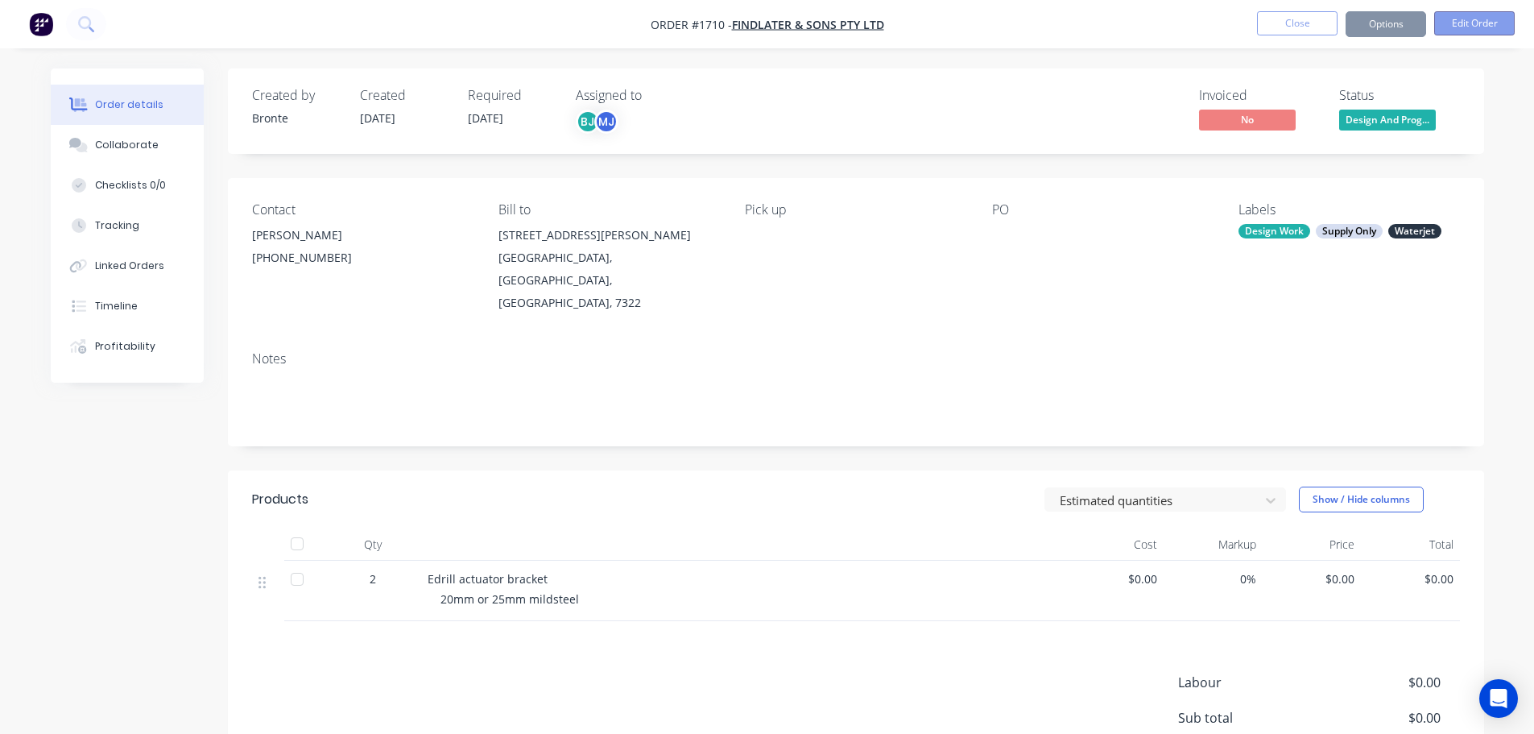
click at [1481, 23] on button "Edit Order" at bounding box center [1474, 23] width 81 height 24
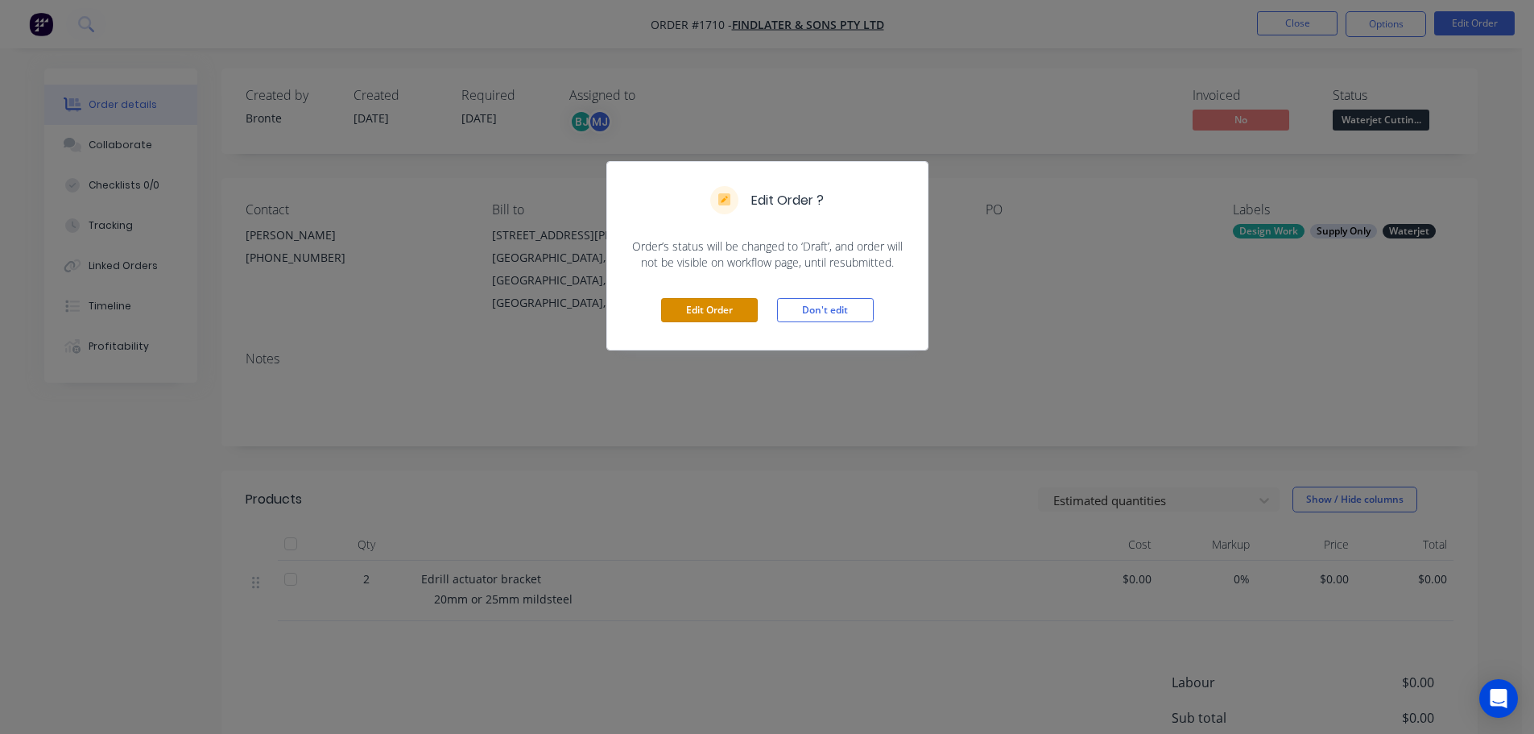
click at [707, 312] on button "Edit Order" at bounding box center [709, 310] width 97 height 24
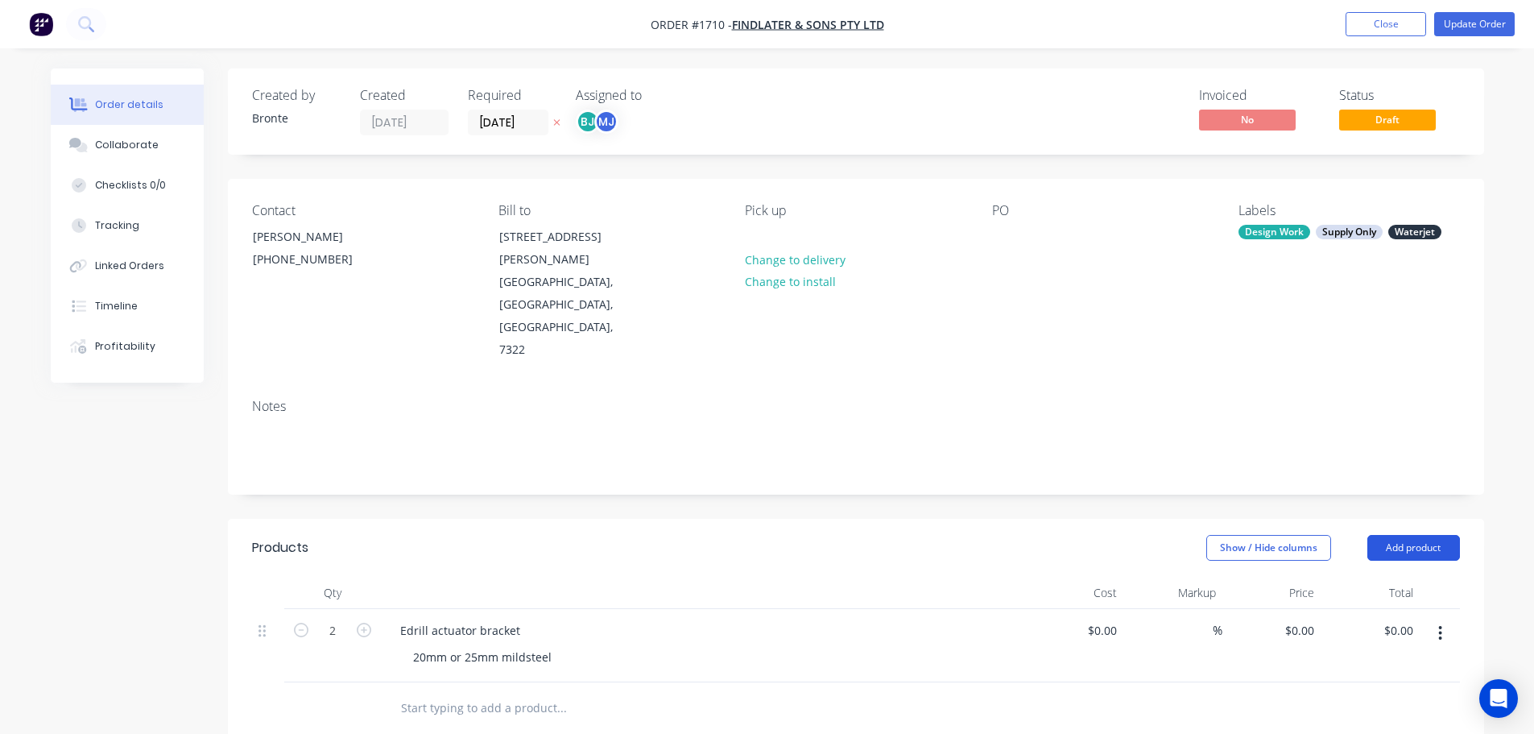
click at [1392, 535] on button "Add product" at bounding box center [1413, 548] width 93 height 26
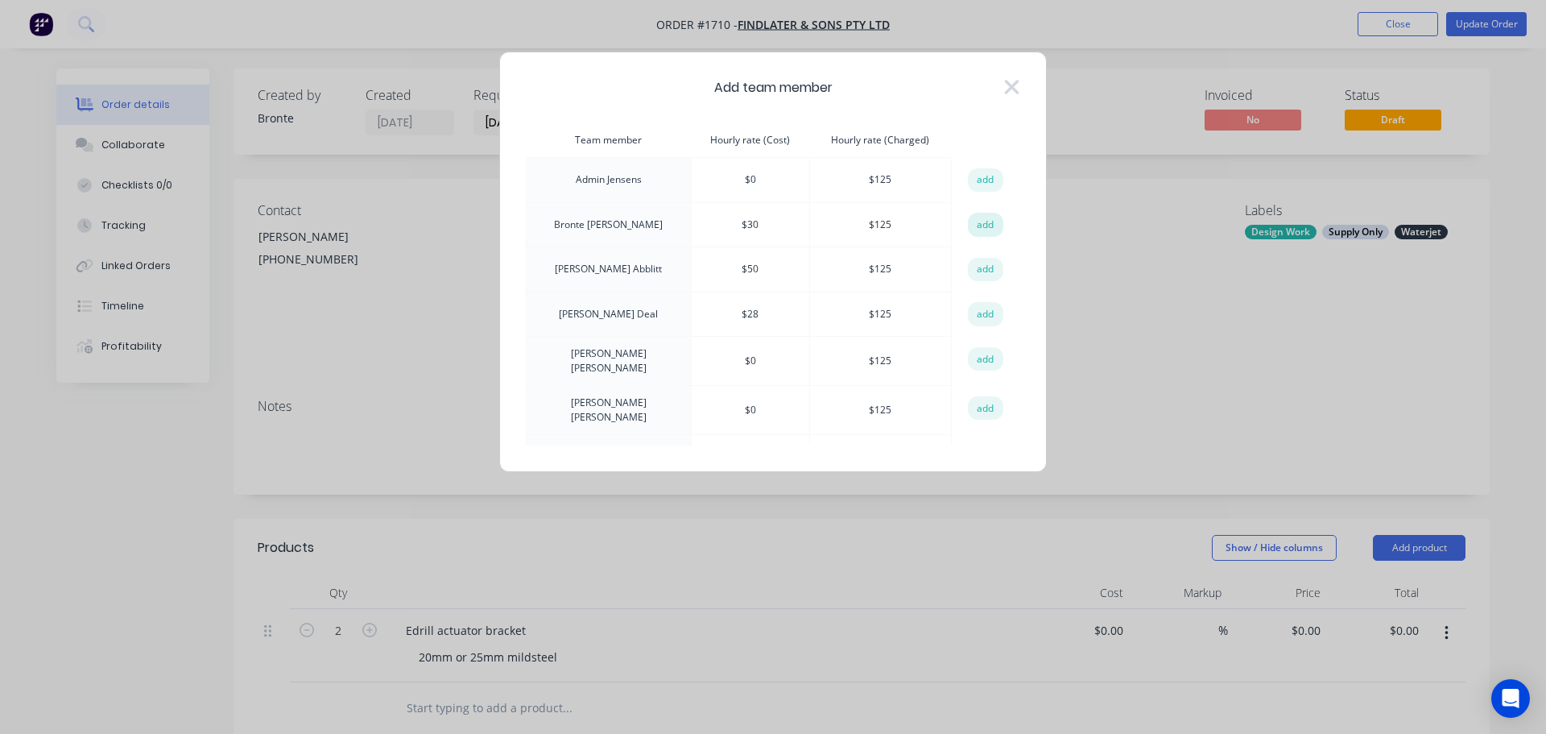
click at [980, 219] on button "add" at bounding box center [985, 225] width 35 height 24
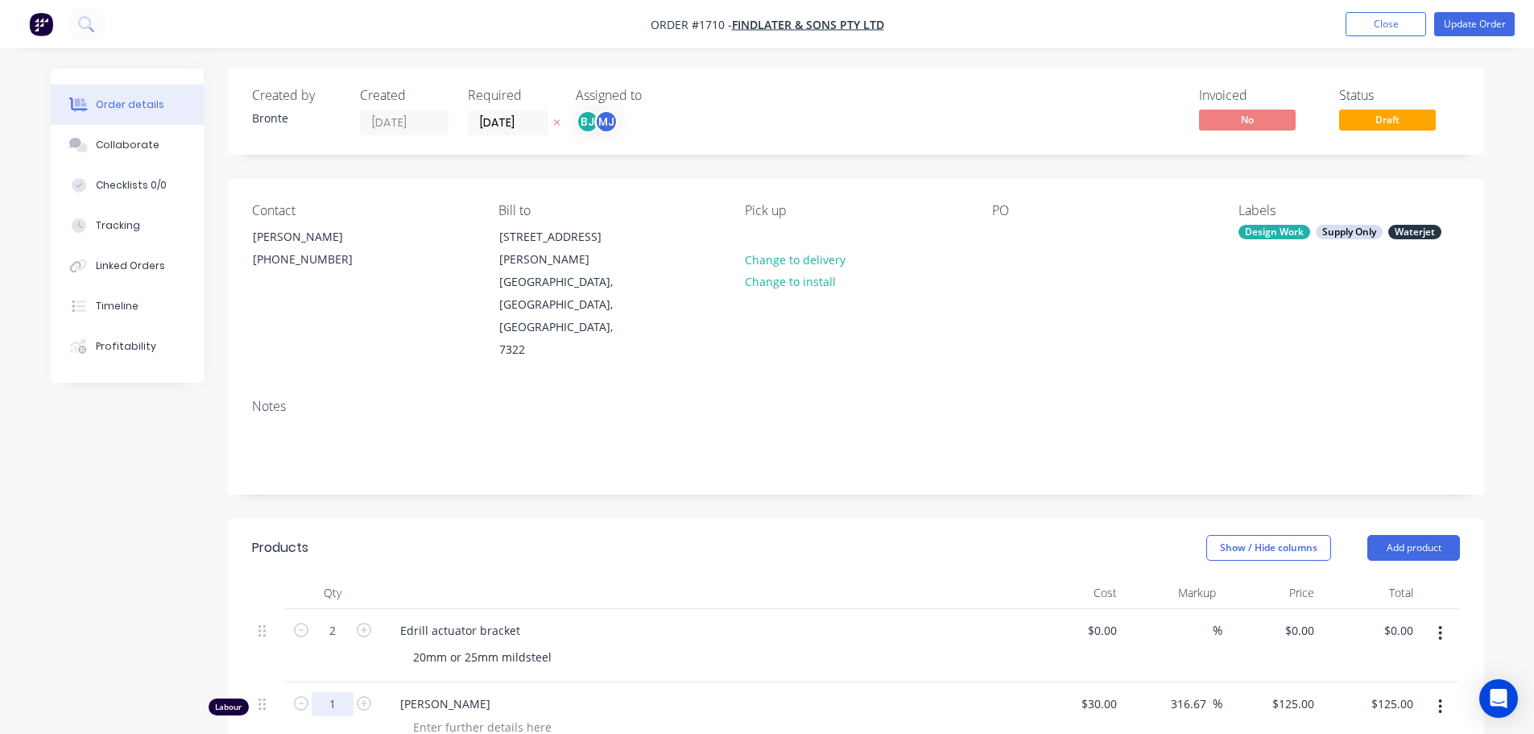
click at [332, 692] on input "1" at bounding box center [333, 704] width 42 height 24
type input "0.25"
type input "$31.25"
click at [448, 715] on div at bounding box center [482, 726] width 164 height 23
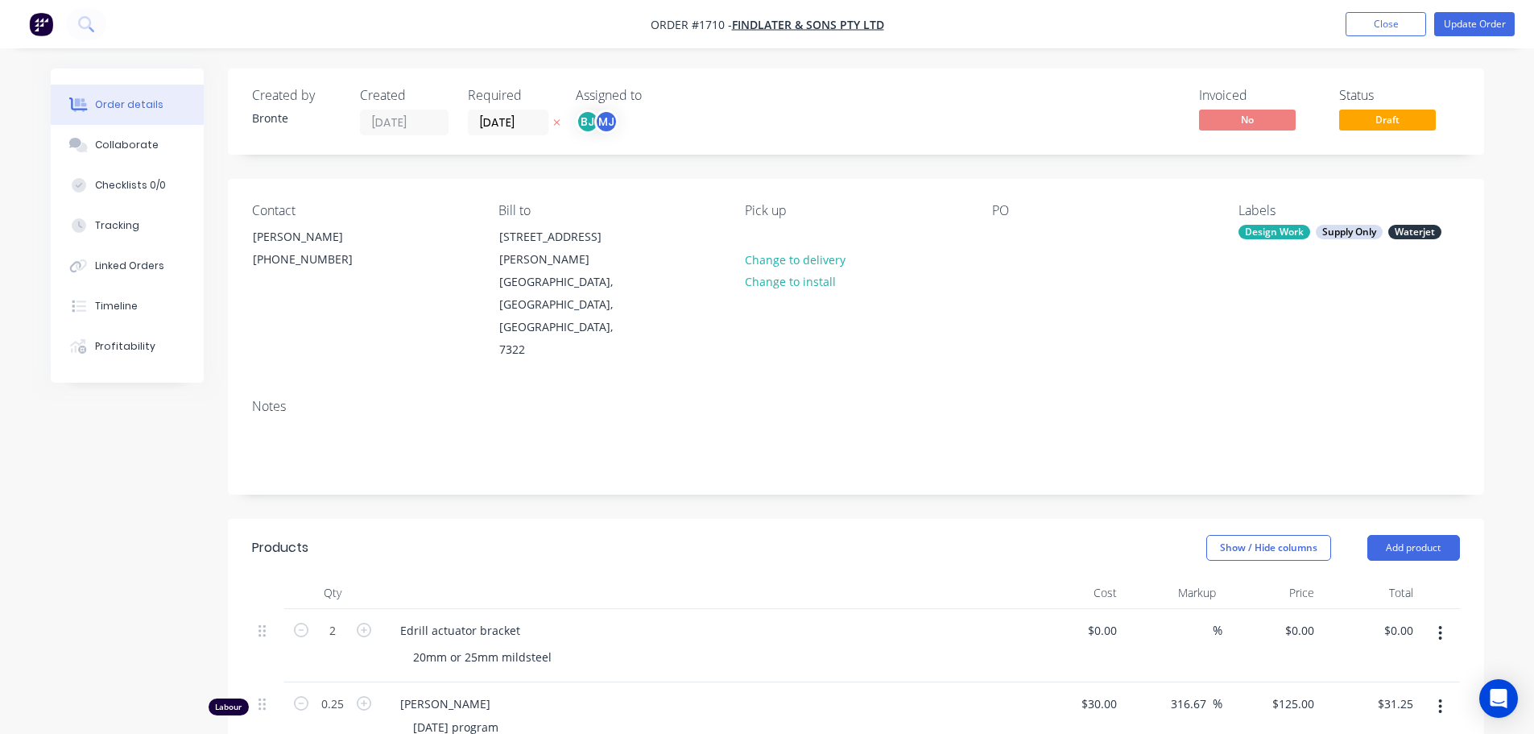
click at [629, 519] on header "Products Show / Hide columns Add product" at bounding box center [856, 548] width 1256 height 58
click at [1487, 16] on button "Update Order" at bounding box center [1474, 24] width 81 height 24
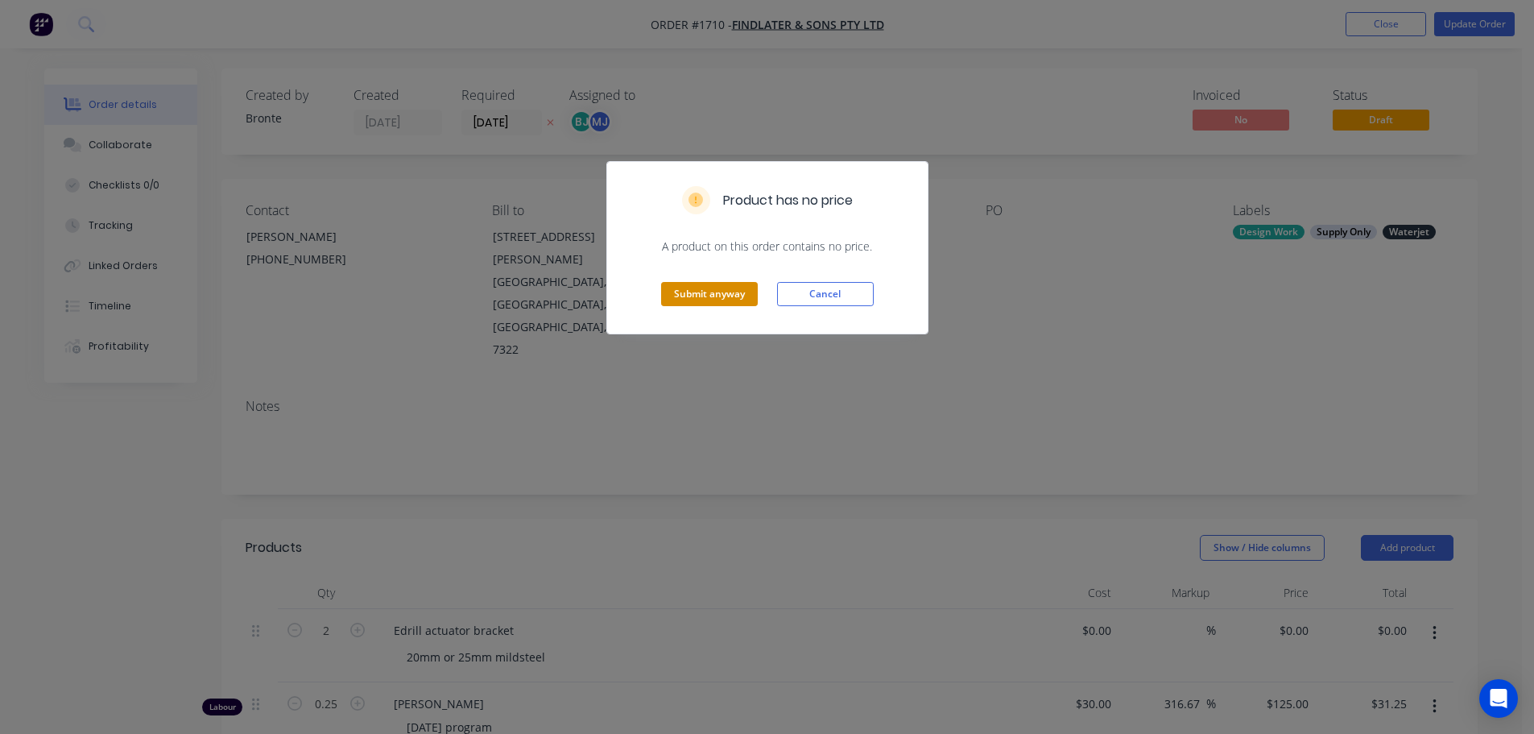
click at [744, 292] on button "Submit anyway" at bounding box center [709, 294] width 97 height 24
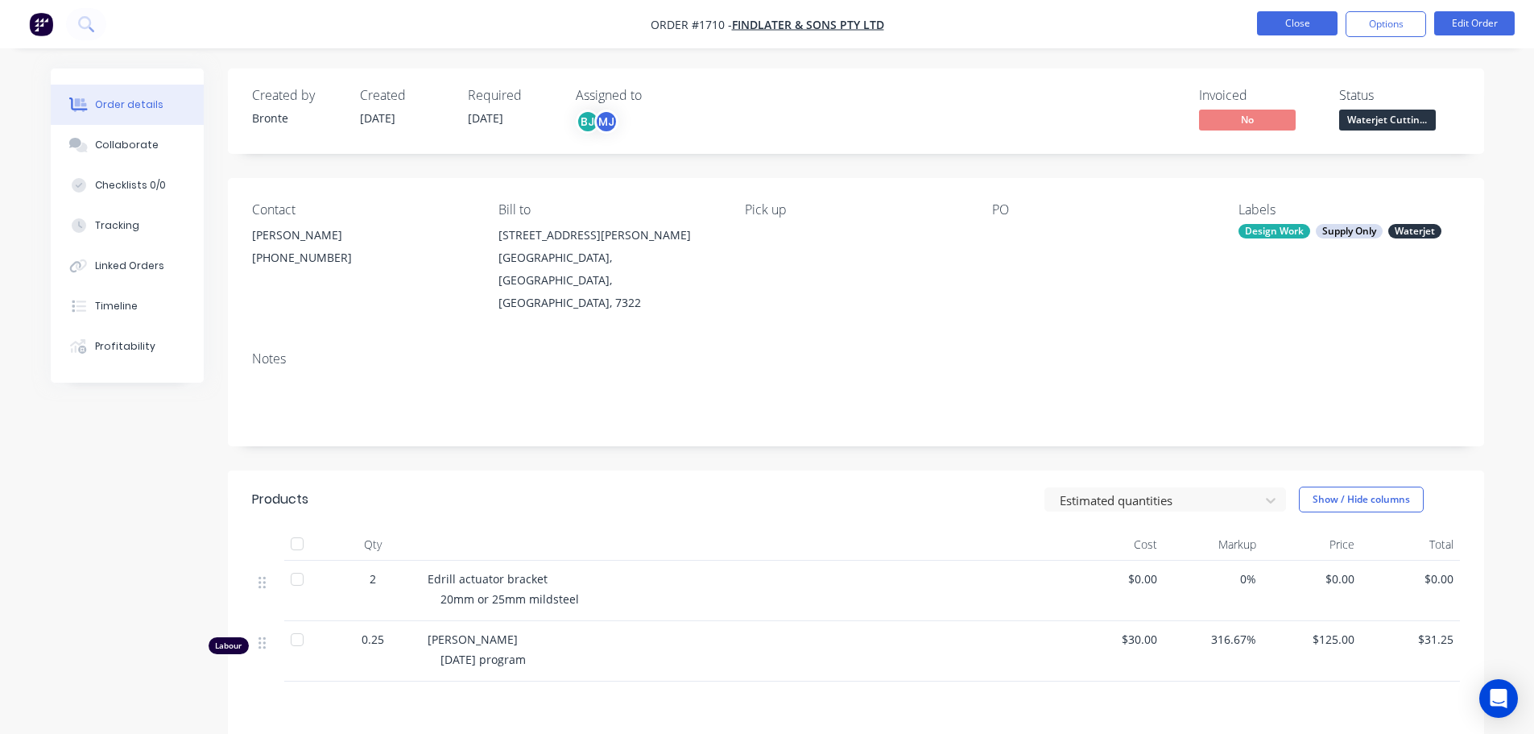
click at [1299, 23] on button "Close" at bounding box center [1297, 23] width 81 height 24
